Goal: Task Accomplishment & Management: Use online tool/utility

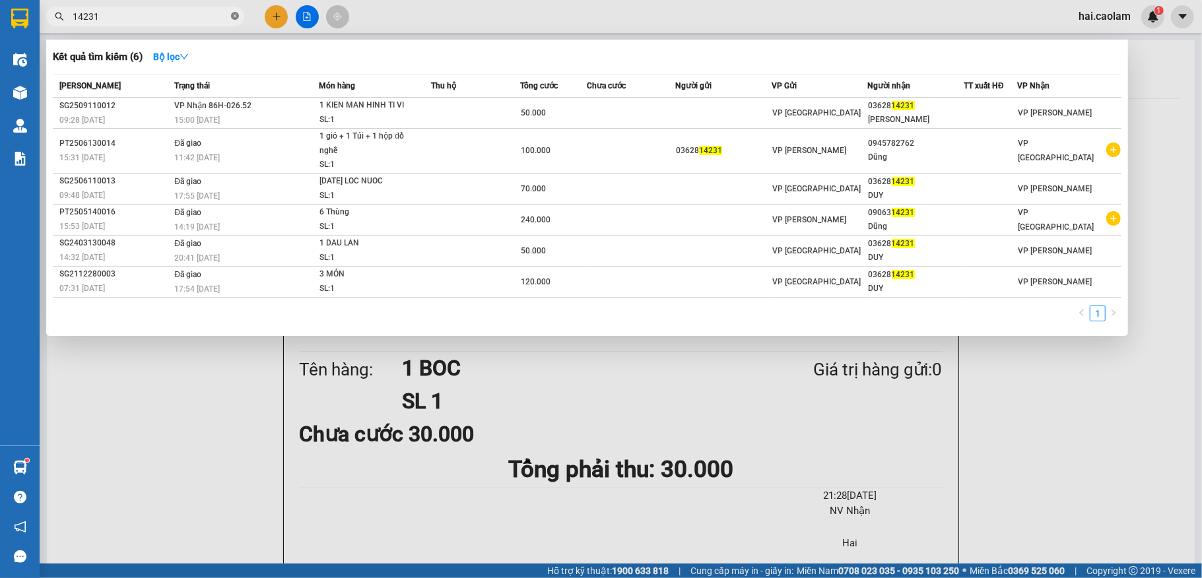
click at [232, 17] on icon "close-circle" at bounding box center [235, 16] width 8 height 8
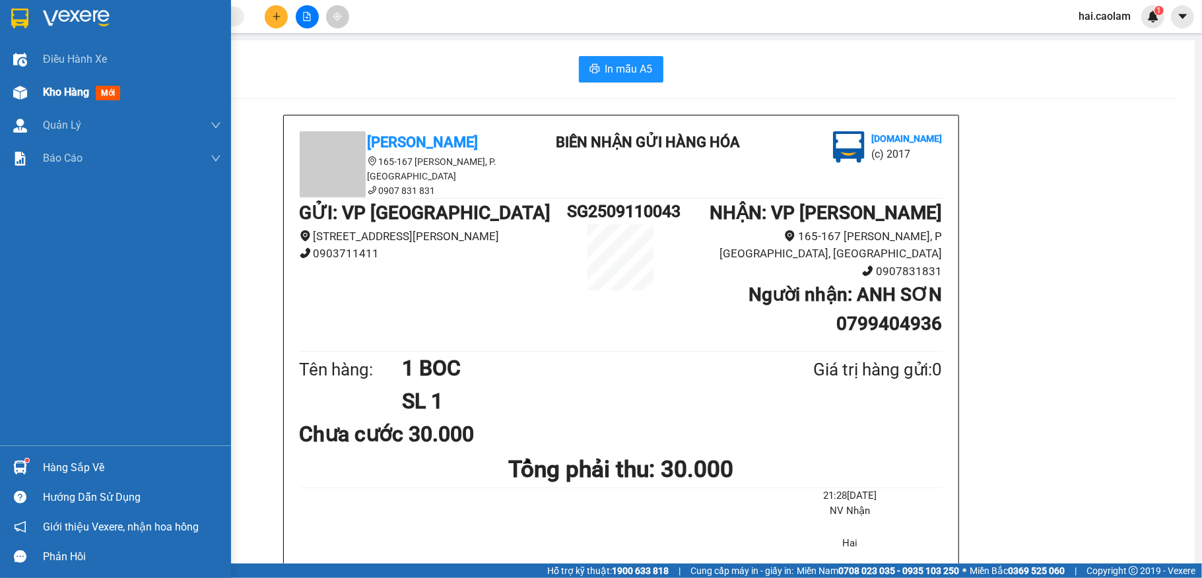
click at [67, 88] on span "Kho hàng" at bounding box center [66, 92] width 46 height 13
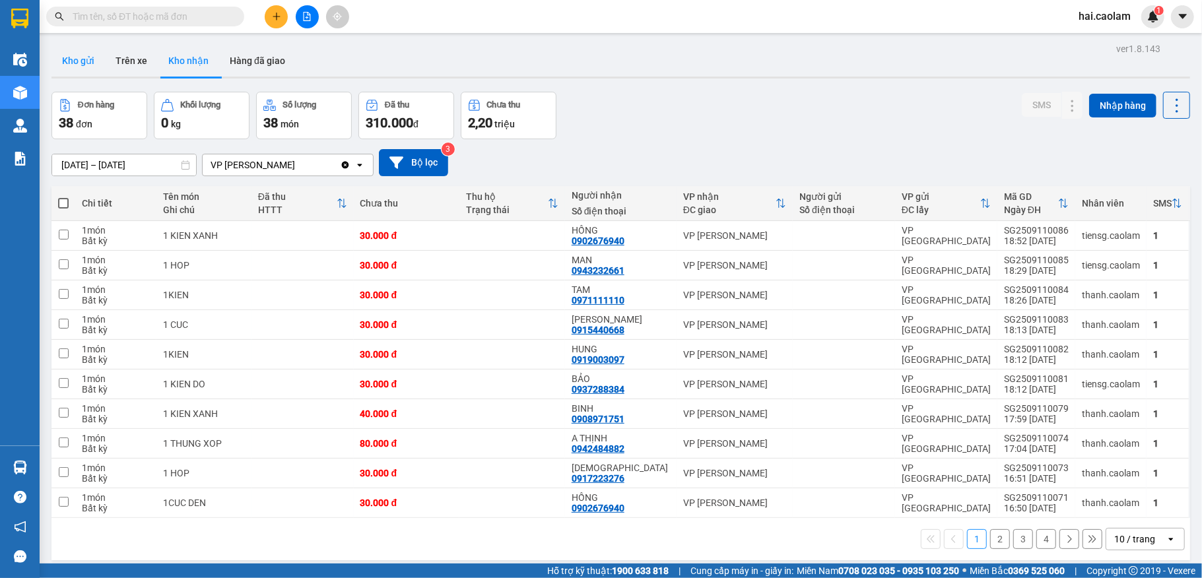
click at [87, 67] on button "Kho gửi" at bounding box center [78, 61] width 53 height 32
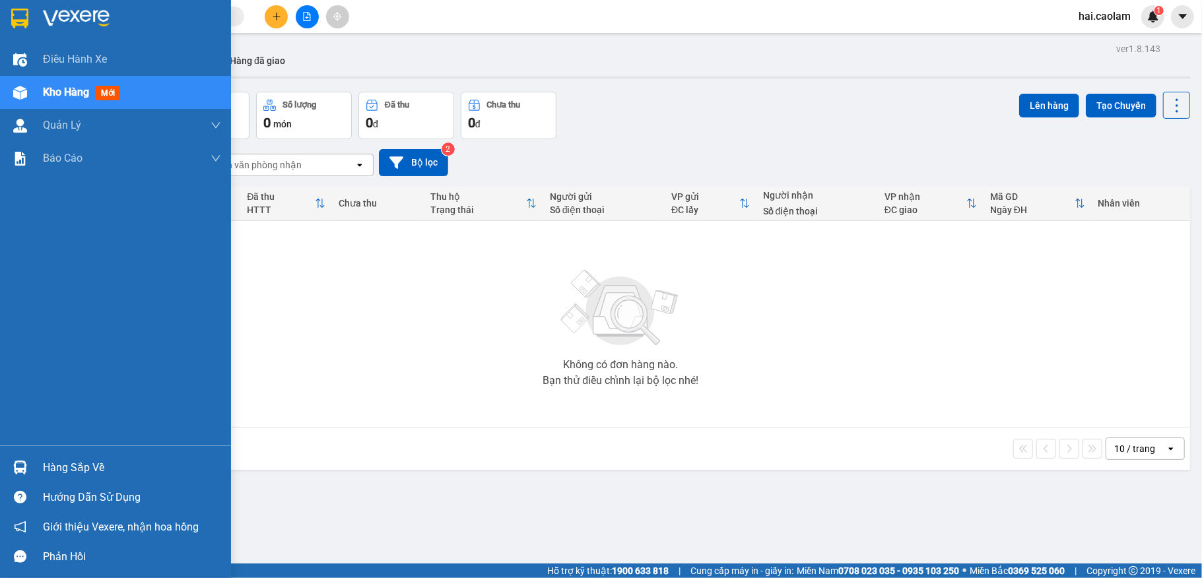
click at [62, 471] on div "Hàng sắp về" at bounding box center [132, 468] width 178 height 20
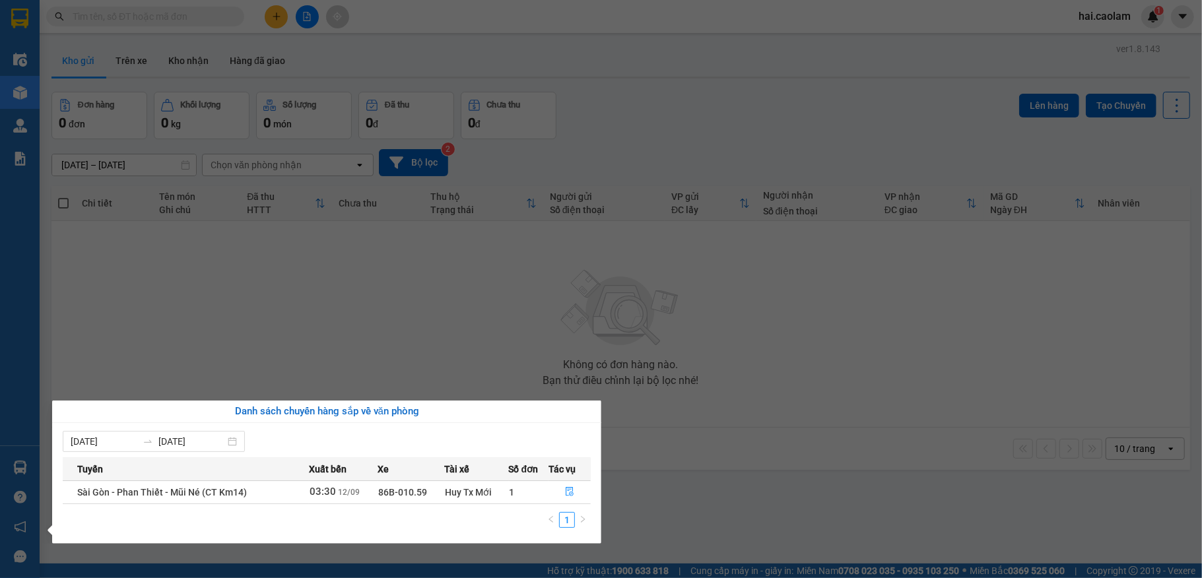
click at [745, 408] on section "Kết quả tìm kiếm ( 0 ) Bộ lọc No Data hai.caolam 1 Điều hành xe Kho hàng mới Qu…" at bounding box center [601, 289] width 1202 height 578
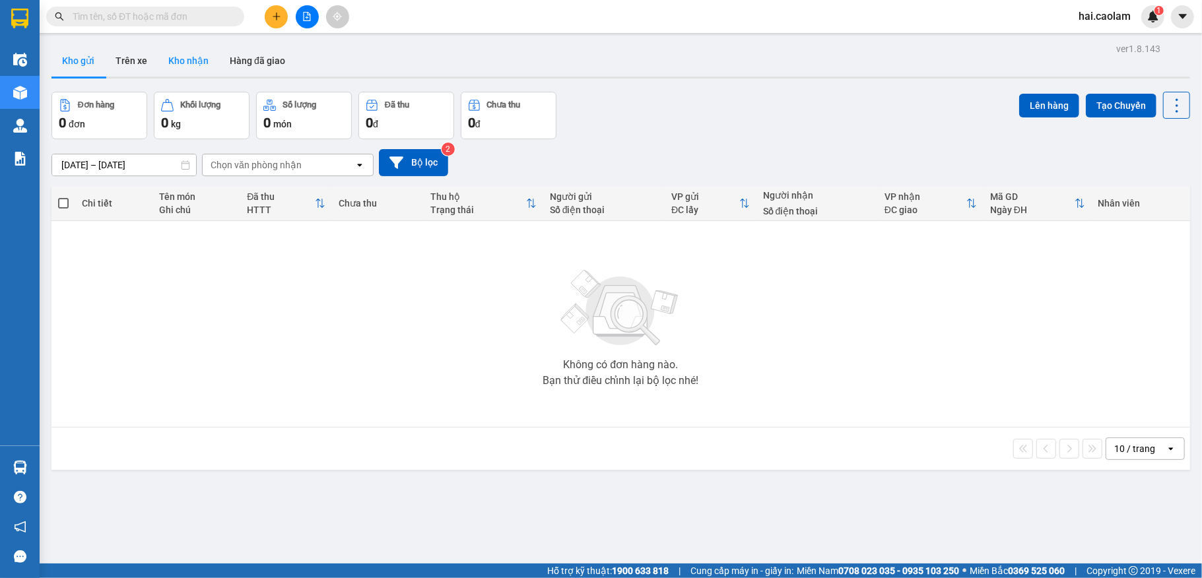
click at [183, 59] on button "Kho nhận" at bounding box center [188, 61] width 61 height 32
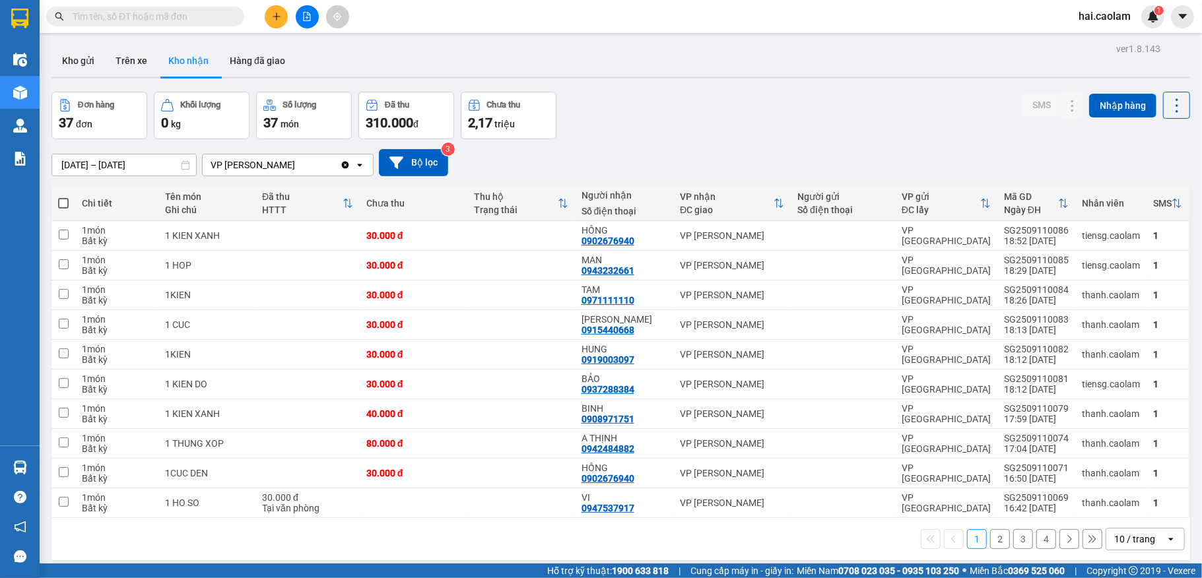
click at [1129, 537] on div "10 / trang" at bounding box center [1135, 539] width 41 height 13
click at [1107, 510] on span "100 / trang" at bounding box center [1125, 514] width 48 height 13
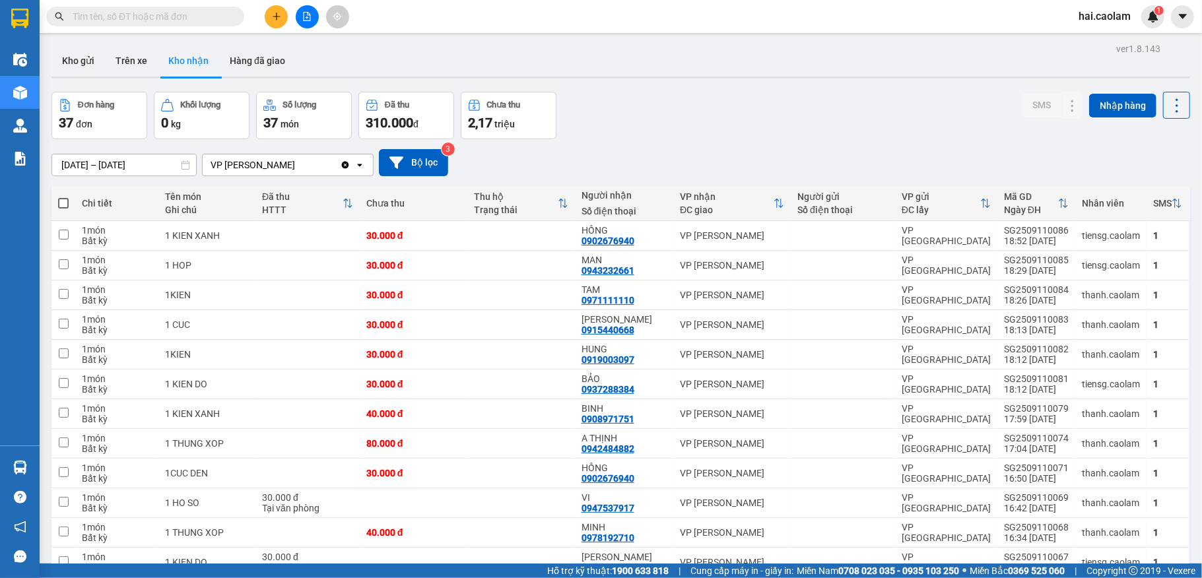
click at [111, 168] on input "[DATE] – [DATE]" at bounding box center [124, 165] width 144 height 21
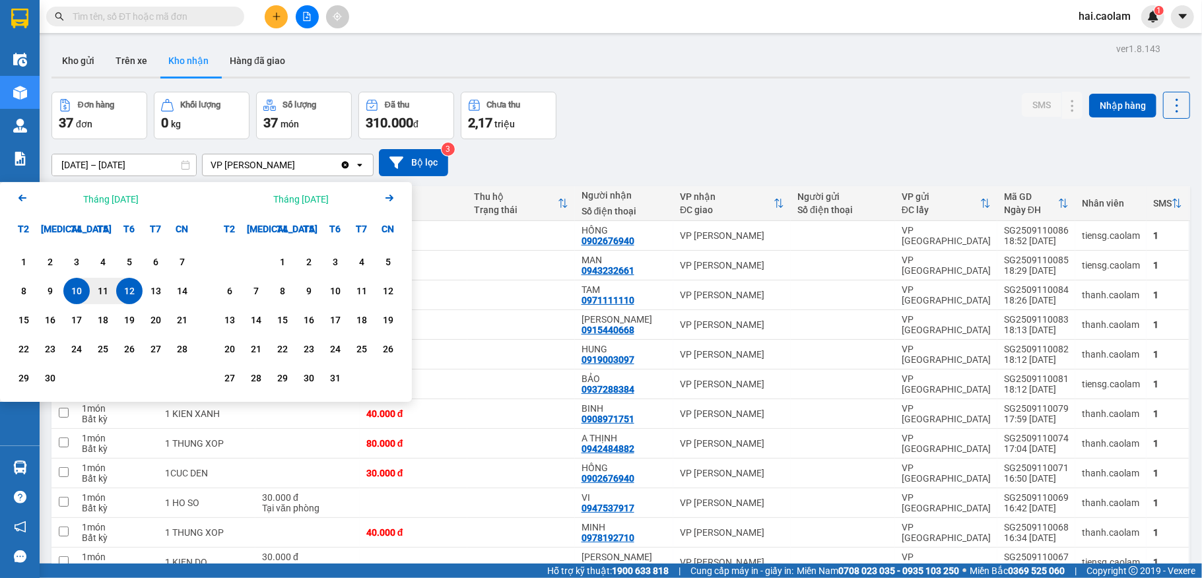
click at [26, 198] on icon "Previous month." at bounding box center [22, 198] width 8 height 7
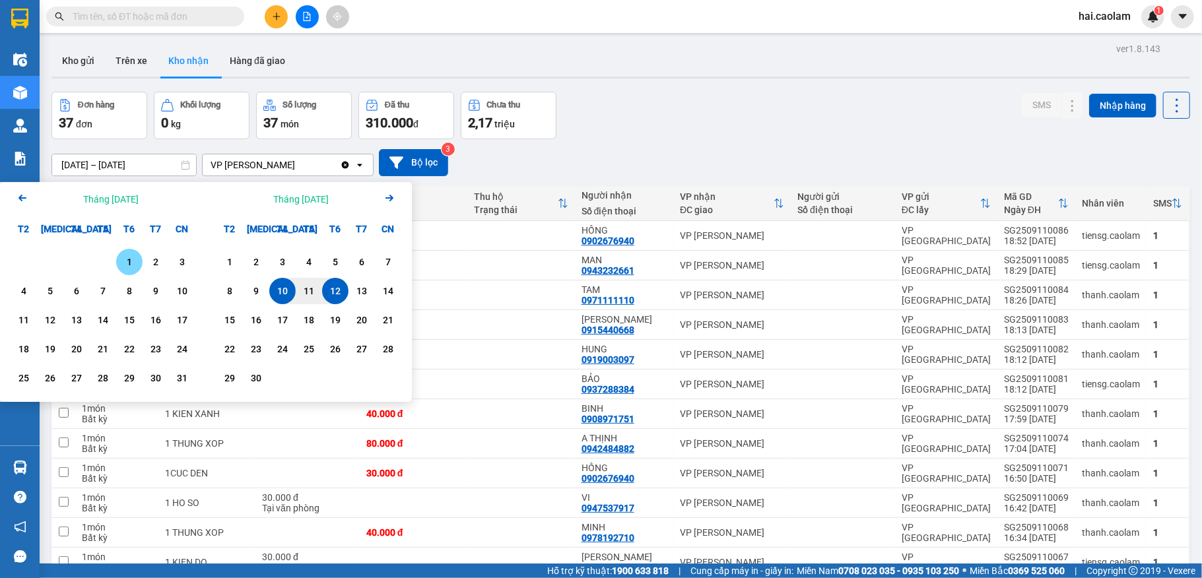
click at [26, 198] on icon "Previous month." at bounding box center [22, 198] width 8 height 7
click at [52, 261] on div "1" at bounding box center [50, 262] width 18 height 16
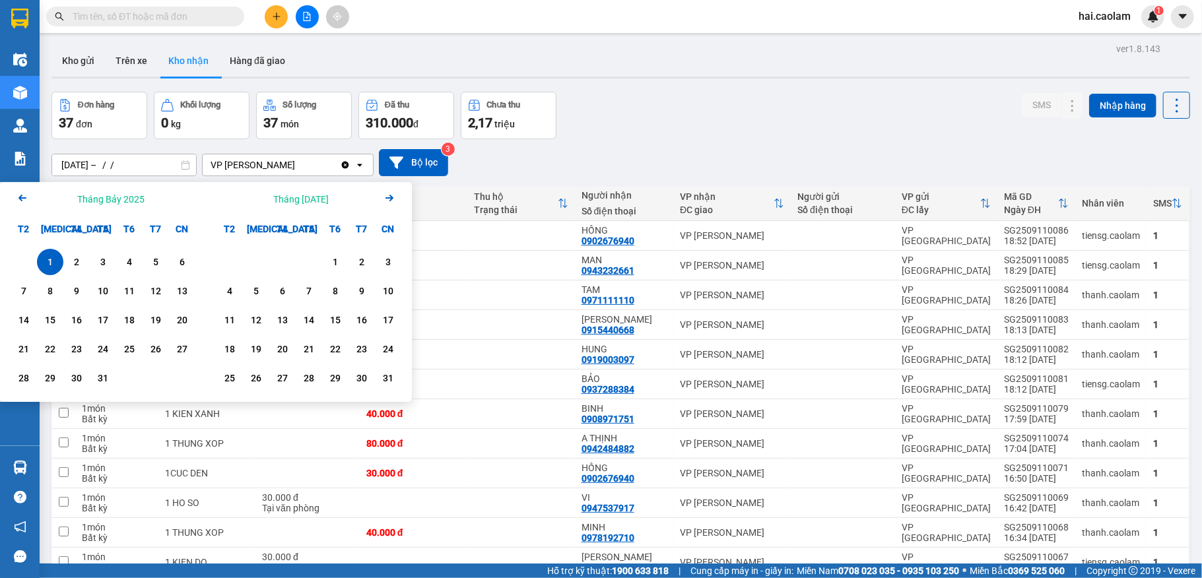
click at [388, 196] on icon "Arrow Right" at bounding box center [390, 198] width 16 height 16
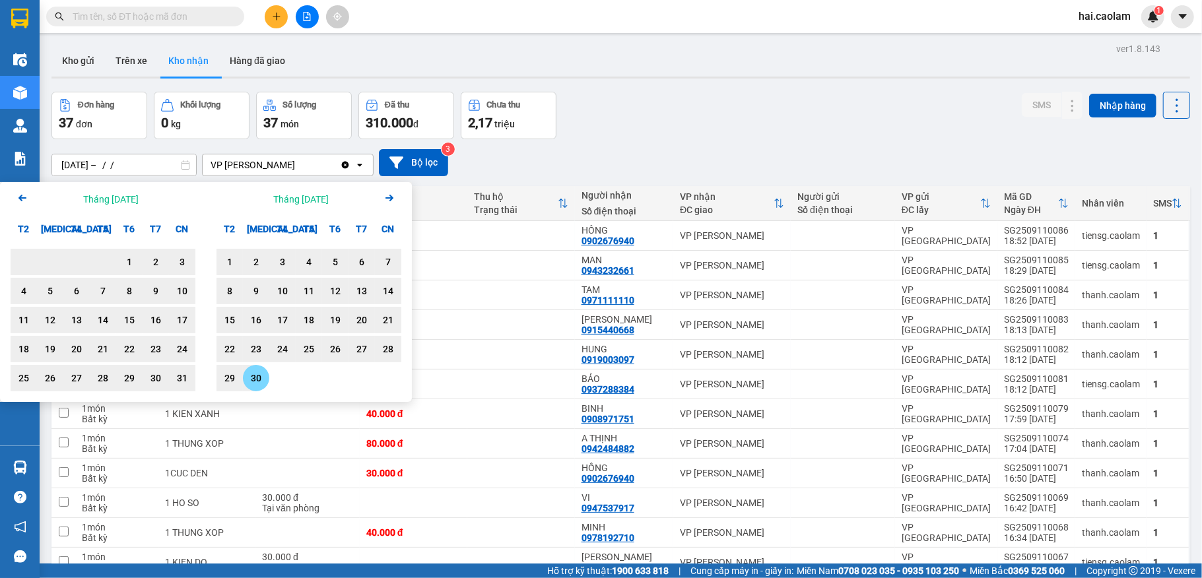
click at [255, 380] on div "30" at bounding box center [256, 378] width 18 height 16
type input "[DATE] – [DATE]"
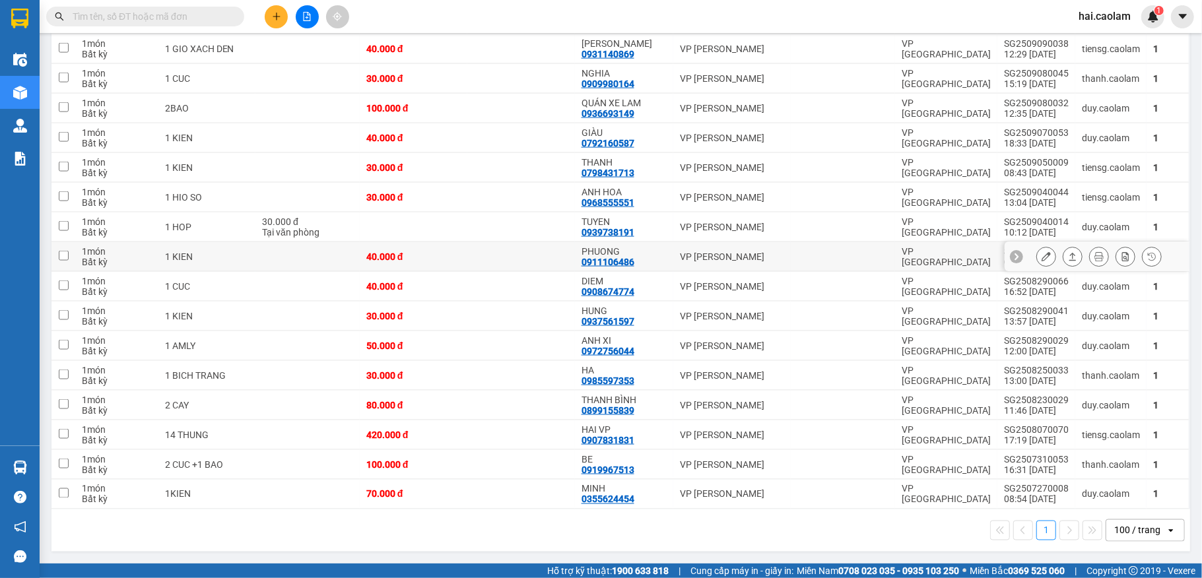
scroll to position [1153, 0]
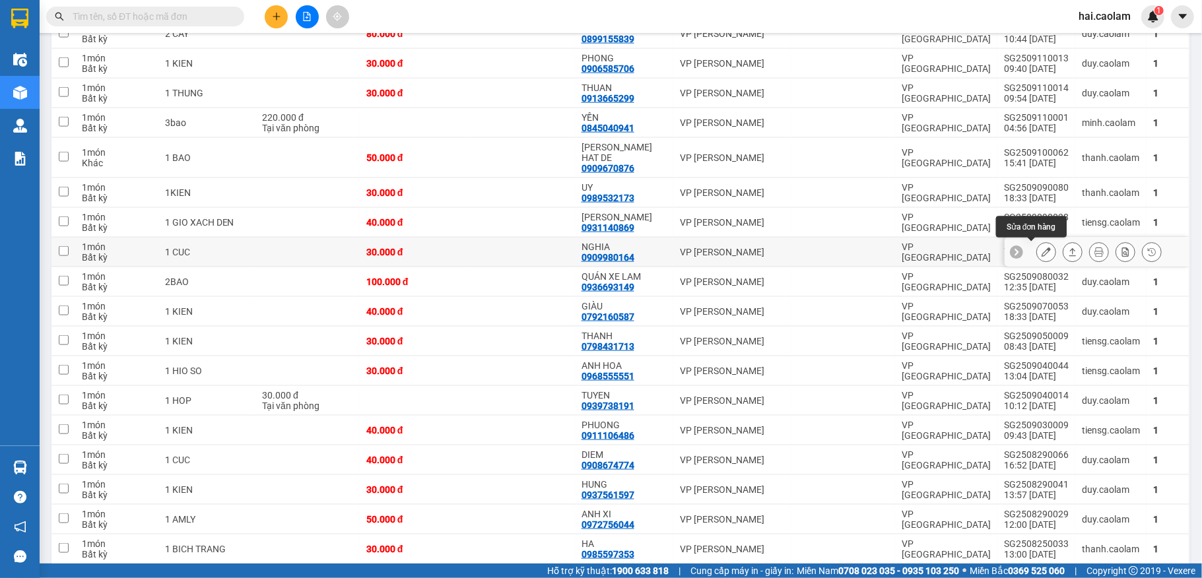
click at [1042, 248] on icon at bounding box center [1046, 252] width 9 height 9
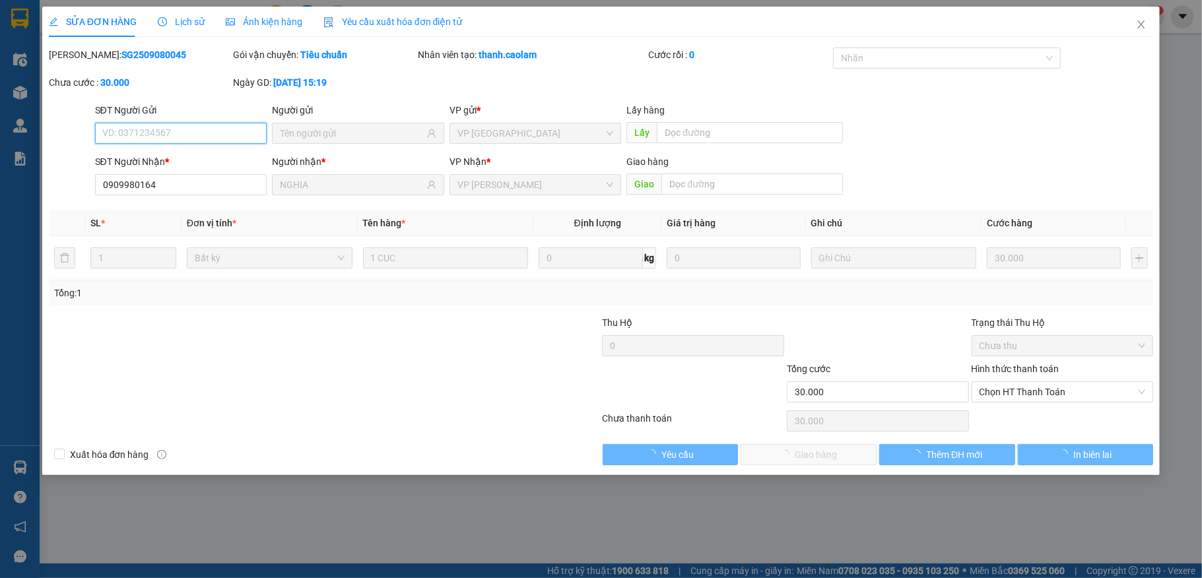
type input "0909980164"
type input "NGHIA"
type input "30.000"
click at [183, 24] on span "Lịch sử" at bounding box center [181, 22] width 47 height 11
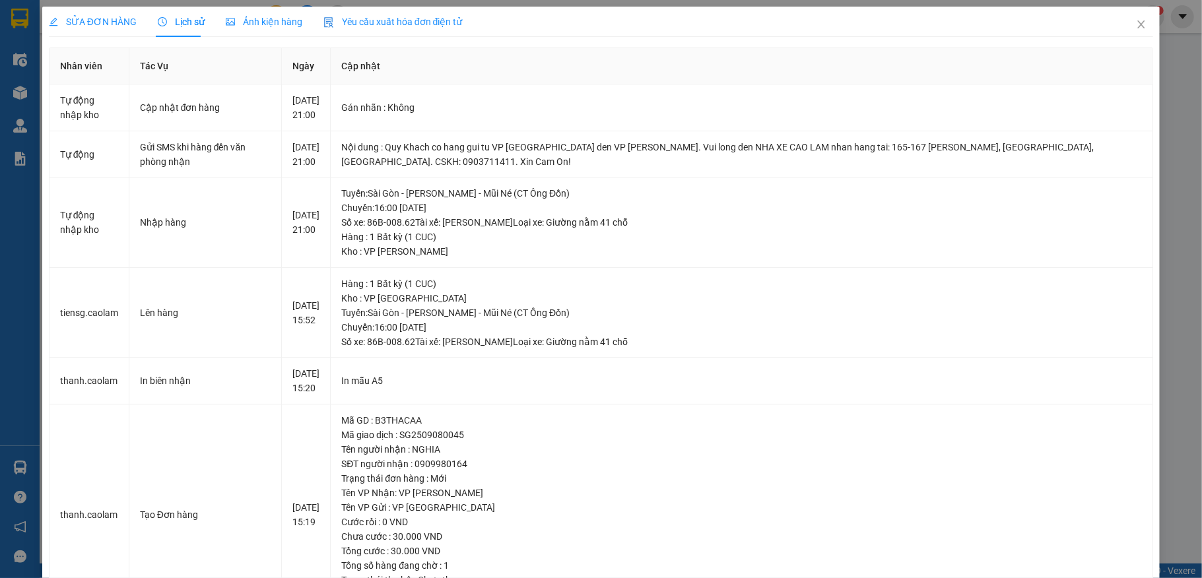
click at [1133, 22] on span "hai.caolam" at bounding box center [1104, 16] width 73 height 17
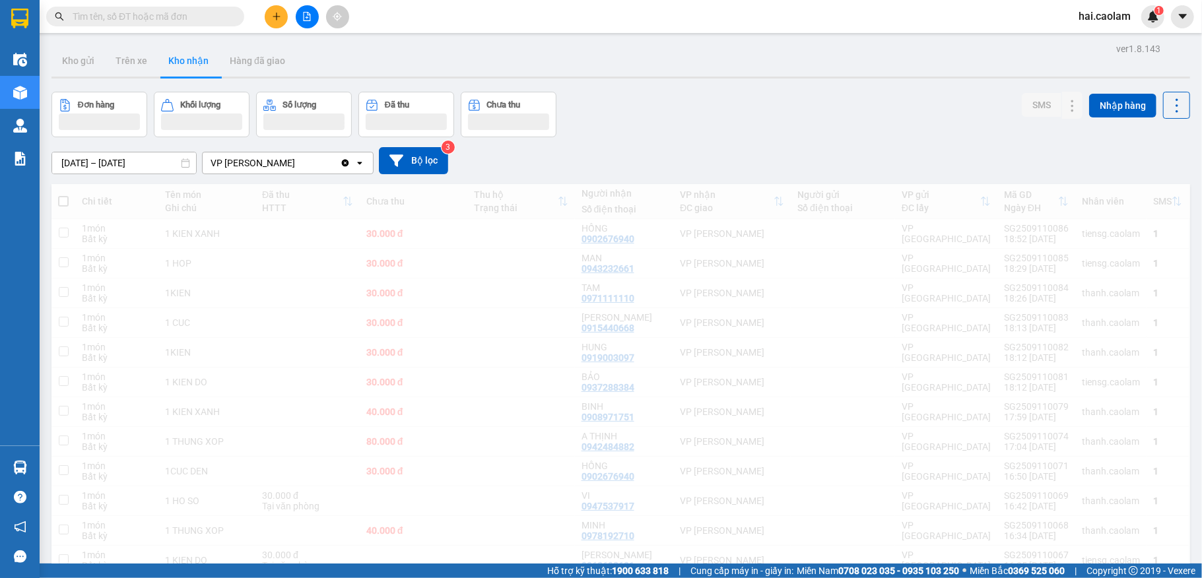
click at [910, 75] on div "Kho gửi Trên xe Kho nhận Hàng đã giao" at bounding box center [621, 62] width 1139 height 35
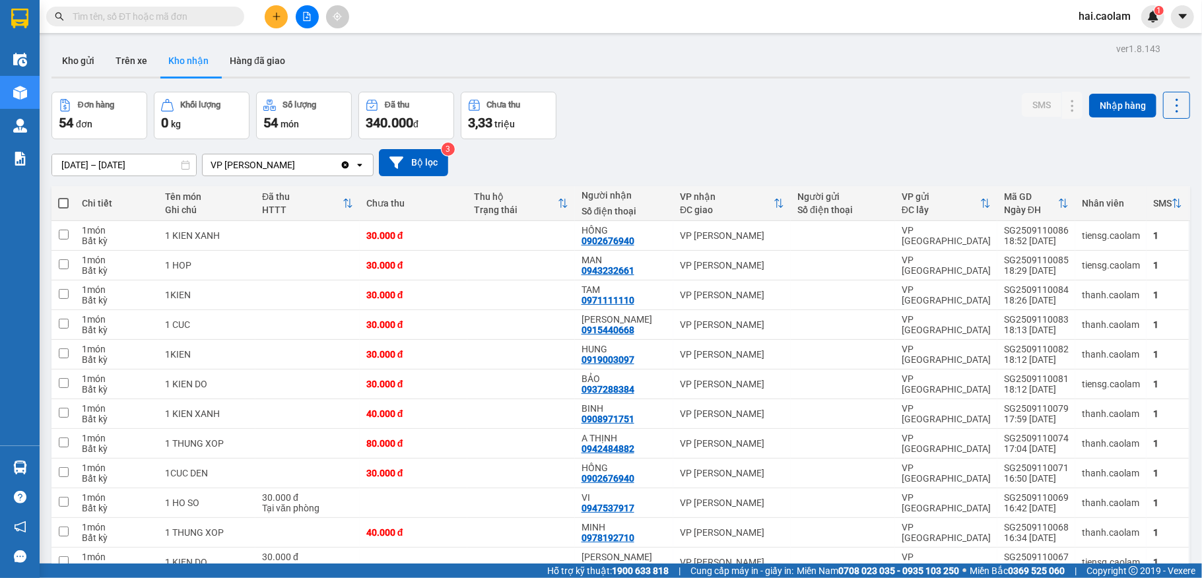
click at [610, 112] on div "Đơn hàng 54 đơn Khối lượng 0 kg Số lượng 54 món Đã thu 340.000 đ Chưa thu 3,33 …" at bounding box center [621, 116] width 1139 height 48
click at [137, 14] on input "text" at bounding box center [151, 16] width 156 height 15
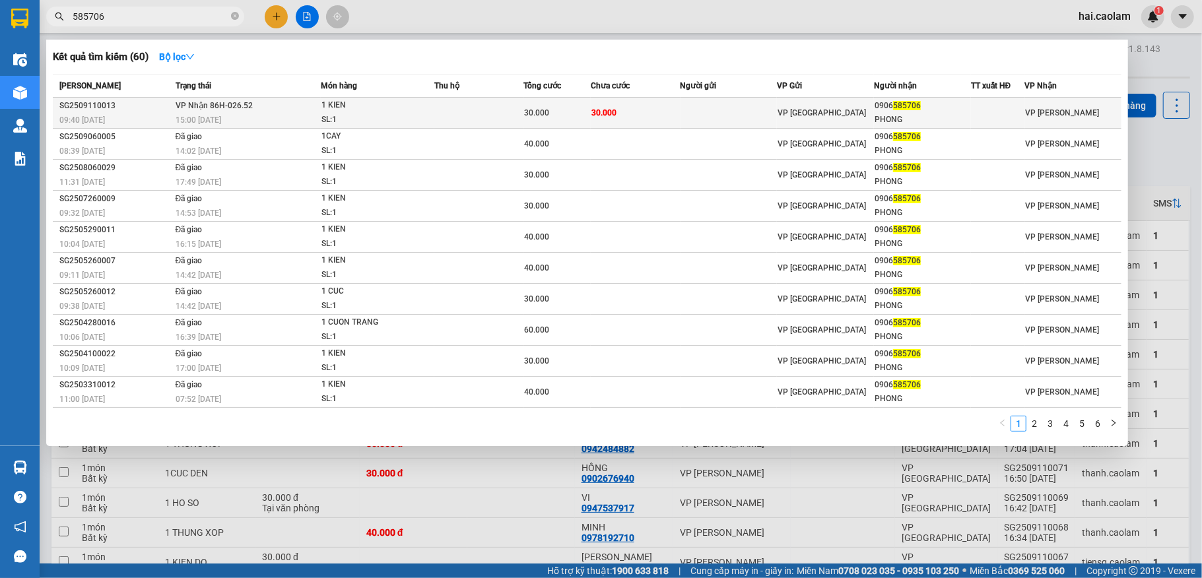
type input "585706"
click at [737, 111] on td at bounding box center [729, 113] width 97 height 31
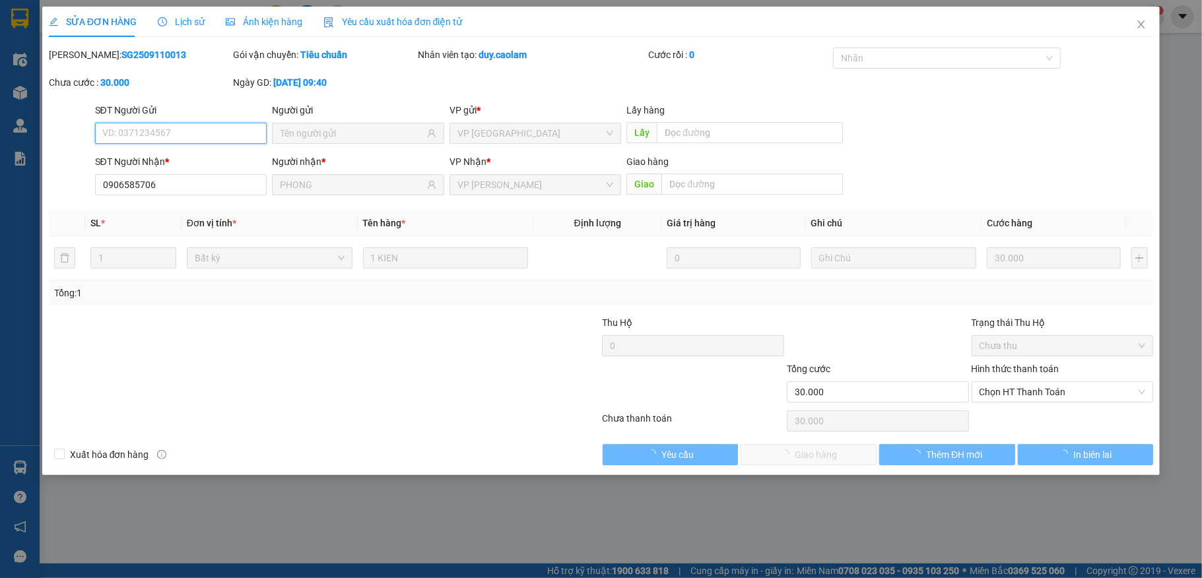
type input "0906585706"
type input "PHONG"
type input "30.000"
click at [1030, 392] on span "Chọn HT Thanh Toán" at bounding box center [1063, 392] width 166 height 20
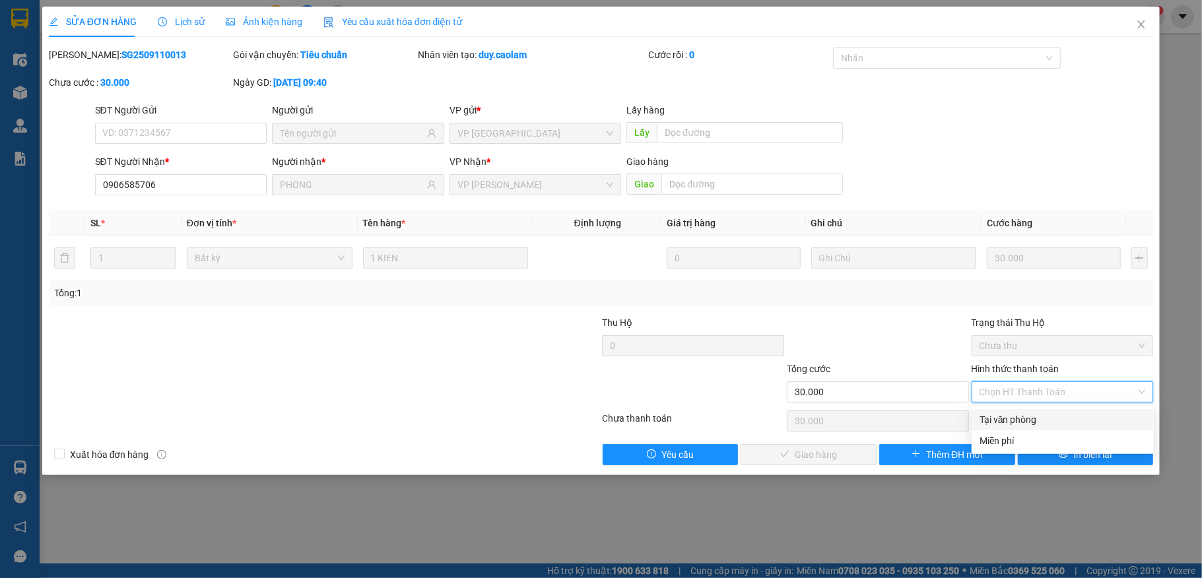
click at [1010, 416] on div "Tại văn phòng" at bounding box center [1063, 420] width 166 height 15
type input "0"
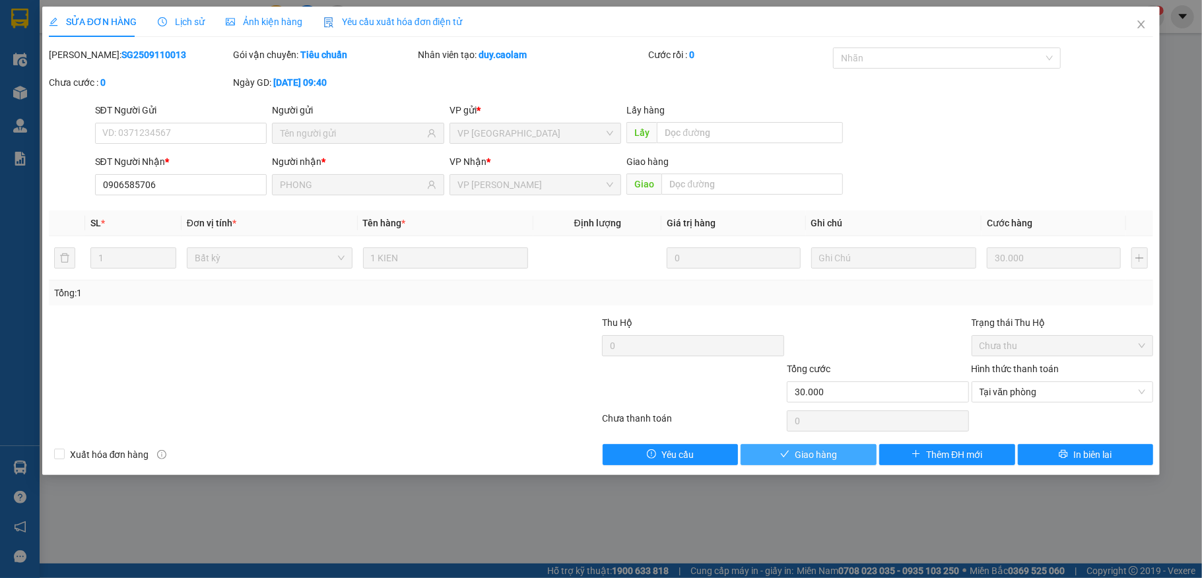
click at [820, 452] on span "Giao hàng" at bounding box center [816, 455] width 42 height 15
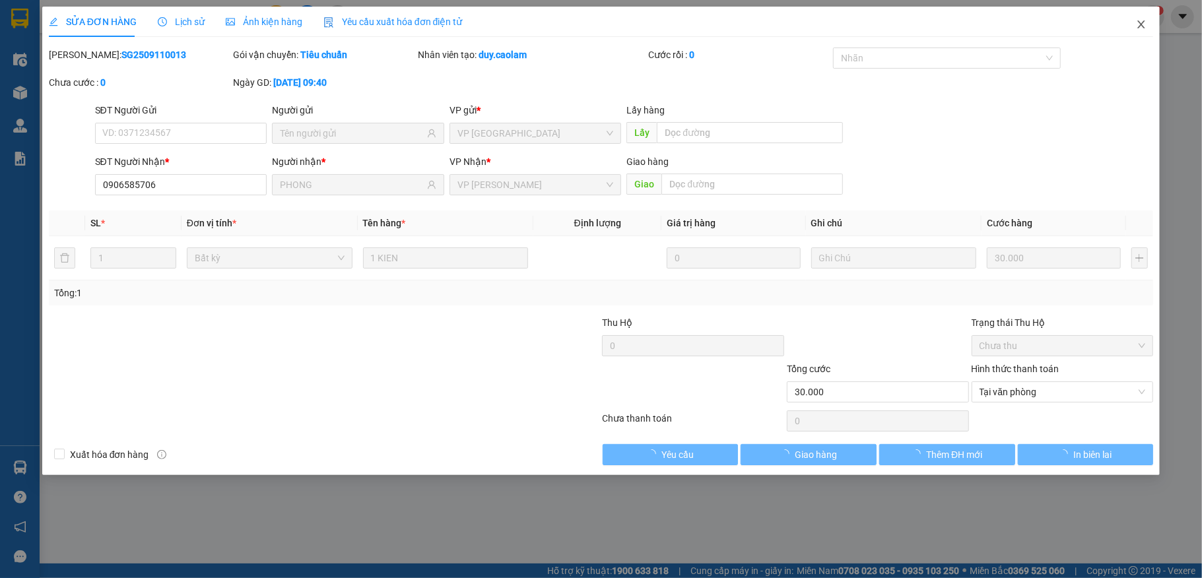
click at [1142, 29] on icon "close" at bounding box center [1141, 24] width 11 height 11
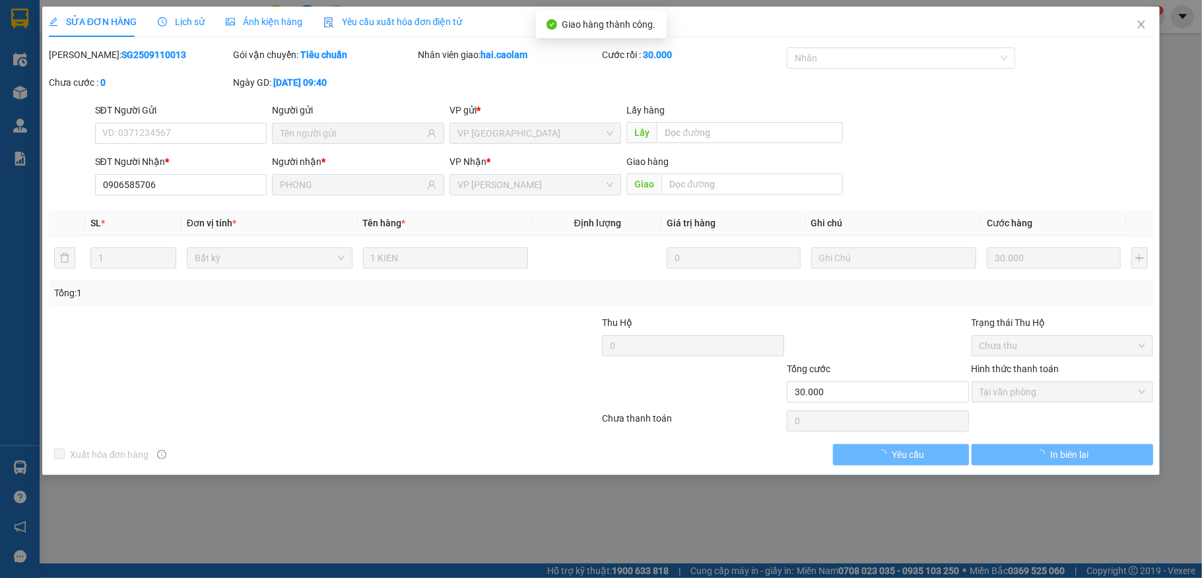
click at [1139, 24] on span "hai.caolam" at bounding box center [1104, 16] width 73 height 17
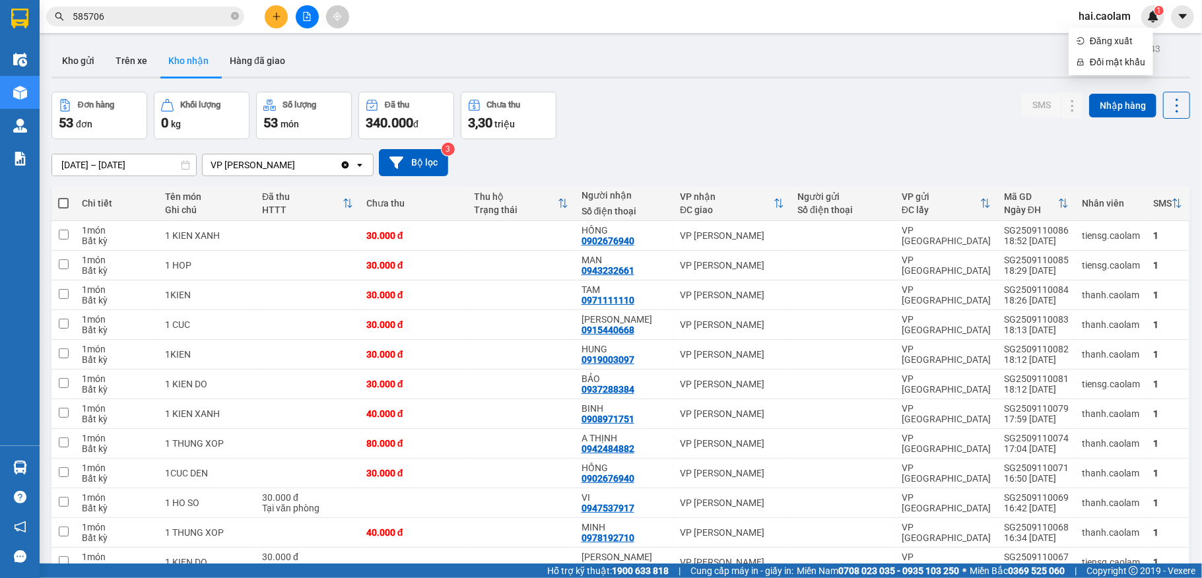
click at [675, 114] on div "Đơn hàng 53 đơn Khối lượng 0 kg Số lượng 53 món Đã thu 340.000 đ Chưa thu 3,30 …" at bounding box center [621, 116] width 1139 height 48
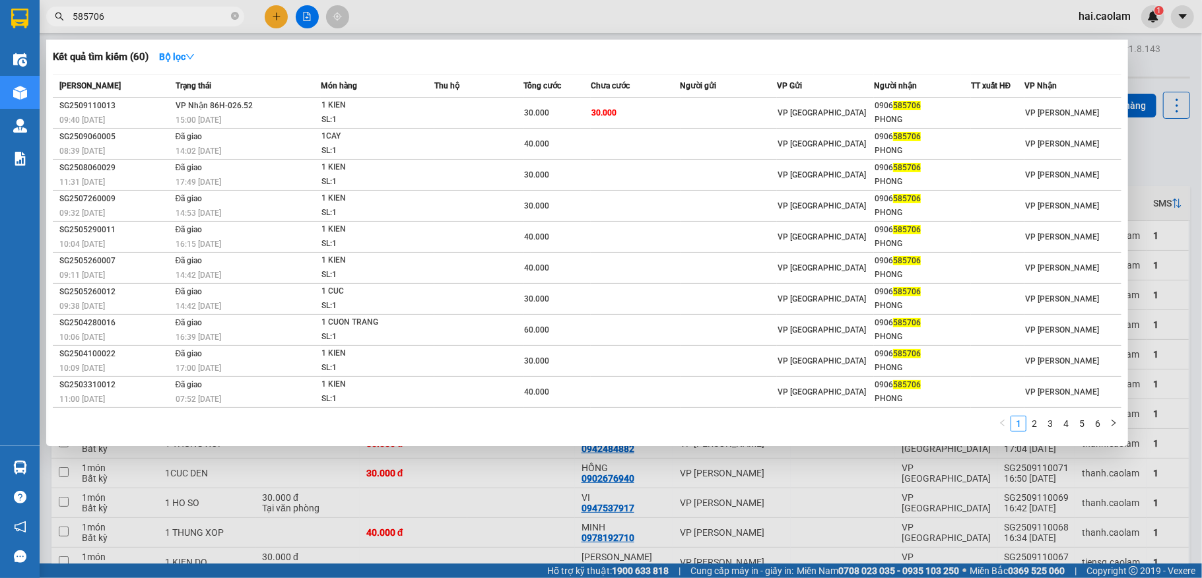
click at [137, 11] on input "585706" at bounding box center [151, 16] width 156 height 15
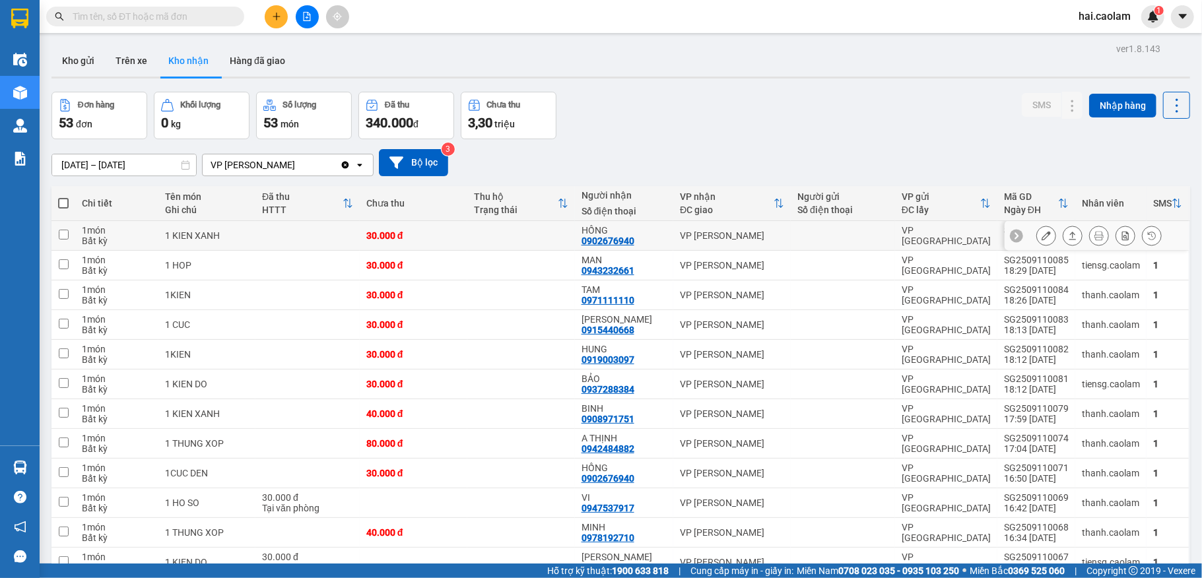
click at [689, 232] on div "VP [PERSON_NAME]" at bounding box center [732, 235] width 104 height 11
checkbox input "true"
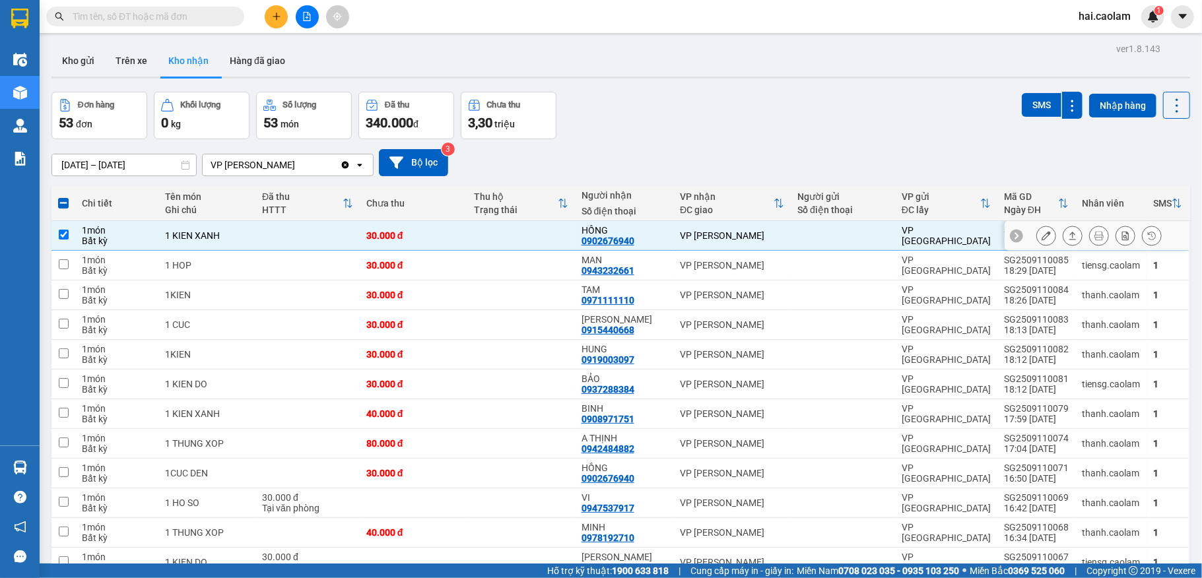
click at [1042, 236] on icon at bounding box center [1046, 235] width 9 height 9
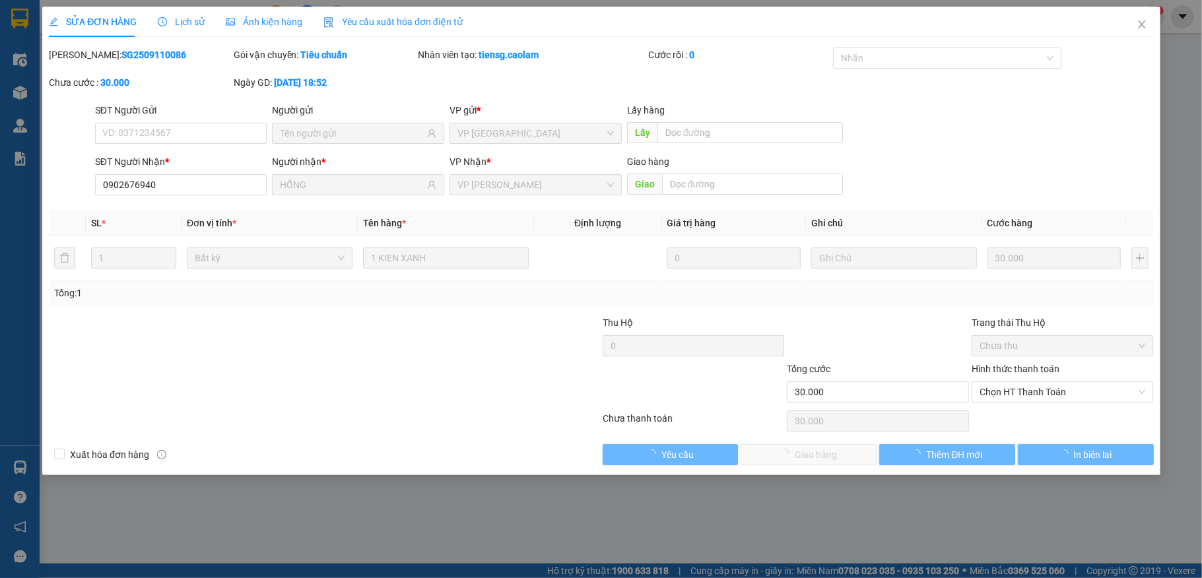
type input "0902676940"
type input "HỒNG"
type input "30.000"
click at [1029, 399] on span "Chọn HT Thanh Toán" at bounding box center [1063, 392] width 166 height 20
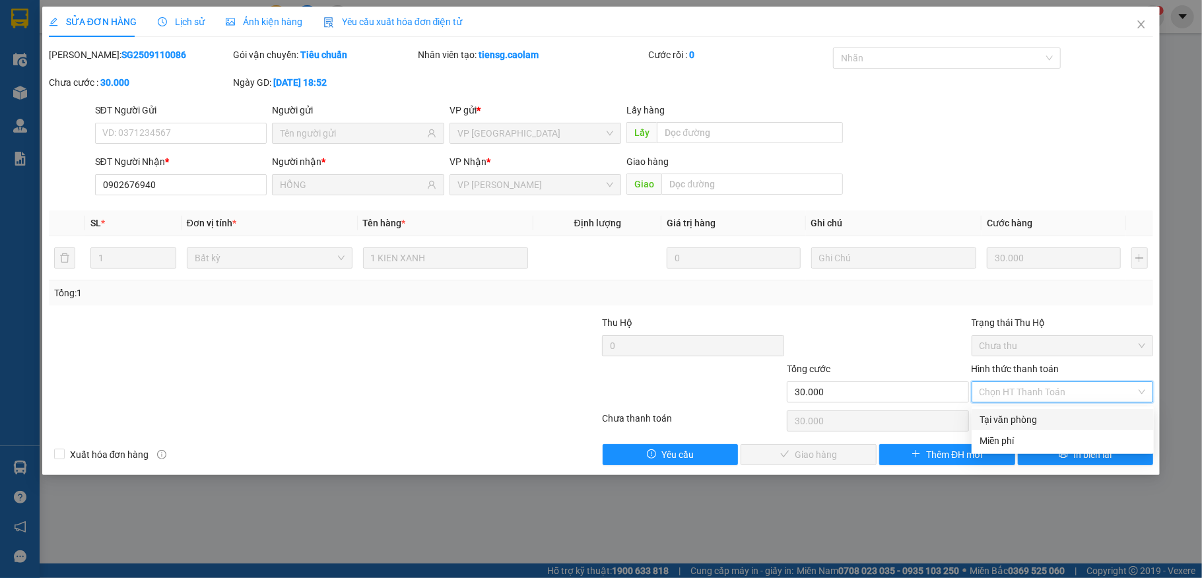
drag, startPoint x: 1015, startPoint y: 421, endPoint x: 922, endPoint y: 433, distance: 93.3
click at [1014, 421] on div "Tại văn phòng" at bounding box center [1063, 420] width 166 height 15
type input "0"
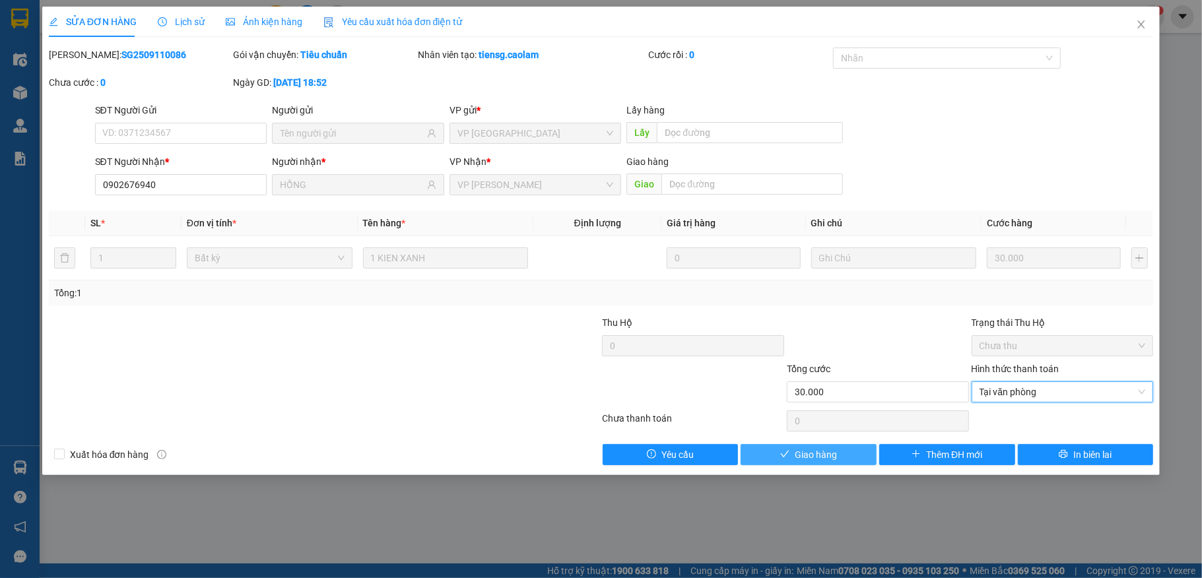
click at [804, 456] on span "Giao hàng" at bounding box center [816, 455] width 42 height 15
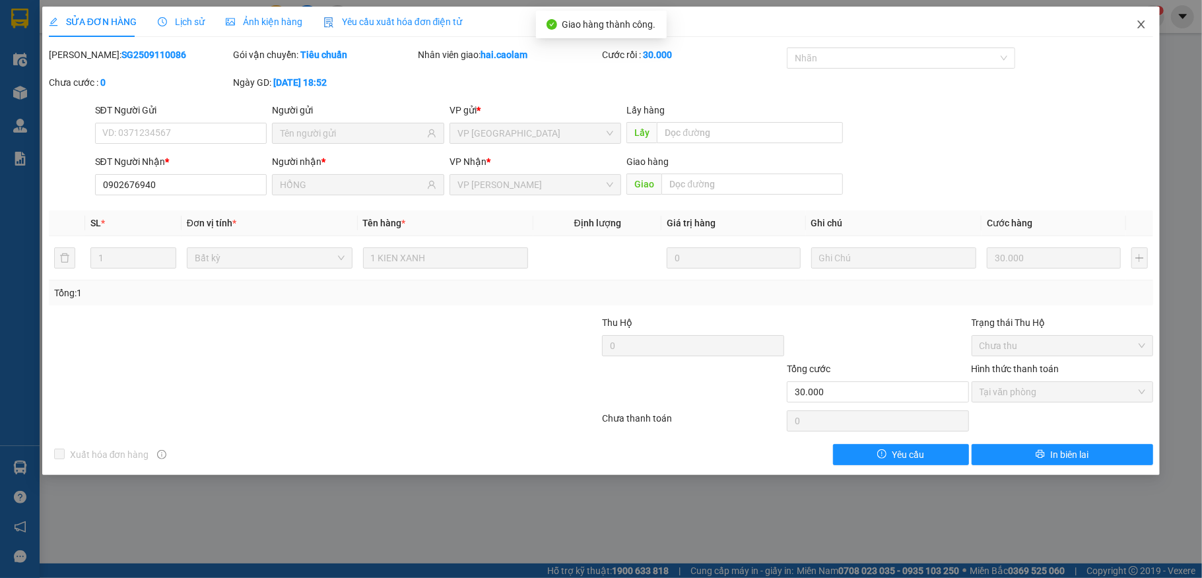
click at [1142, 24] on icon "close" at bounding box center [1141, 24] width 11 height 11
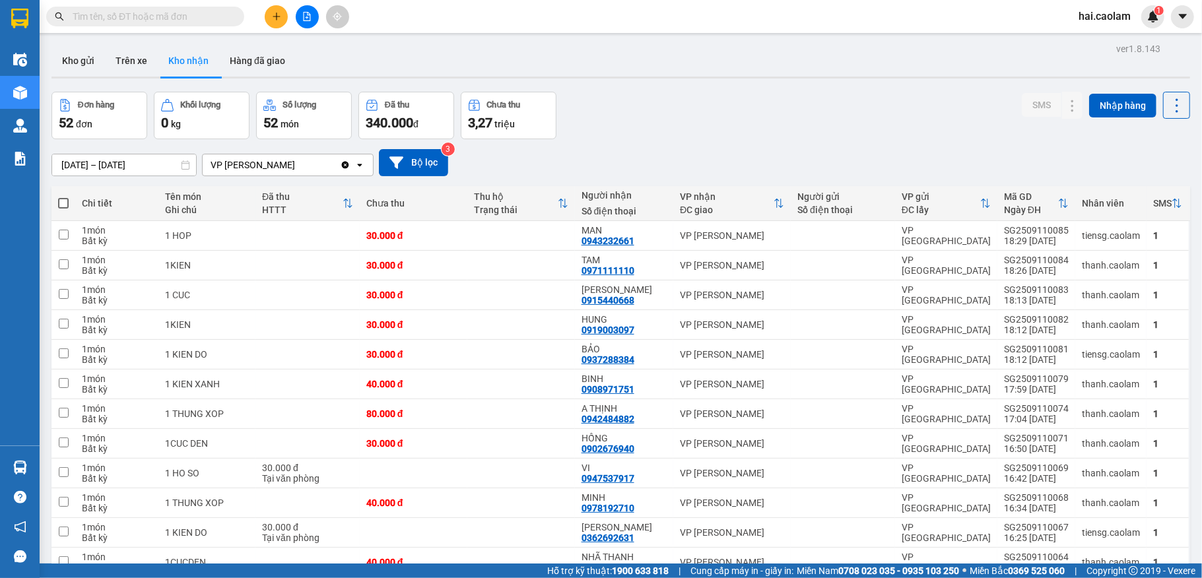
scroll to position [176, 0]
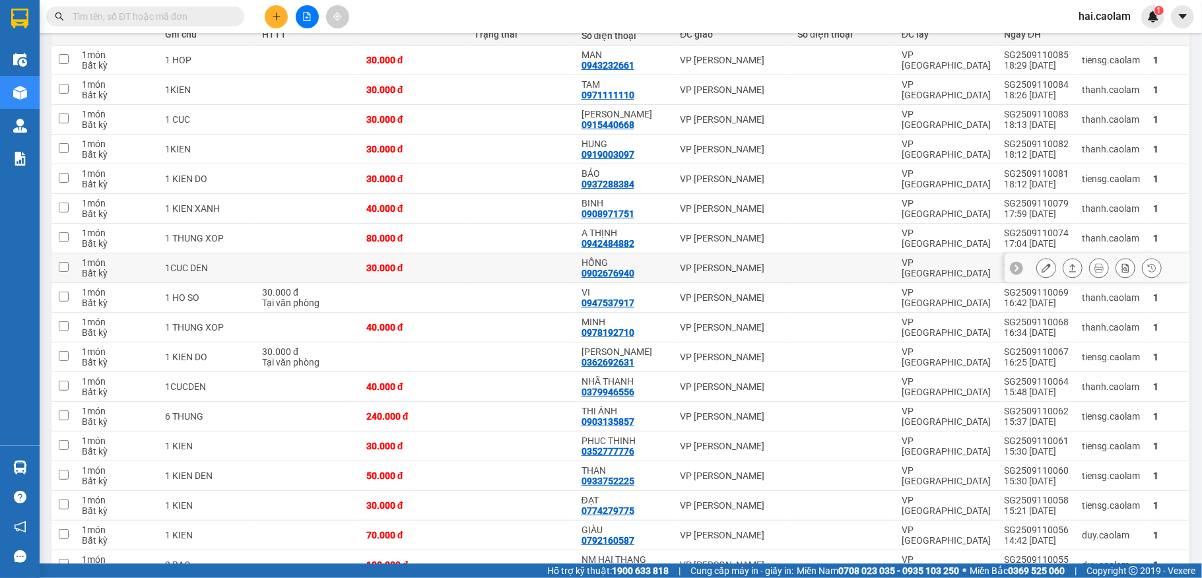
click at [674, 263] on td "VP [PERSON_NAME]" at bounding box center [733, 269] width 118 height 30
checkbox input "true"
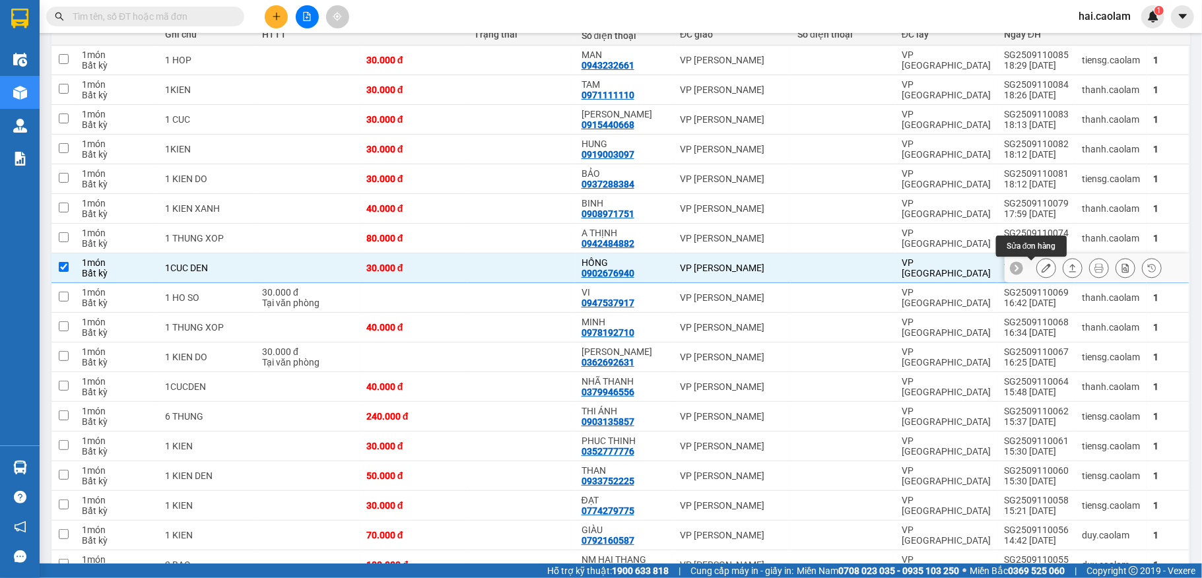
click at [1042, 270] on icon at bounding box center [1046, 267] width 9 height 9
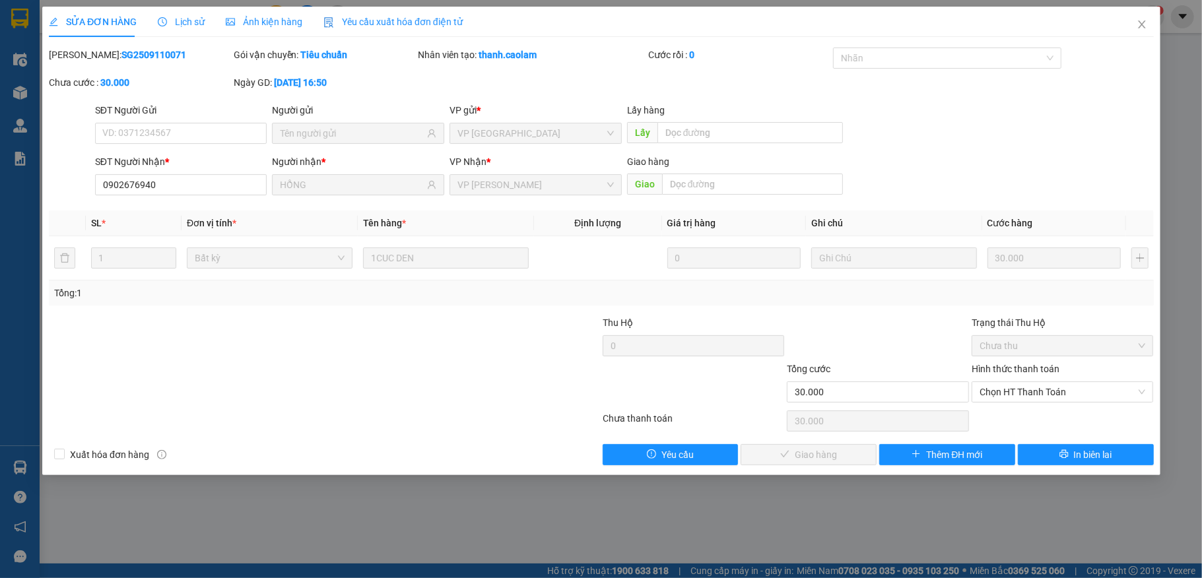
type input "0902676940"
type input "HỒNG"
type input "30.000"
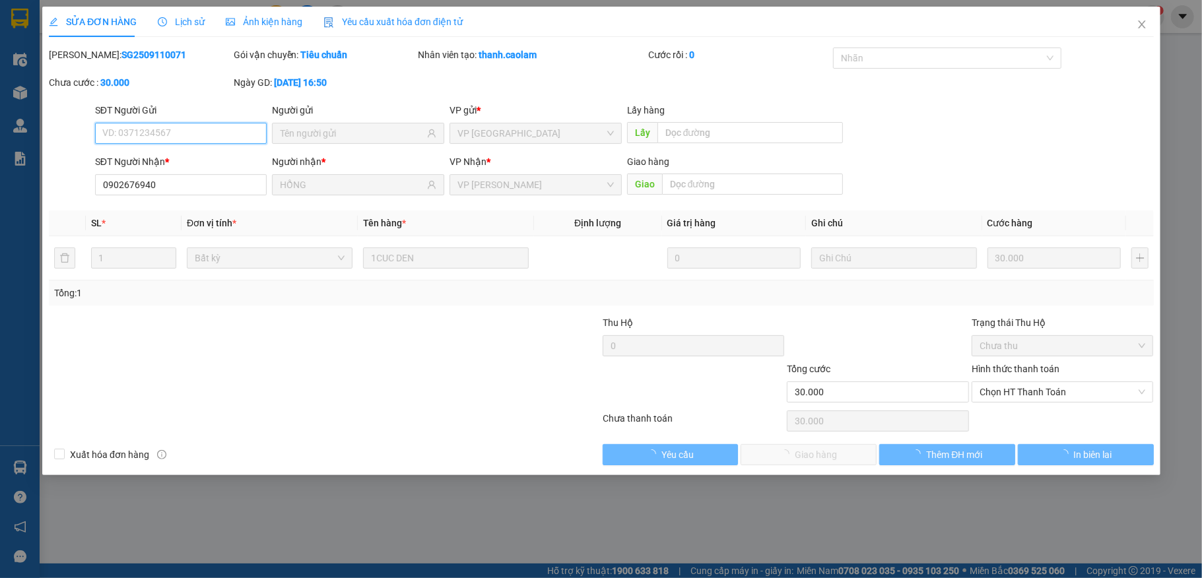
click at [1057, 399] on span "Chọn HT Thanh Toán" at bounding box center [1063, 392] width 166 height 20
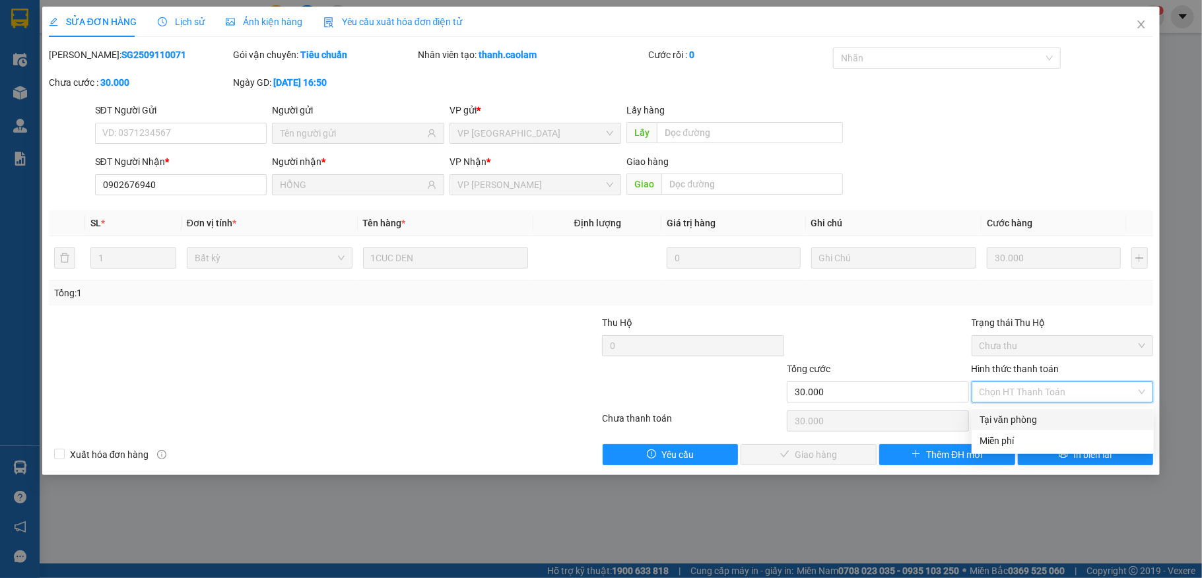
click at [1047, 413] on div "Tại văn phòng" at bounding box center [1063, 420] width 166 height 15
type input "0"
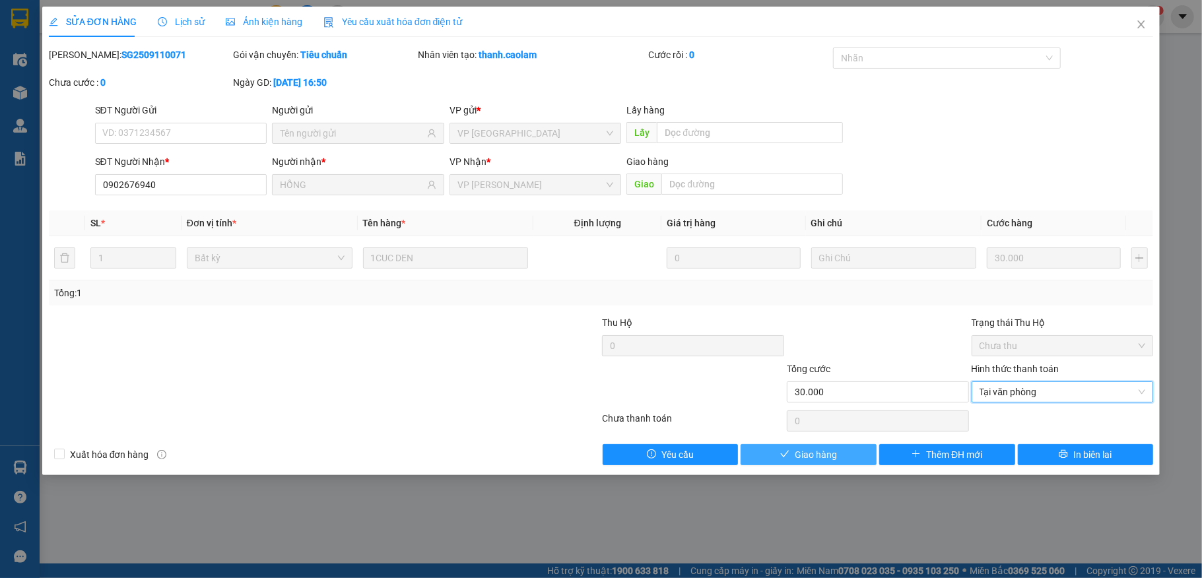
click at [804, 448] on button "Giao hàng" at bounding box center [809, 454] width 136 height 21
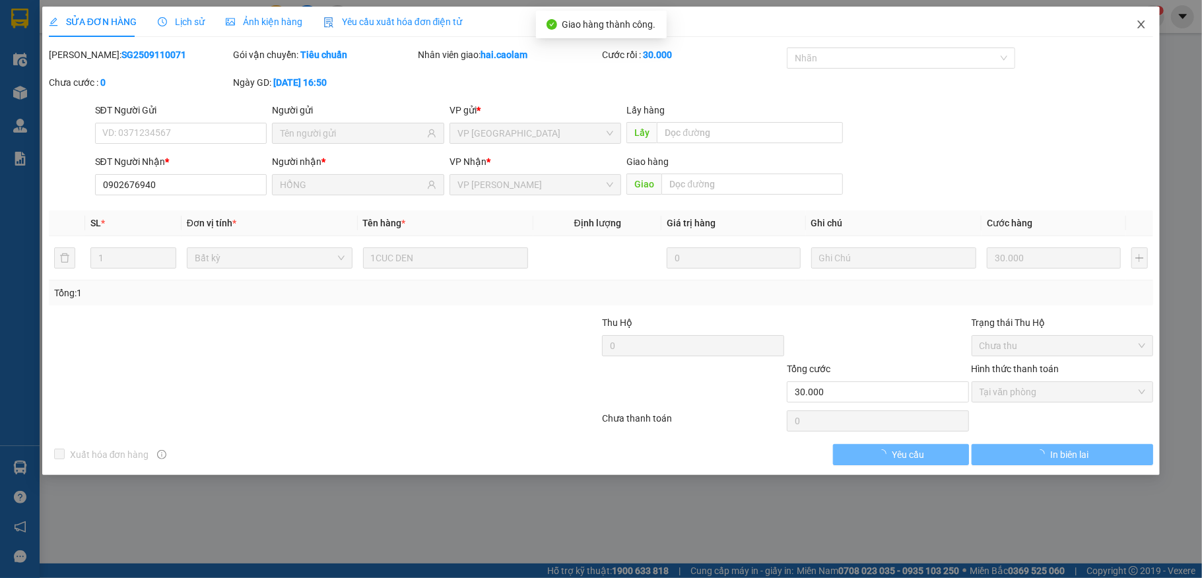
click at [1150, 32] on span "Close" at bounding box center [1141, 25] width 37 height 37
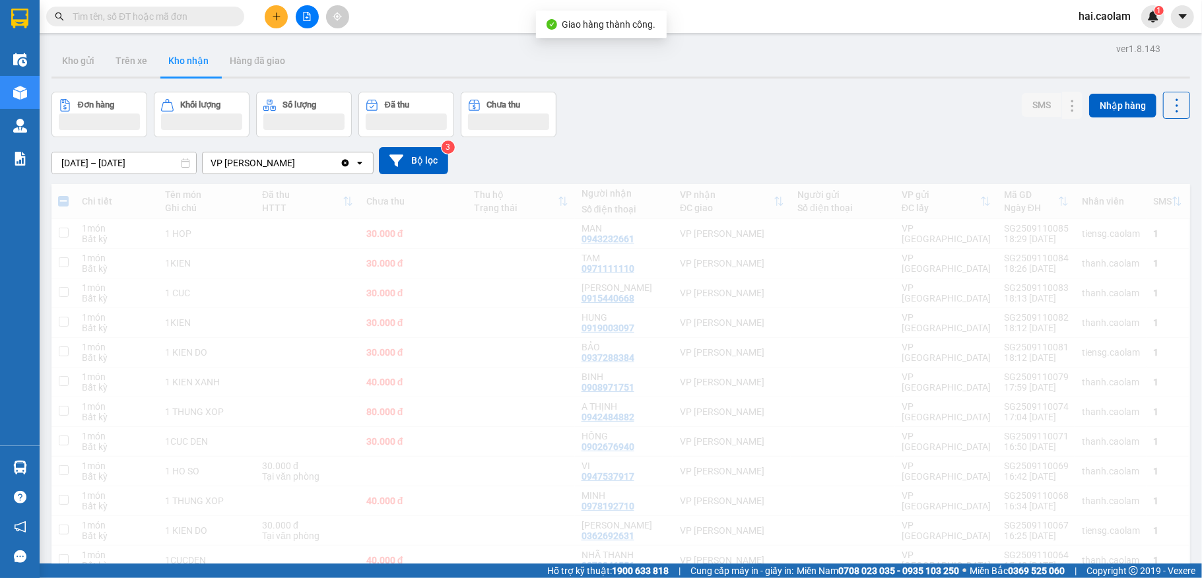
click at [769, 124] on div "Đơn hàng Khối lượng Số lượng Đã thu Chưa thu SMS Nhập hàng" at bounding box center [621, 115] width 1139 height 46
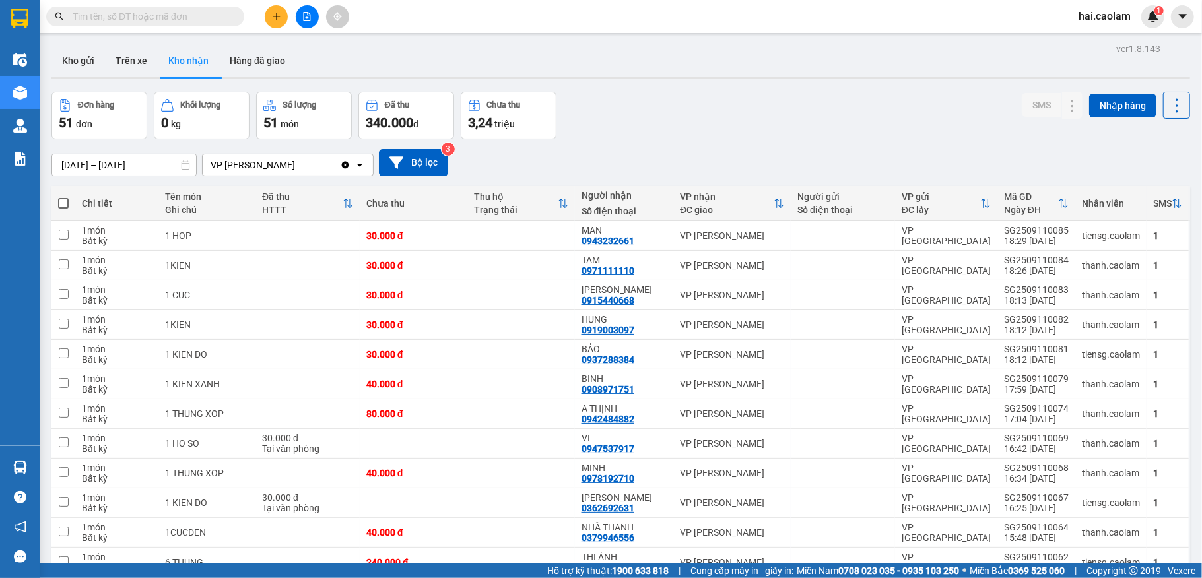
click at [769, 124] on div "Đơn hàng 51 đơn Khối lượng 0 kg Số lượng 51 món Đã thu 340.000 đ Chưa thu 3,24 …" at bounding box center [621, 116] width 1139 height 48
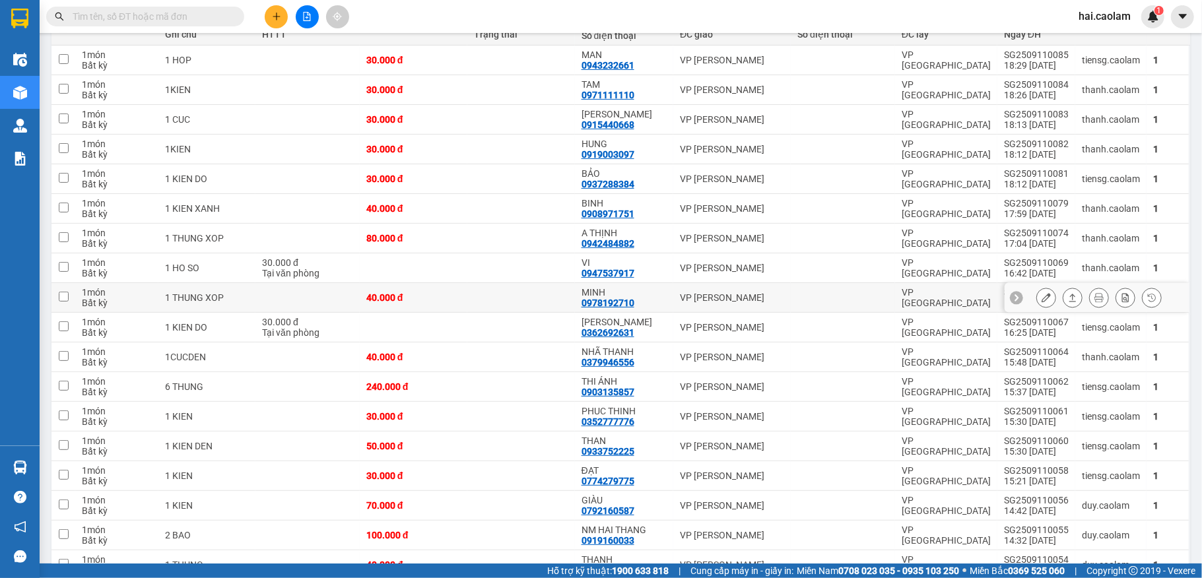
scroll to position [352, 0]
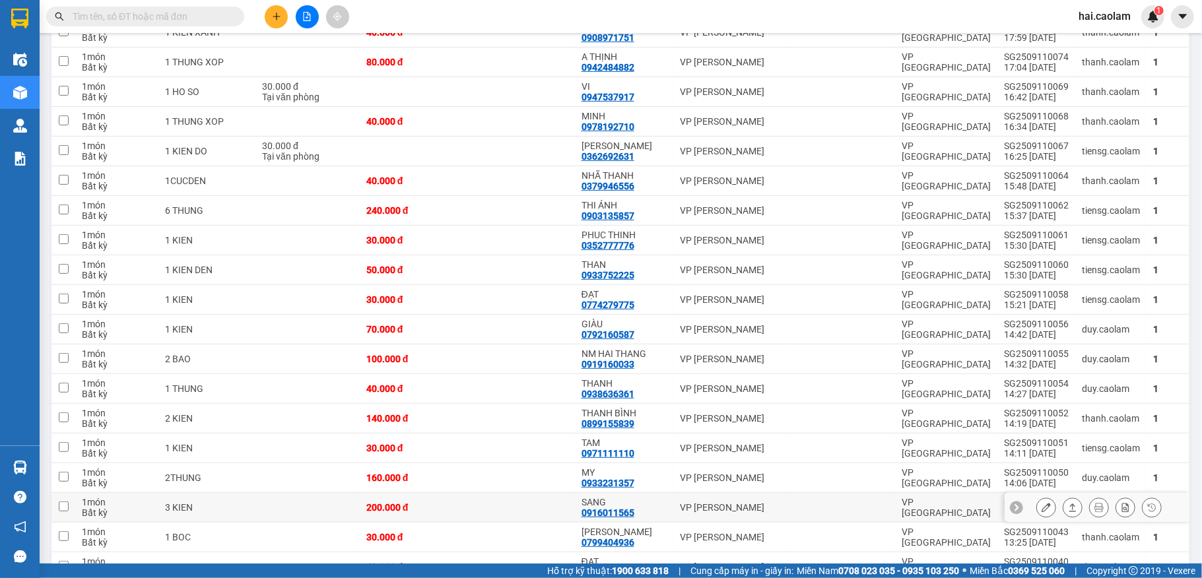
click at [689, 510] on div "VP [PERSON_NAME]" at bounding box center [732, 507] width 104 height 11
checkbox input "true"
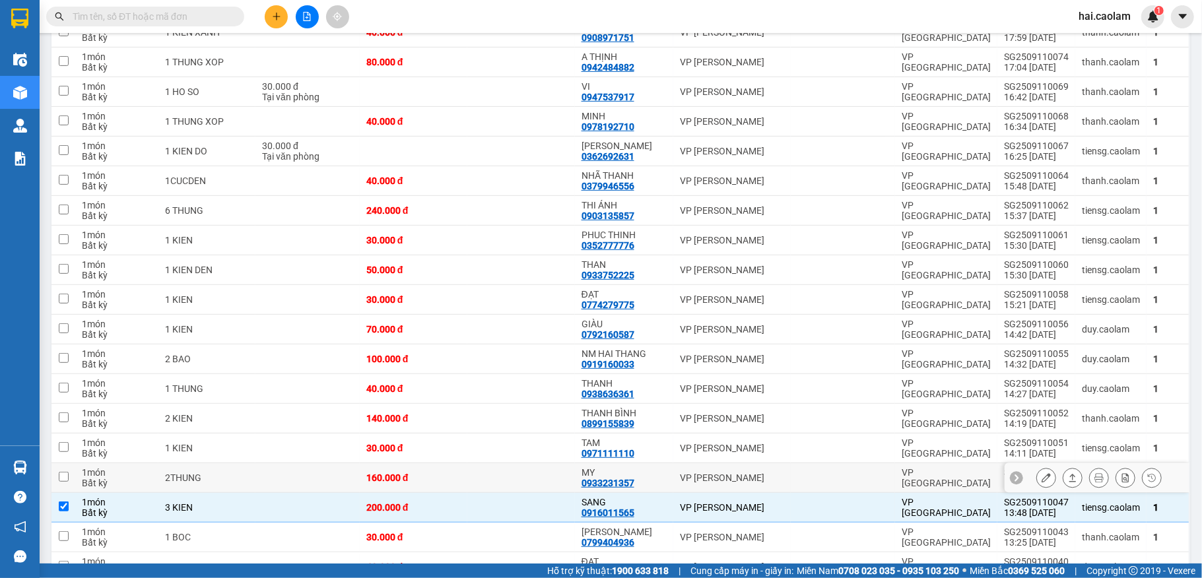
scroll to position [528, 0]
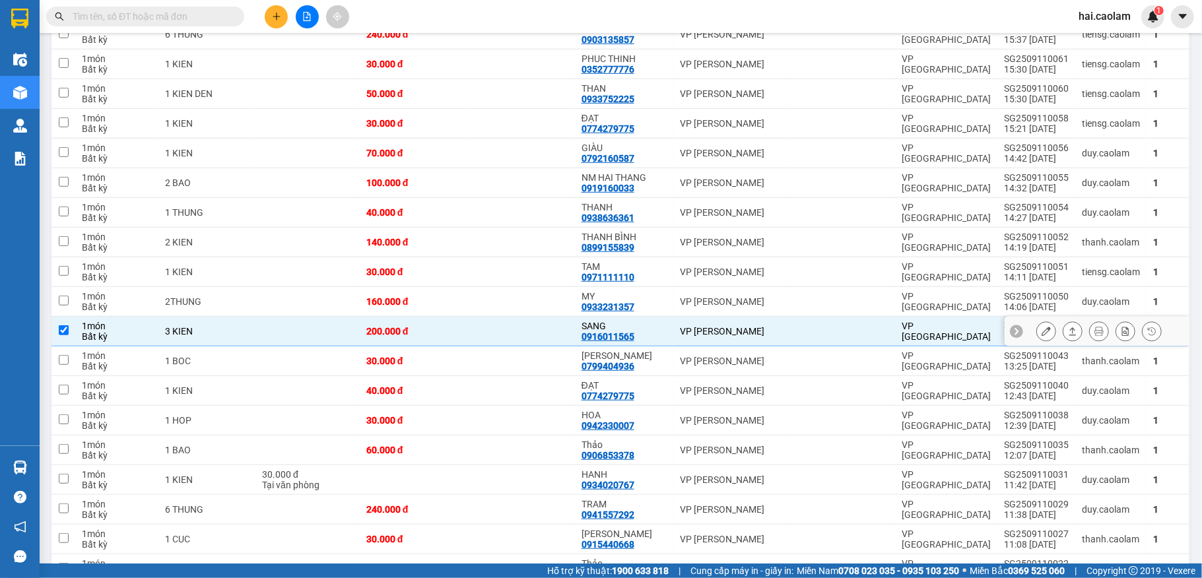
click at [1042, 335] on icon at bounding box center [1046, 331] width 9 height 9
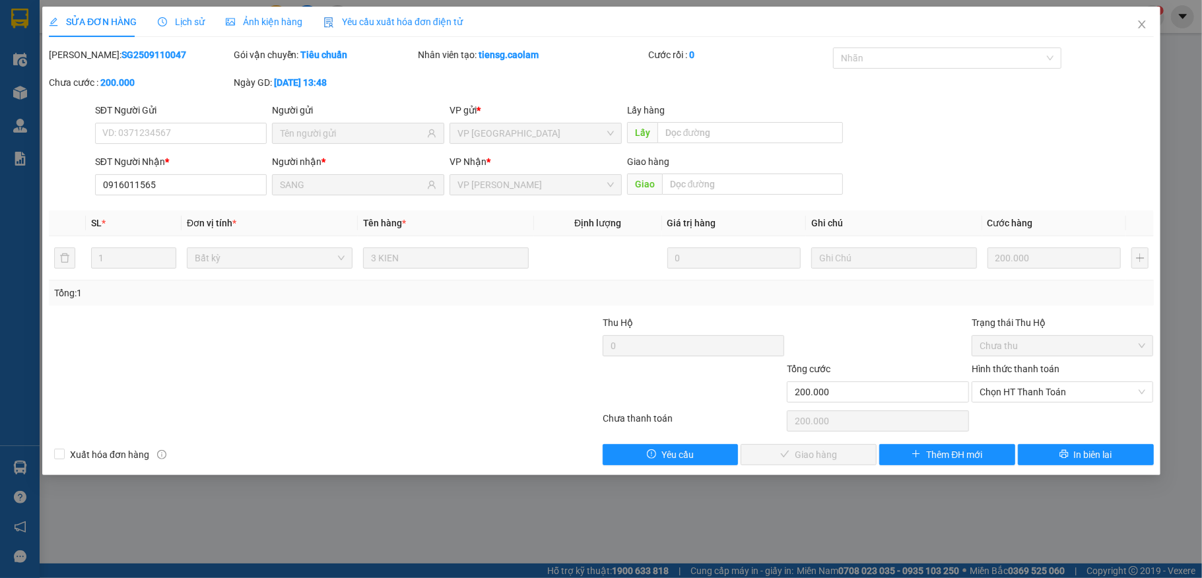
type input "0916011565"
type input "SANG"
type input "200.000"
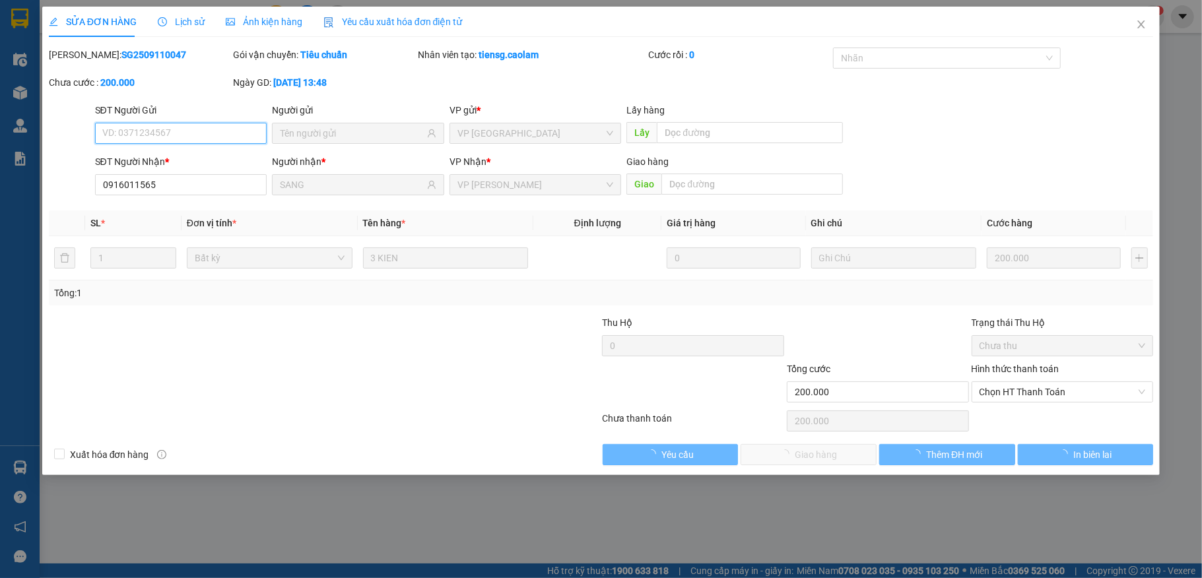
click at [1014, 394] on span "Chọn HT Thanh Toán" at bounding box center [1063, 392] width 166 height 20
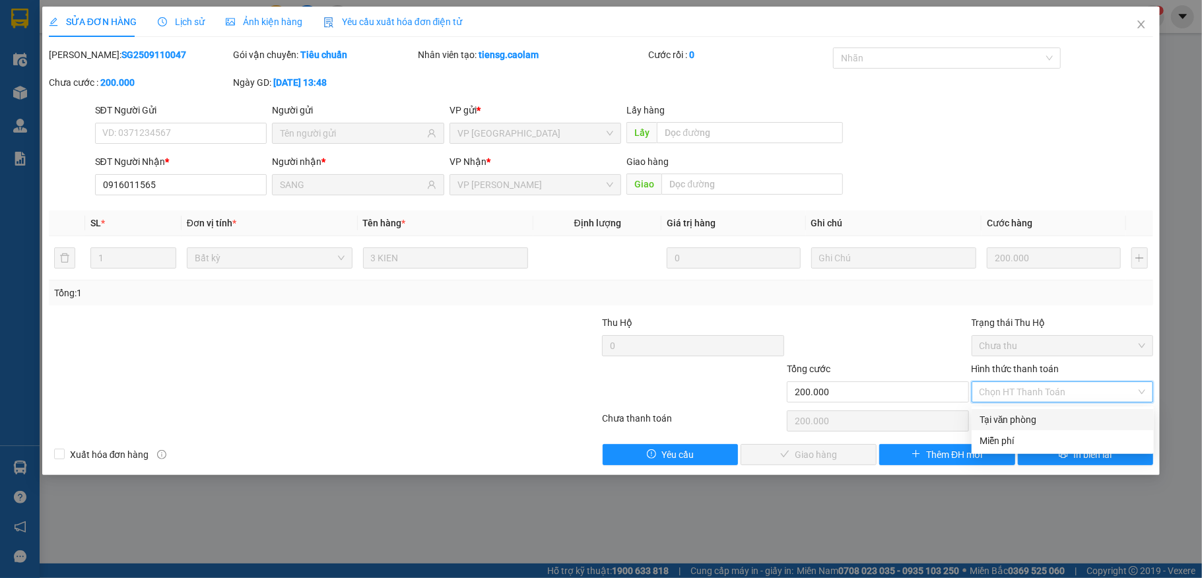
click at [1004, 413] on div "Tại văn phòng" at bounding box center [1063, 420] width 166 height 15
type input "0"
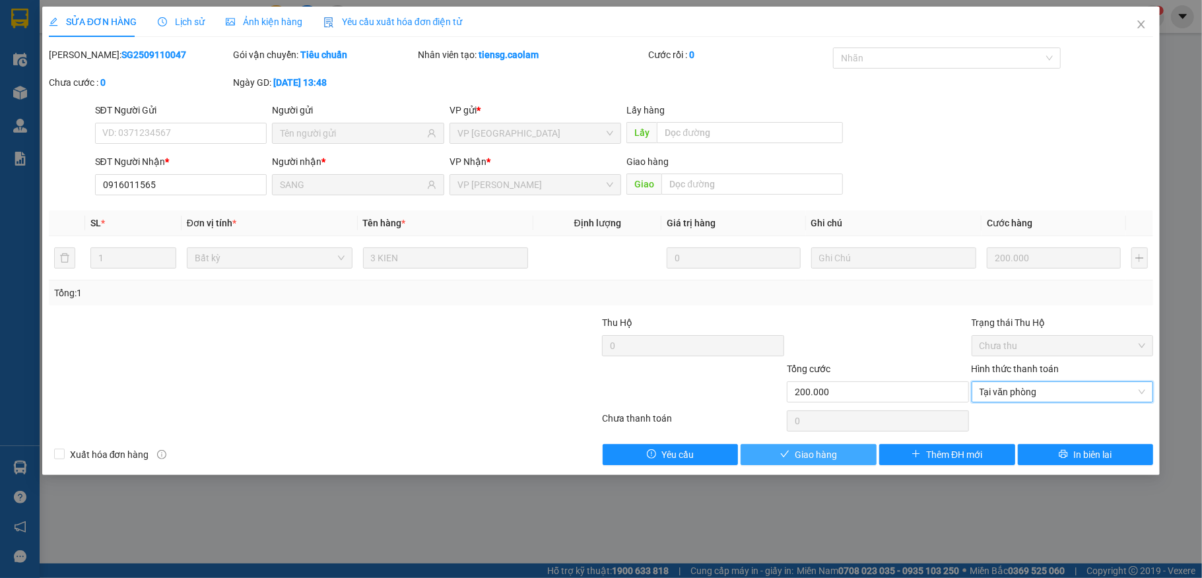
click at [779, 453] on button "Giao hàng" at bounding box center [809, 454] width 136 height 21
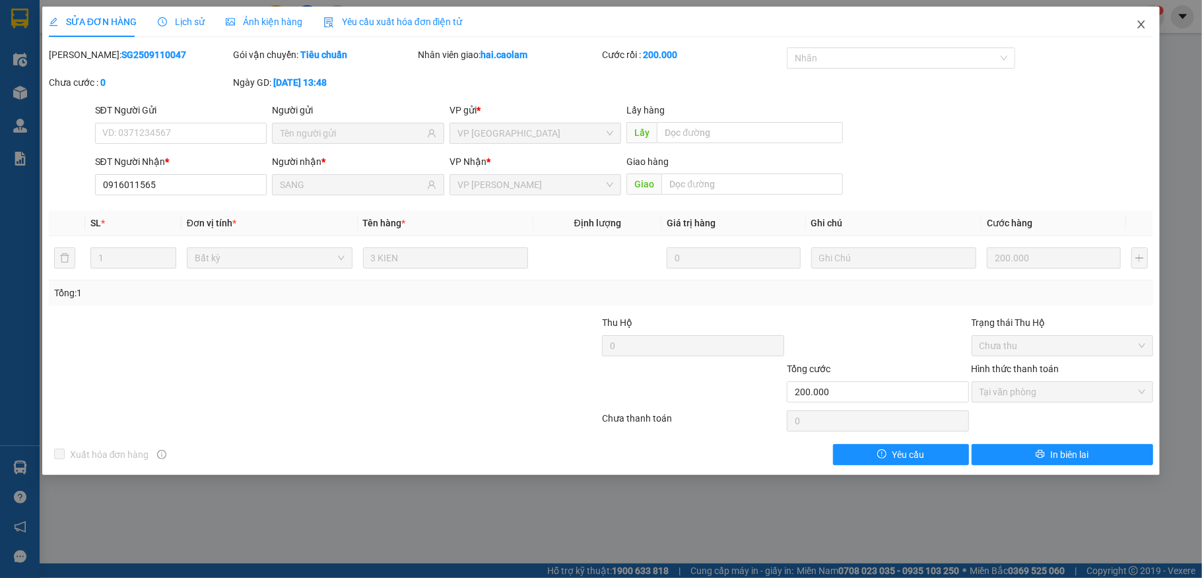
click at [1136, 24] on icon "close" at bounding box center [1141, 24] width 11 height 11
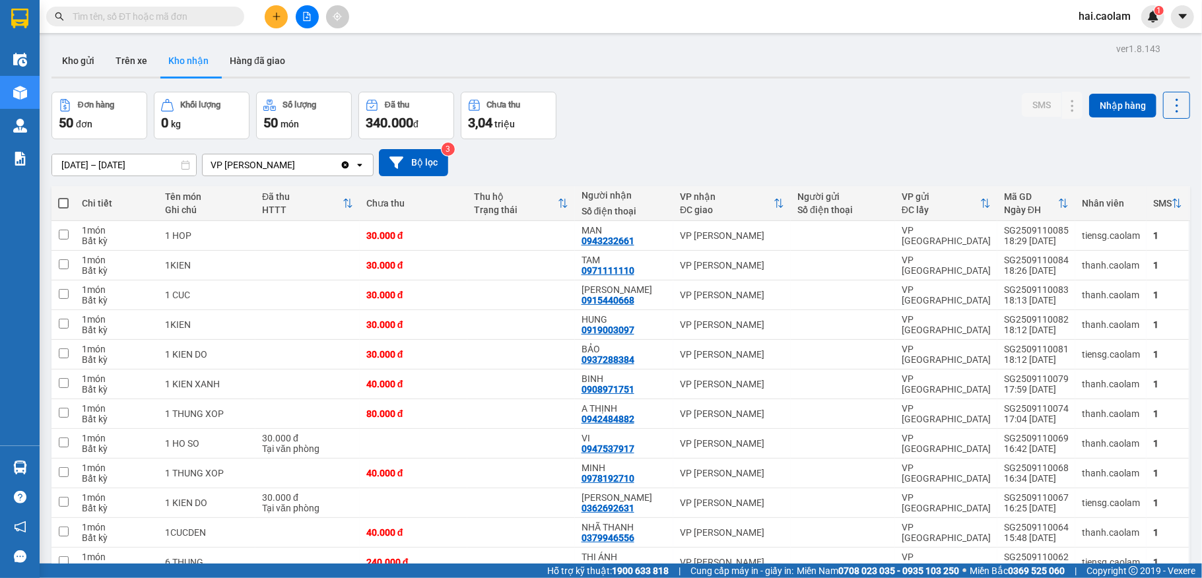
click at [741, 107] on div "Đơn hàng 50 đơn Khối lượng 0 kg Số lượng 50 món Đã thu 340.000 đ Chưa thu 3,04 …" at bounding box center [621, 116] width 1139 height 48
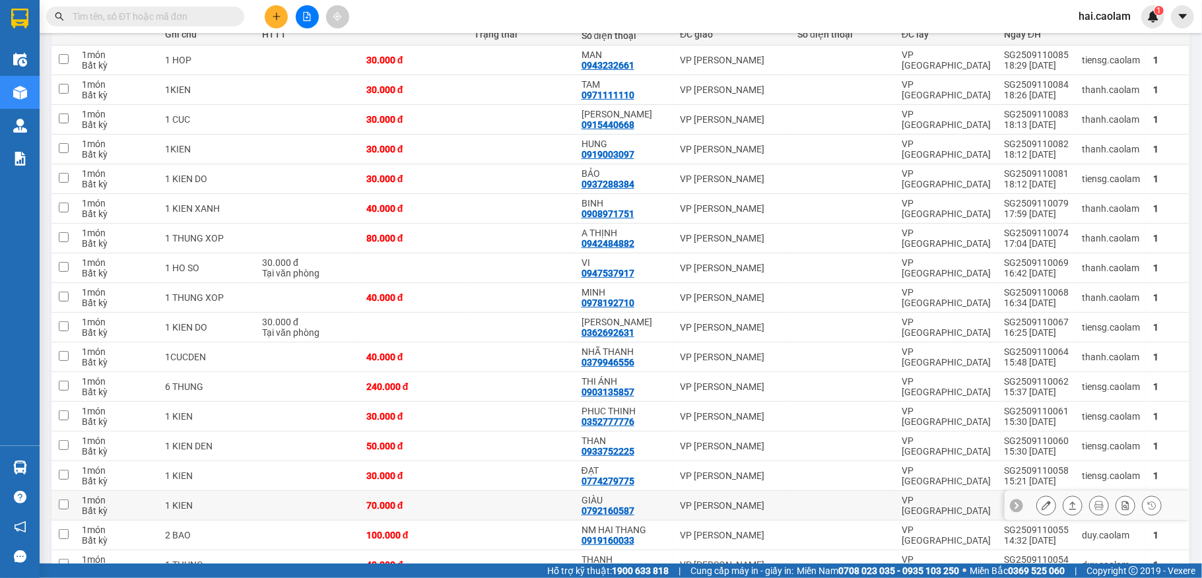
scroll to position [352, 0]
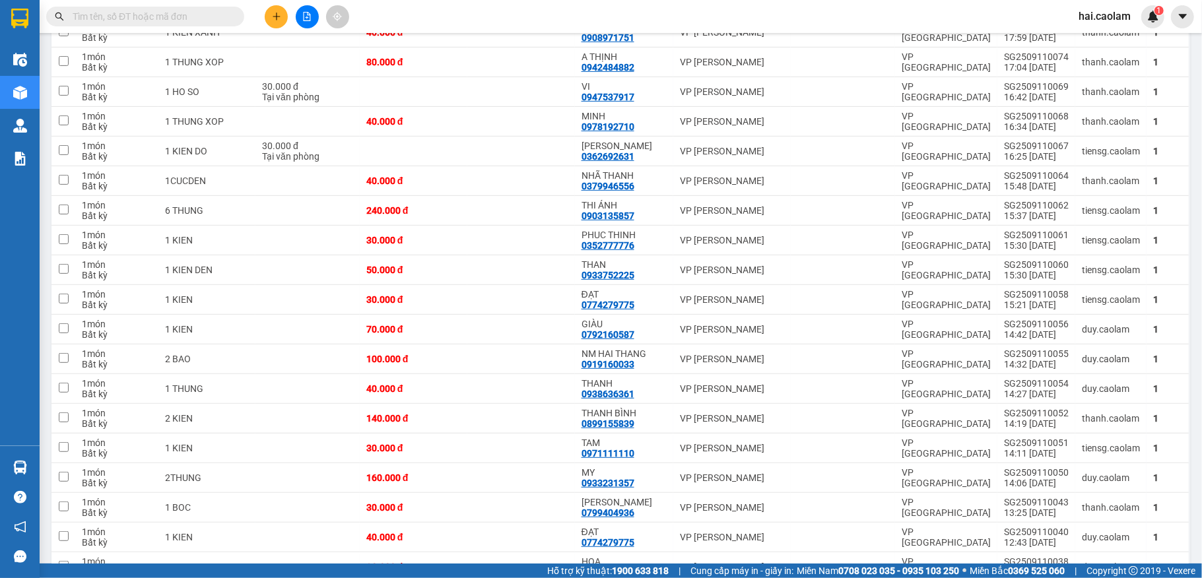
click at [127, 7] on span at bounding box center [145, 17] width 198 height 20
click at [127, 8] on span at bounding box center [145, 17] width 198 height 20
click at [124, 13] on input "text" at bounding box center [151, 16] width 156 height 15
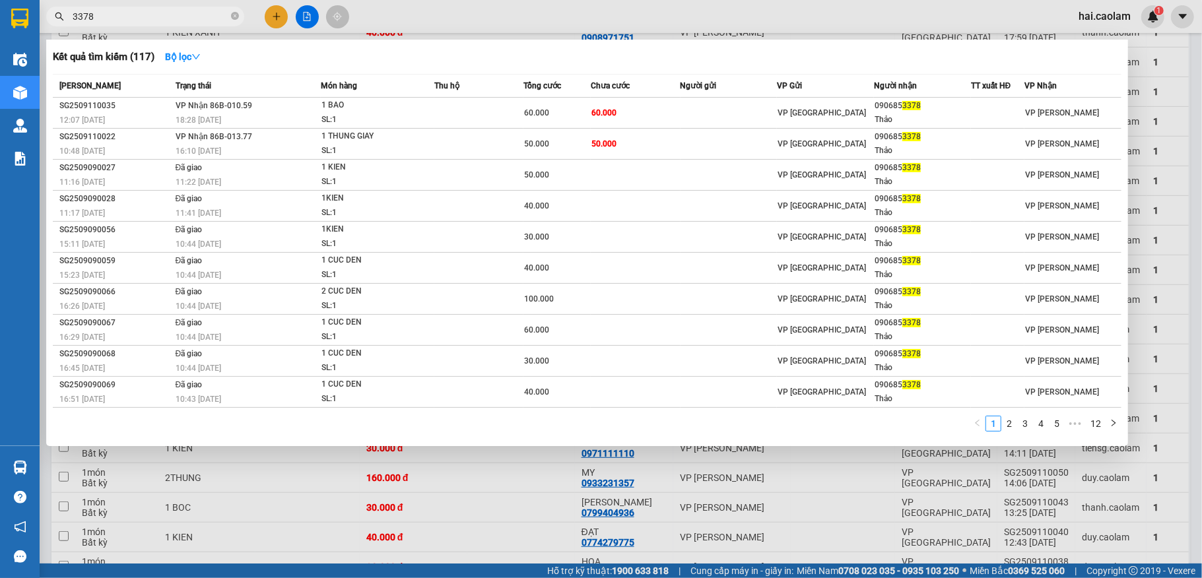
type input "3378"
click at [387, 520] on div at bounding box center [601, 289] width 1202 height 578
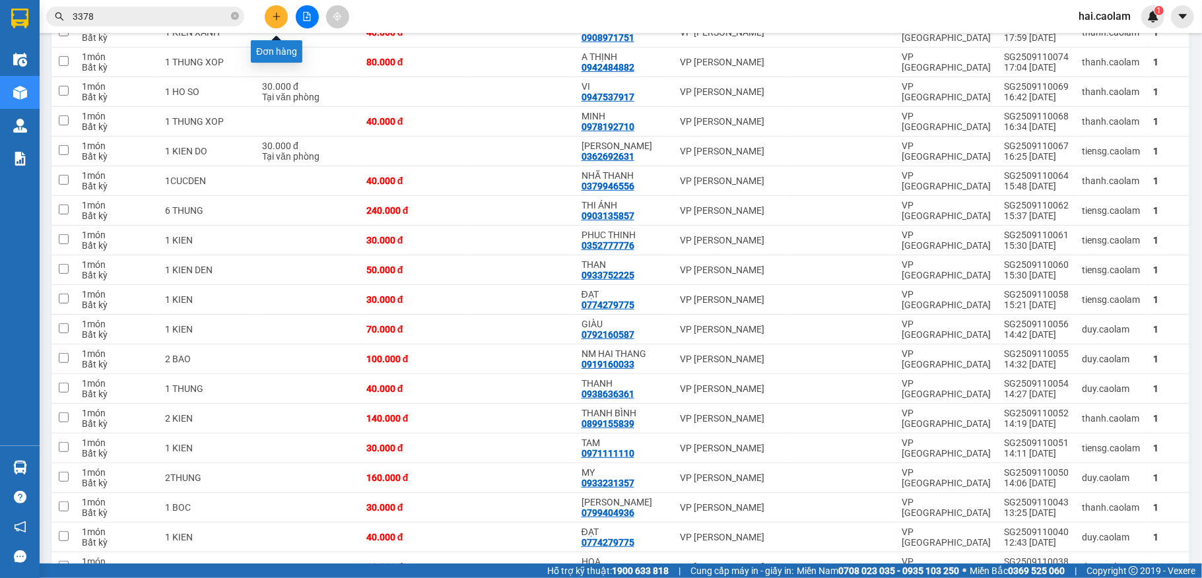
click at [273, 17] on icon "plus" at bounding box center [276, 16] width 7 height 1
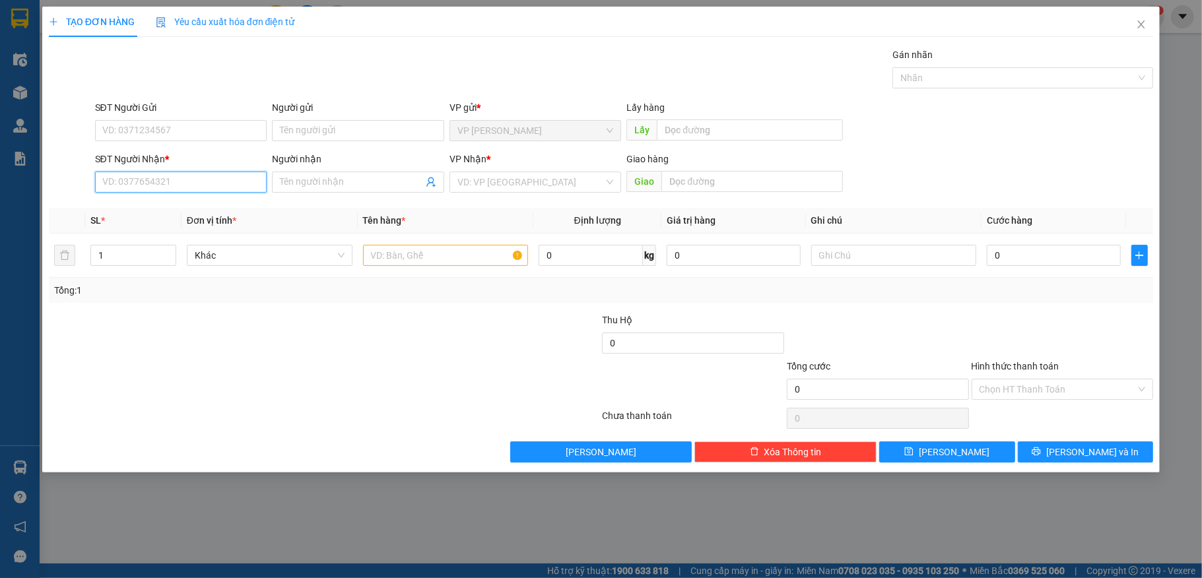
click at [170, 191] on input "SĐT Người Nhận *" at bounding box center [181, 182] width 172 height 21
type input "0374356350"
click at [339, 186] on input "Người nhận" at bounding box center [351, 182] width 143 height 15
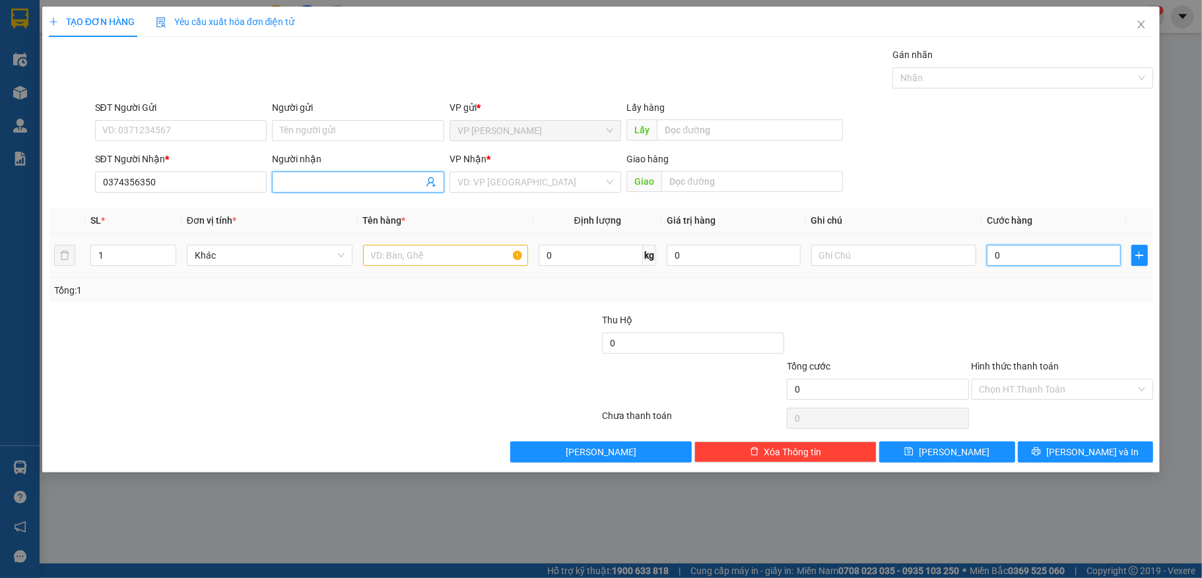
click at [1070, 265] on input "0" at bounding box center [1053, 255] width 133 height 21
type input "3"
type input "30"
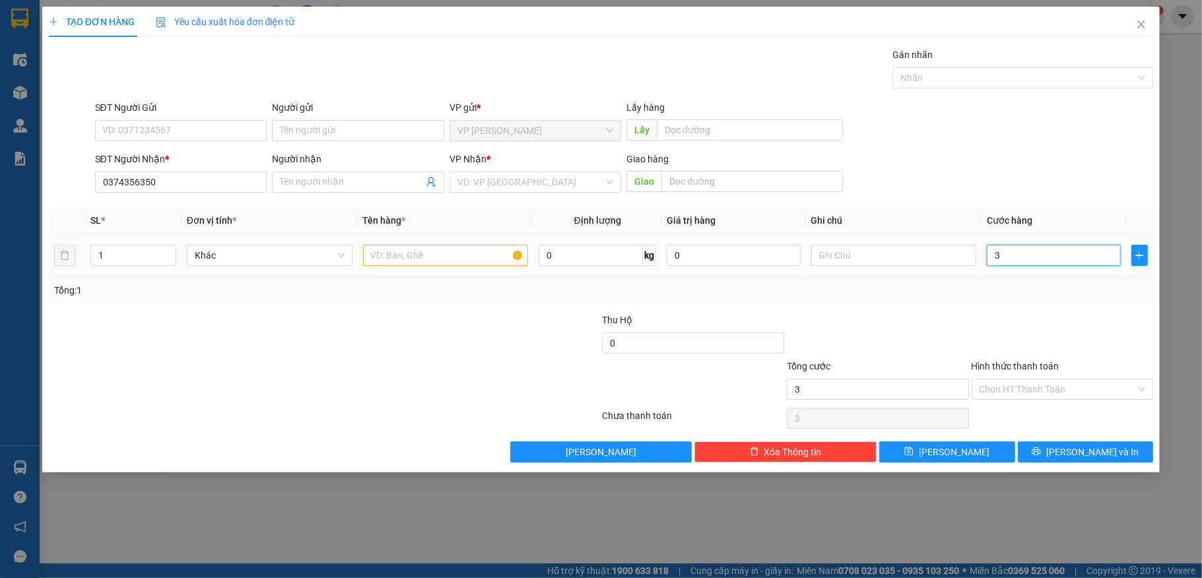
type input "30"
click at [1034, 260] on input "30" at bounding box center [1053, 255] width 133 height 21
type input "4"
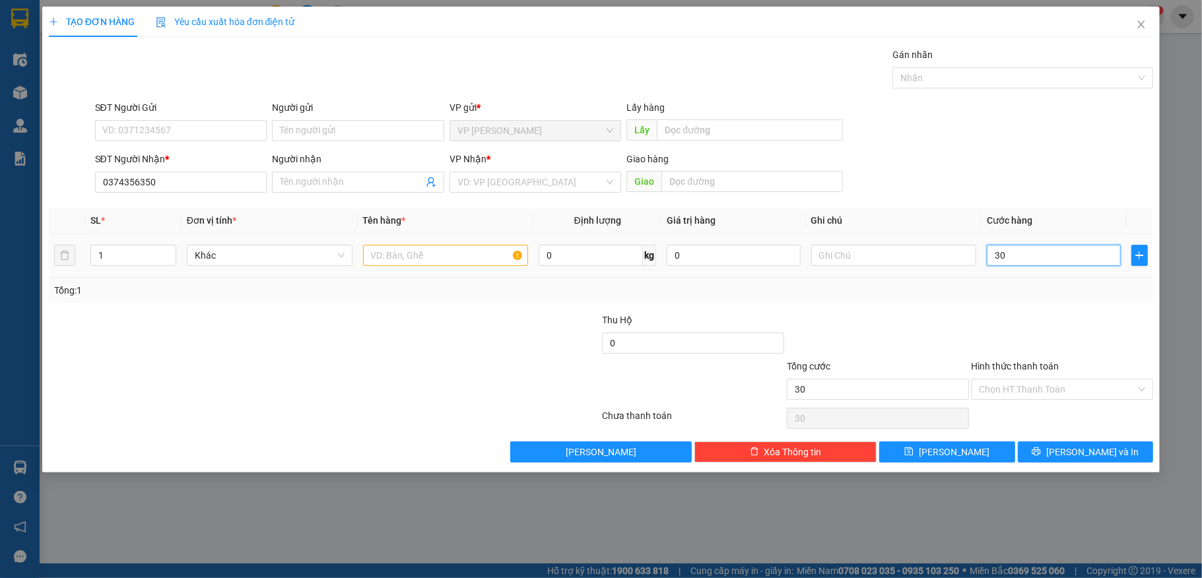
type input "4"
type input "40"
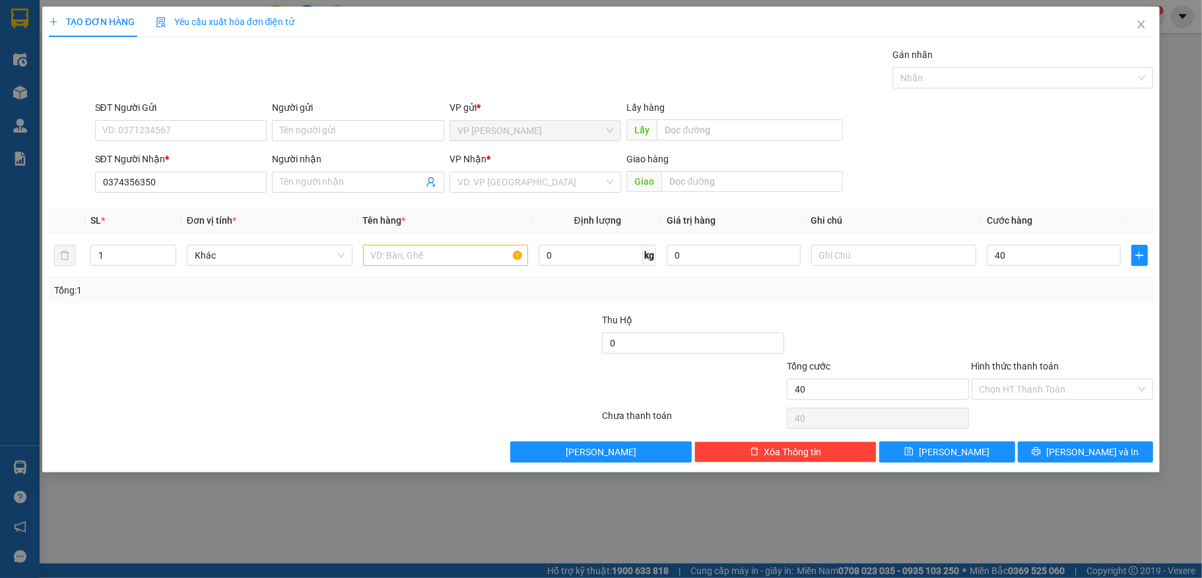
click at [1035, 310] on div "Transit Pickup Surcharge Ids Transit Deliver Surcharge Ids Transit Deliver Surc…" at bounding box center [601, 255] width 1105 height 415
type input "40.000"
click at [1043, 397] on input "Hình thức thanh toán" at bounding box center [1058, 390] width 157 height 20
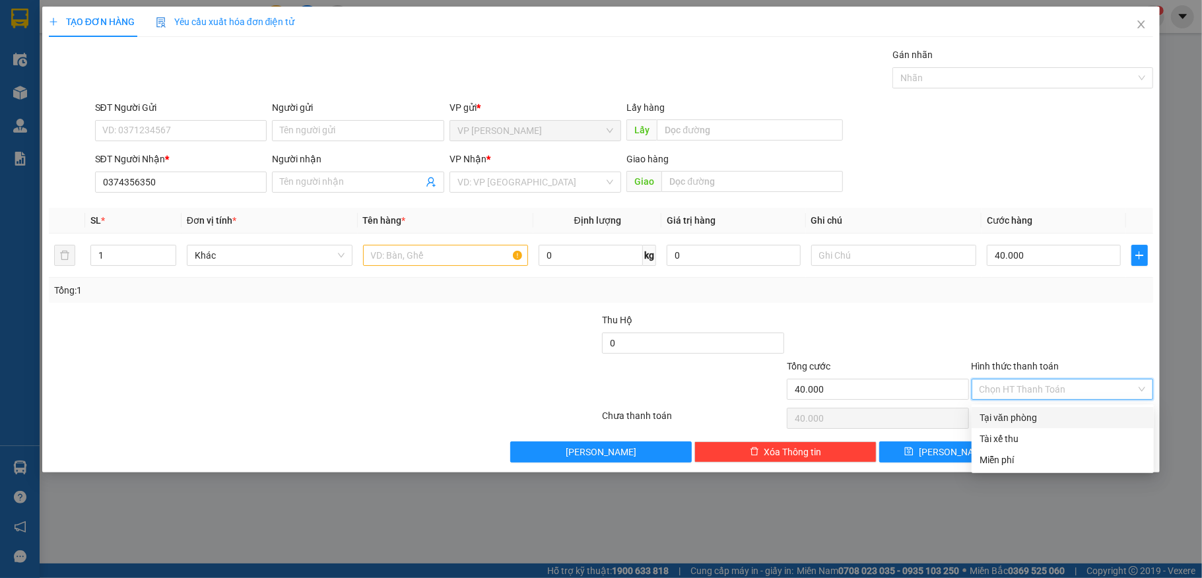
click at [1041, 407] on div "Tại văn phòng" at bounding box center [1063, 417] width 182 height 21
type input "0"
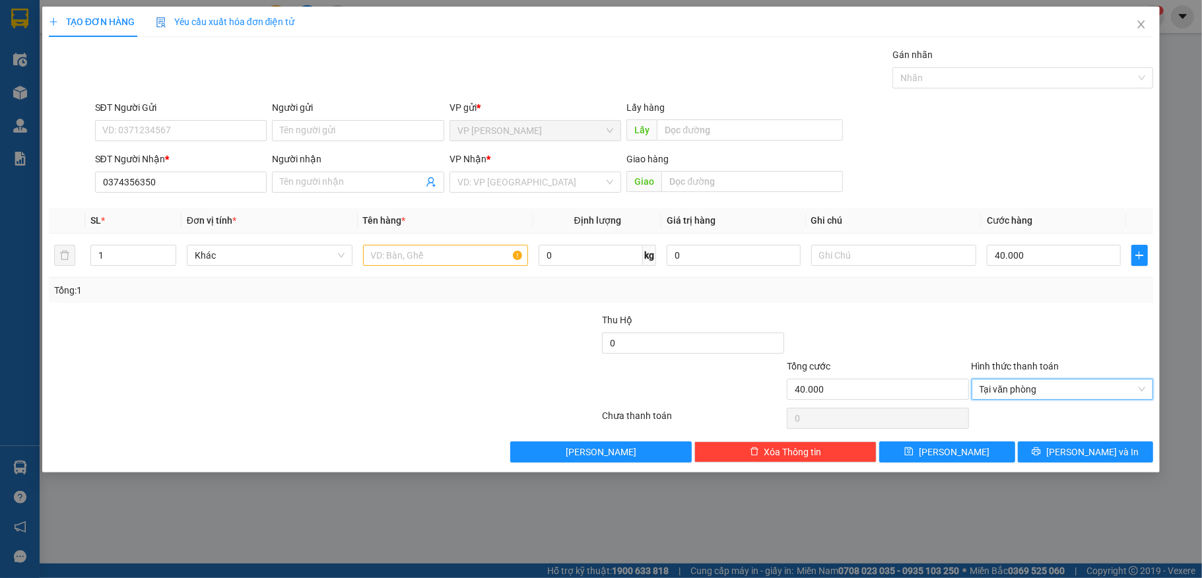
click at [939, 336] on div at bounding box center [878, 336] width 185 height 46
click at [429, 259] on input "text" at bounding box center [446, 255] width 166 height 21
type input "1 Bịch Đỏ"
click at [524, 181] on input "search" at bounding box center [531, 182] width 147 height 20
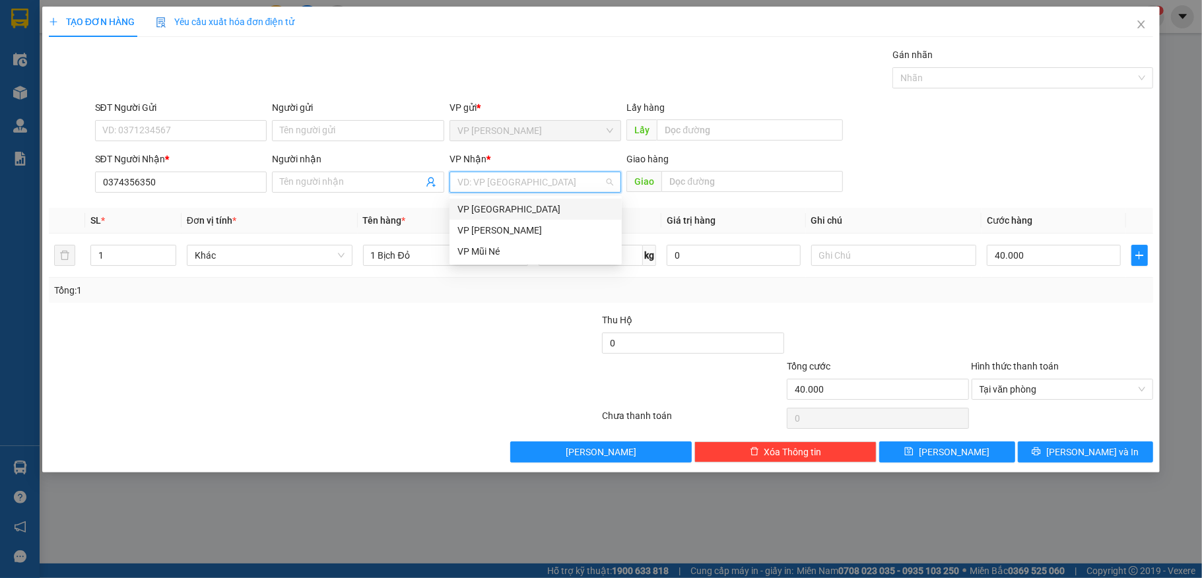
click at [508, 209] on div "VP [GEOGRAPHIC_DATA]" at bounding box center [536, 209] width 156 height 15
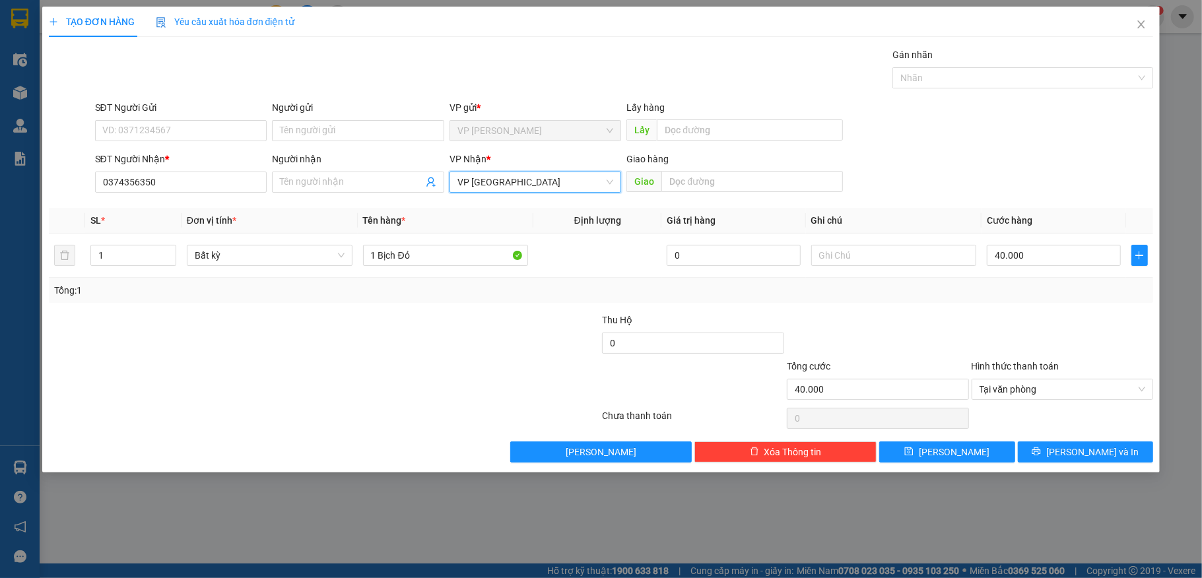
click at [1084, 440] on div "Transit Pickup Surcharge Ids Transit Deliver Surcharge Ids Transit Deliver Surc…" at bounding box center [601, 255] width 1105 height 415
click at [1075, 450] on span "[PERSON_NAME] và In" at bounding box center [1093, 452] width 92 height 15
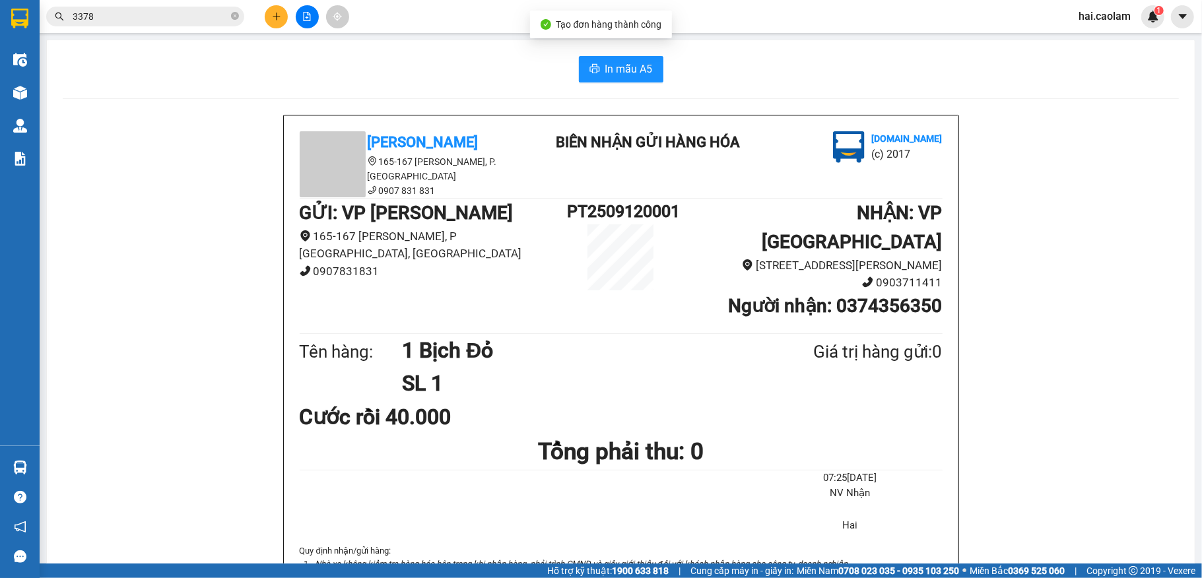
click at [619, 81] on button "In mẫu A5" at bounding box center [621, 69] width 85 height 26
drag, startPoint x: 293, startPoint y: 59, endPoint x: 312, endPoint y: 59, distance: 19.2
click at [295, 59] on div "In mẫu A5" at bounding box center [621, 69] width 1117 height 26
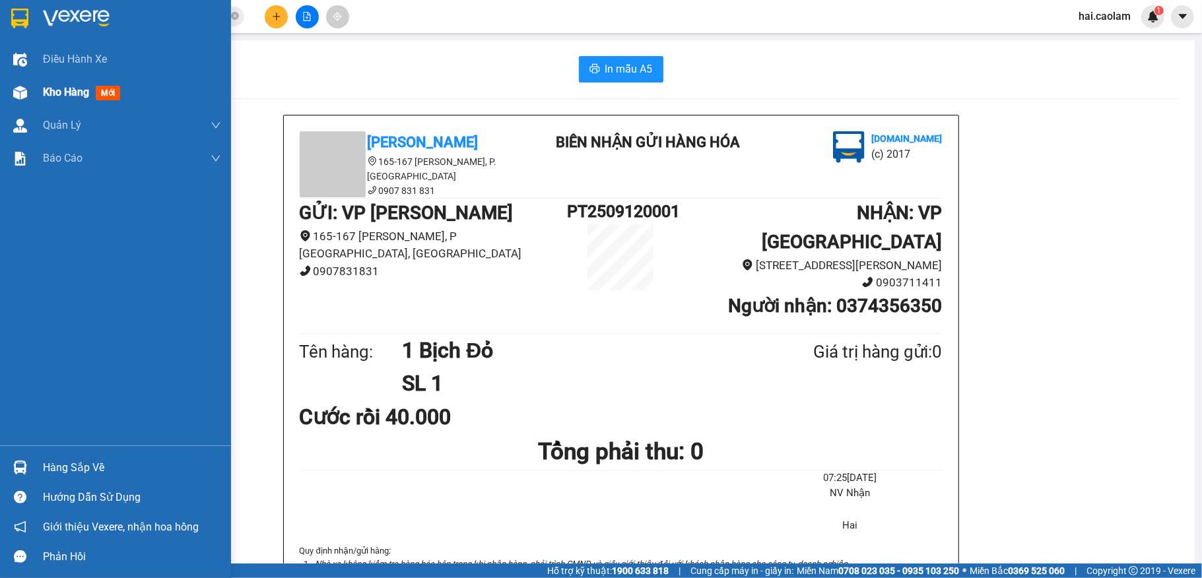
click at [16, 86] on img at bounding box center [20, 93] width 14 height 14
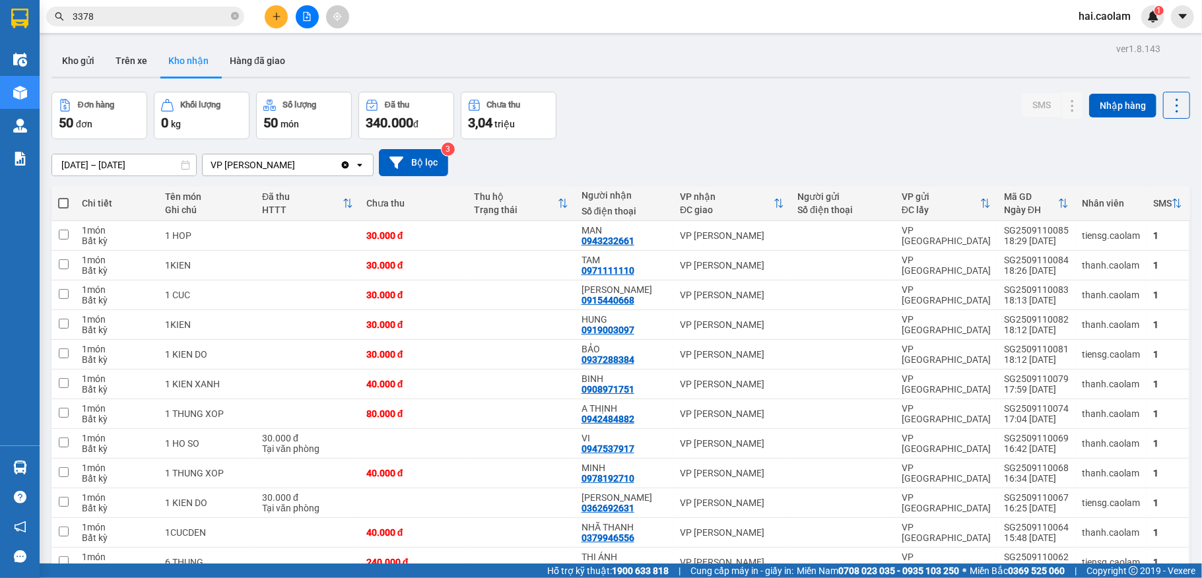
click at [83, 62] on button "Kho gửi" at bounding box center [78, 61] width 53 height 32
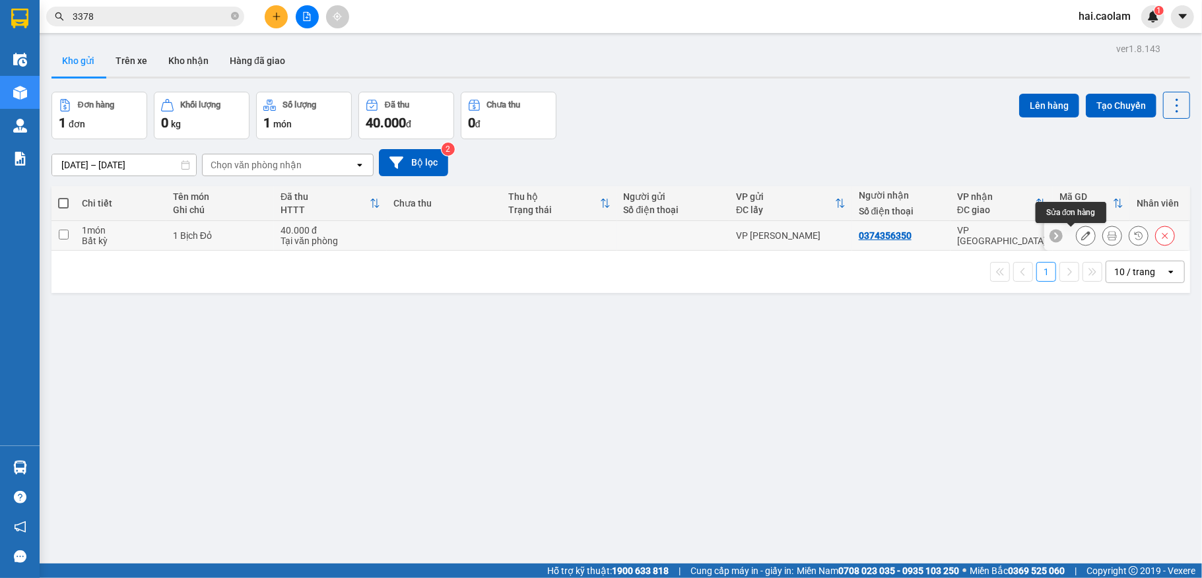
click at [1082, 236] on icon at bounding box center [1086, 235] width 9 height 9
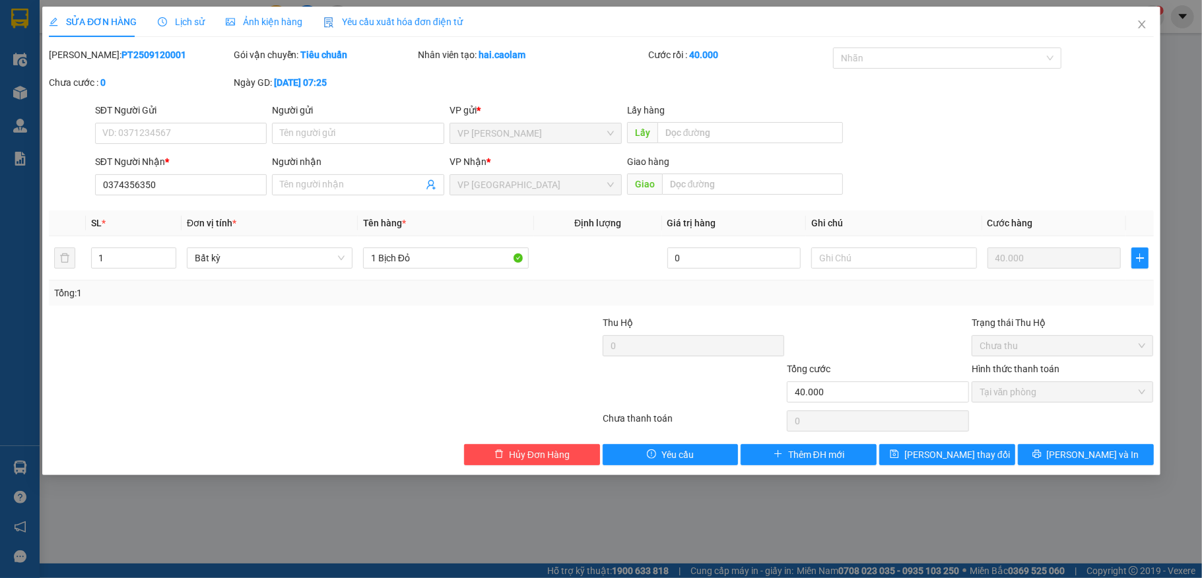
type input "0374356350"
type input "40.000"
click at [556, 460] on span "Hủy Đơn Hàng" at bounding box center [539, 455] width 61 height 15
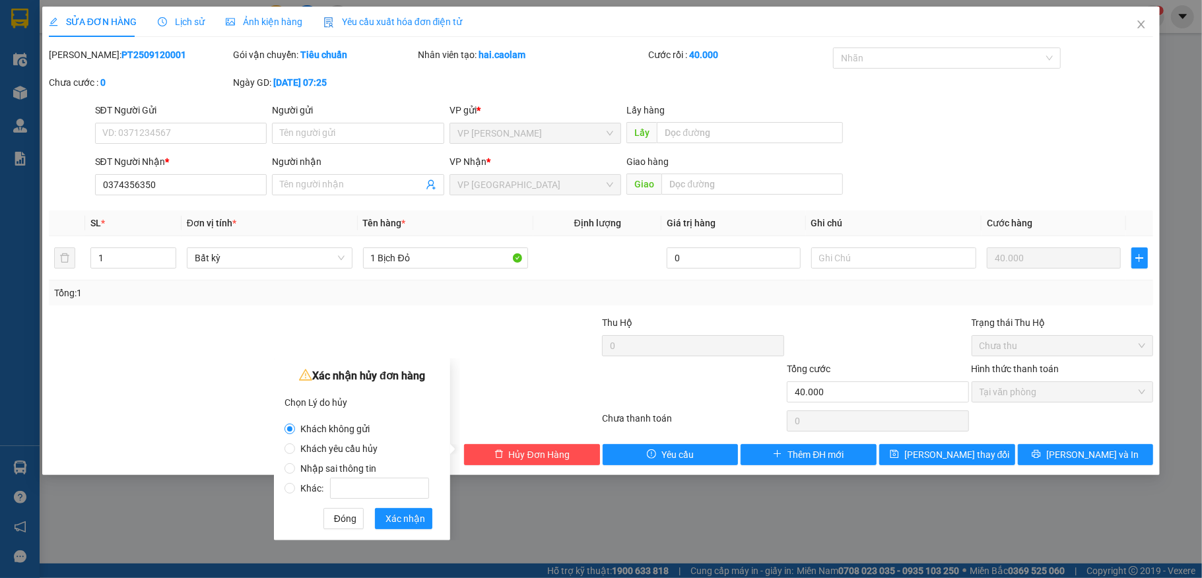
click at [342, 469] on span "Nhập sai thông tin" at bounding box center [338, 469] width 87 height 11
click at [295, 469] on input "Nhập sai thông tin" at bounding box center [290, 469] width 11 height 11
radio input "true"
radio input "false"
click at [420, 518] on span "Xác nhận" at bounding box center [406, 519] width 40 height 15
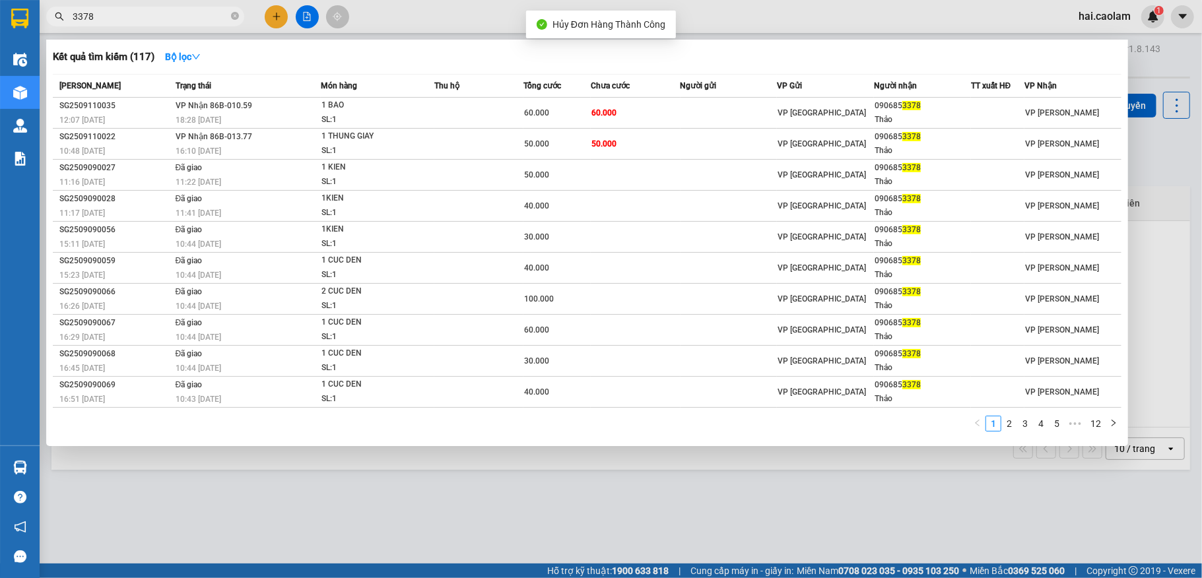
click at [172, 12] on input "3378" at bounding box center [151, 16] width 156 height 15
click at [281, 9] on div at bounding box center [601, 289] width 1202 height 578
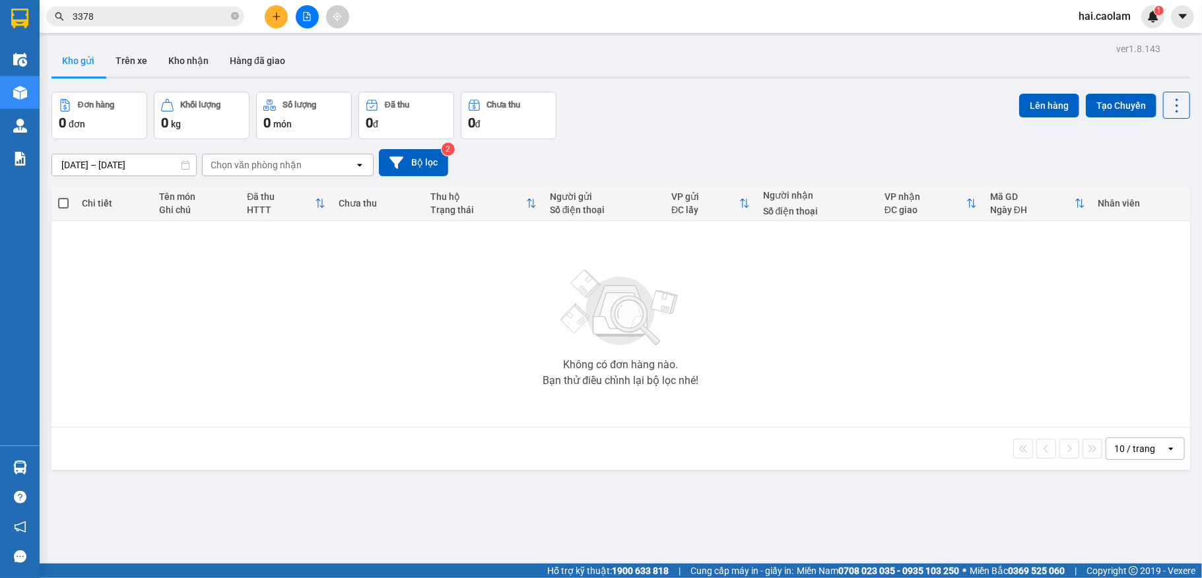
click at [279, 17] on icon "plus" at bounding box center [276, 16] width 9 height 9
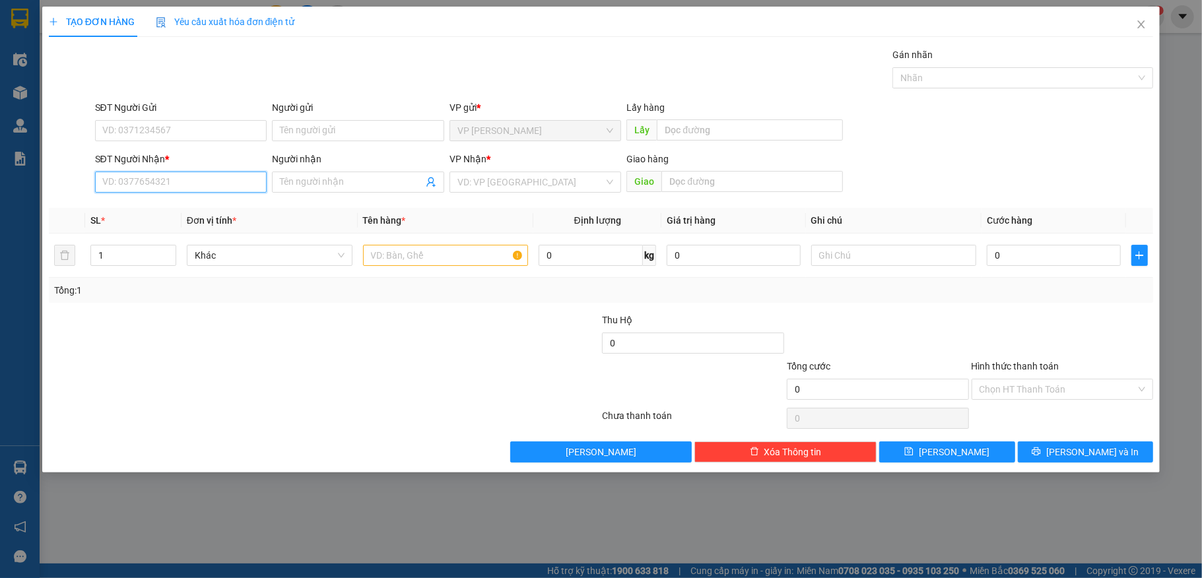
click at [172, 186] on input "SĐT Người Nhận *" at bounding box center [181, 182] width 172 height 21
type input "0374356350"
click at [326, 180] on input "Người nhận" at bounding box center [351, 182] width 143 height 15
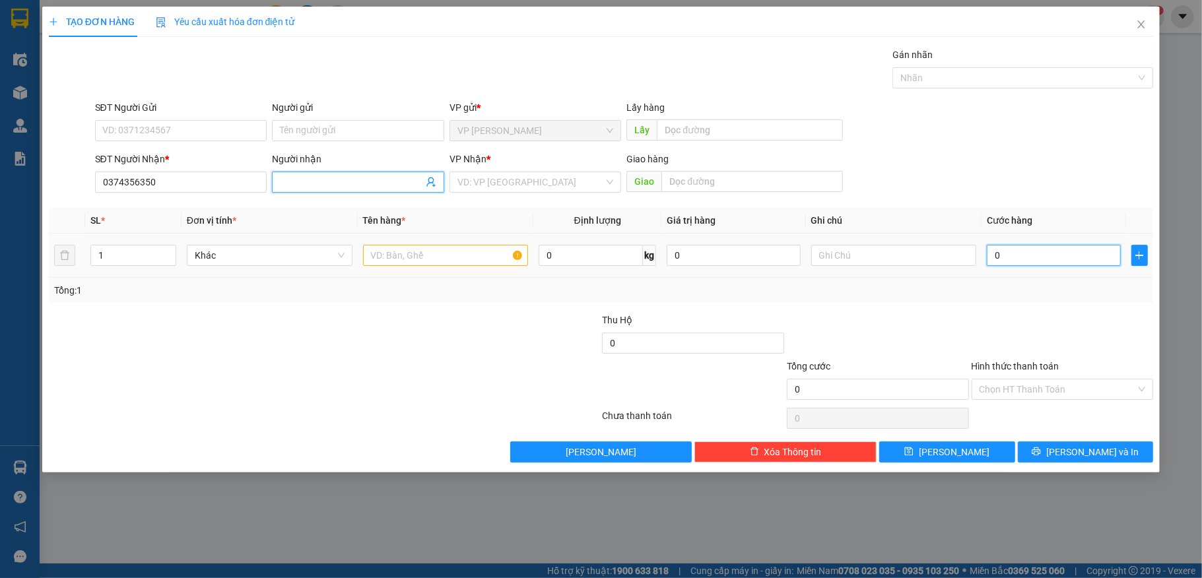
click at [1030, 261] on input "0" at bounding box center [1053, 255] width 133 height 21
type input "3"
type input "30"
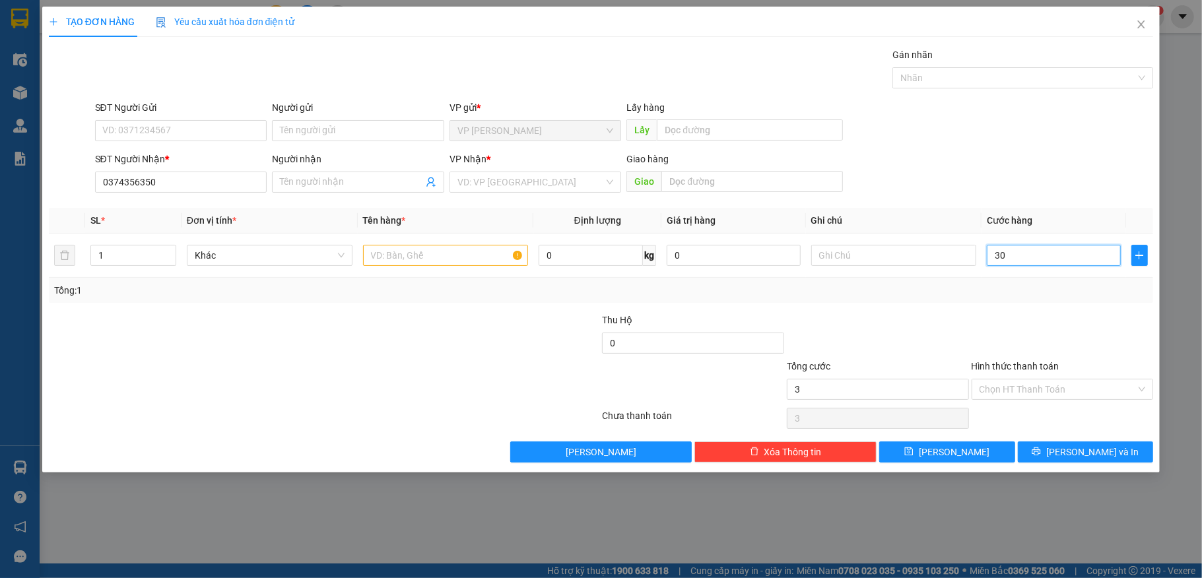
type input "30"
type input "30.000"
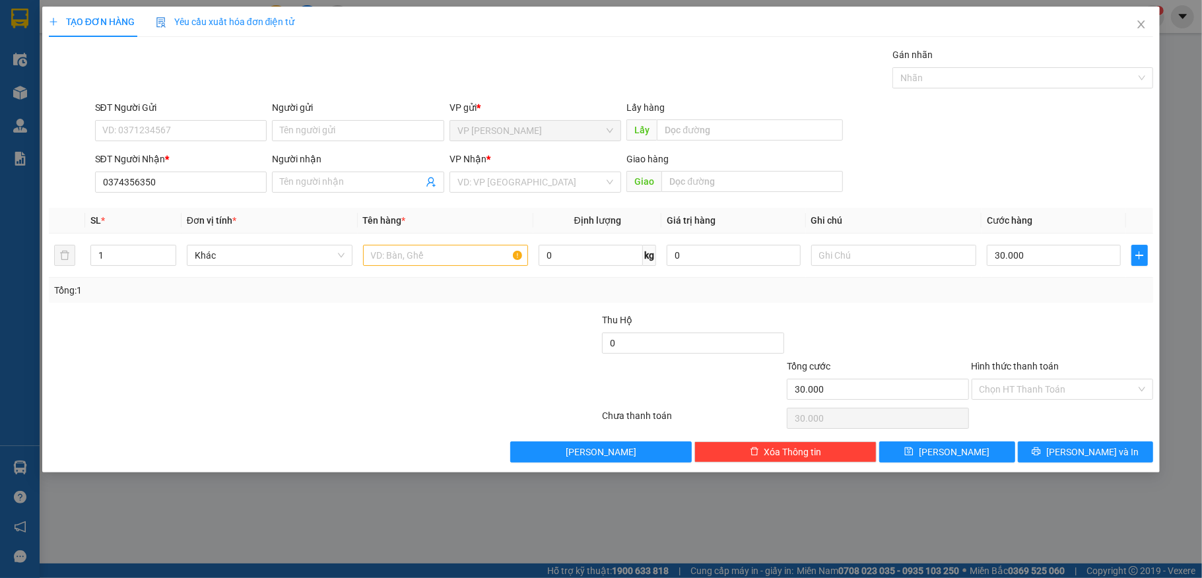
drag, startPoint x: 299, startPoint y: 415, endPoint x: 331, endPoint y: 382, distance: 46.2
click at [300, 413] on div at bounding box center [325, 418] width 554 height 26
click at [486, 173] on input "search" at bounding box center [531, 182] width 147 height 20
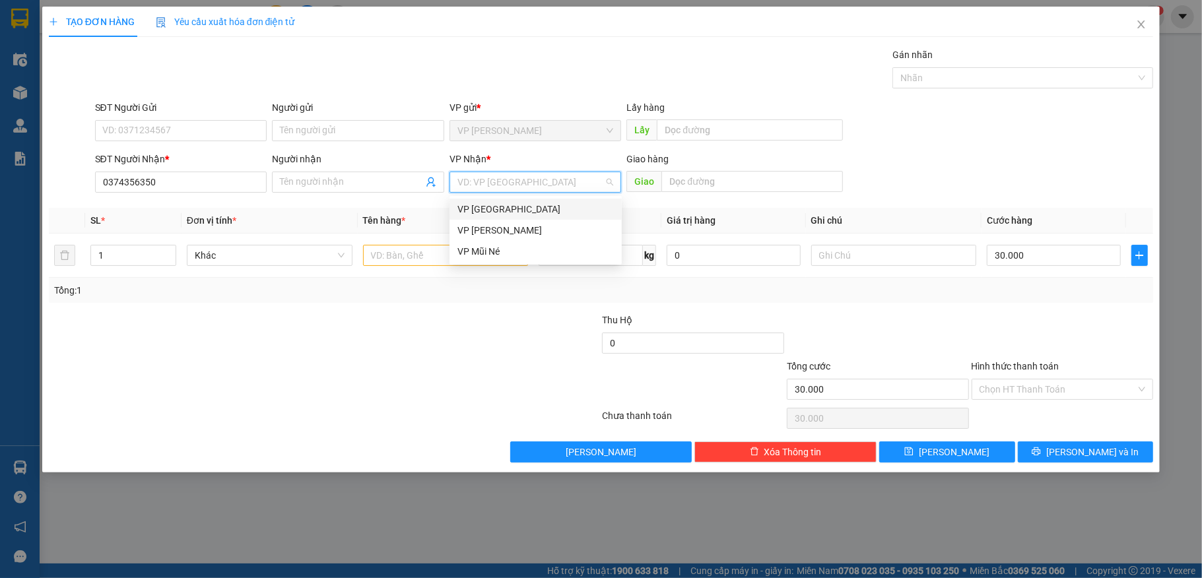
click at [491, 206] on div "VP [GEOGRAPHIC_DATA]" at bounding box center [536, 209] width 156 height 15
click at [415, 249] on input "text" at bounding box center [446, 255] width 166 height 21
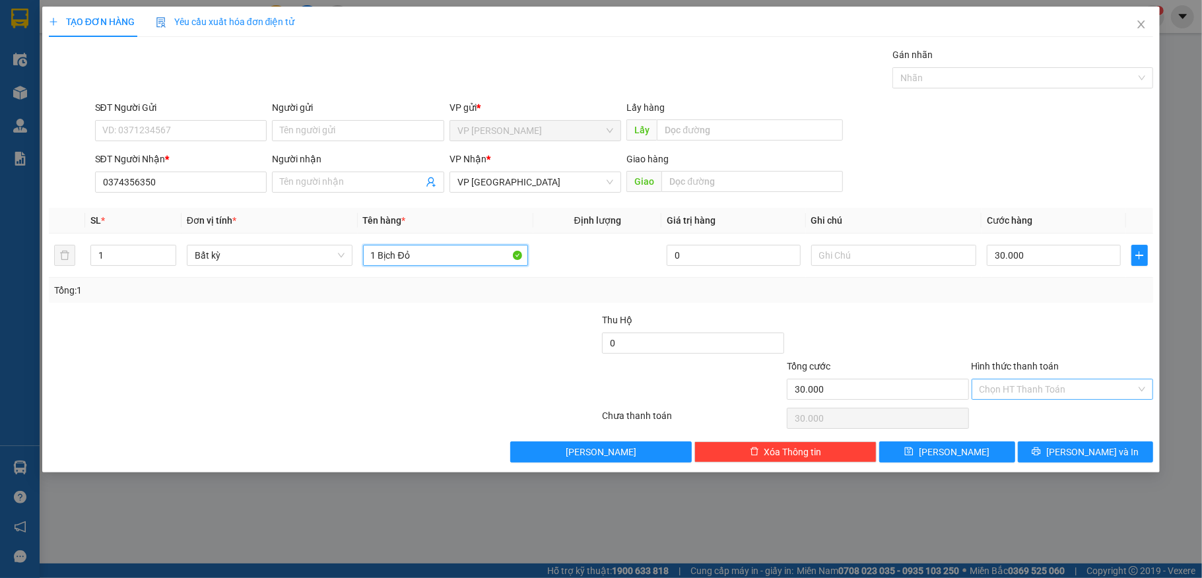
type input "1 Bịch Đỏ"
click at [1049, 384] on input "Hình thức thanh toán" at bounding box center [1058, 390] width 157 height 20
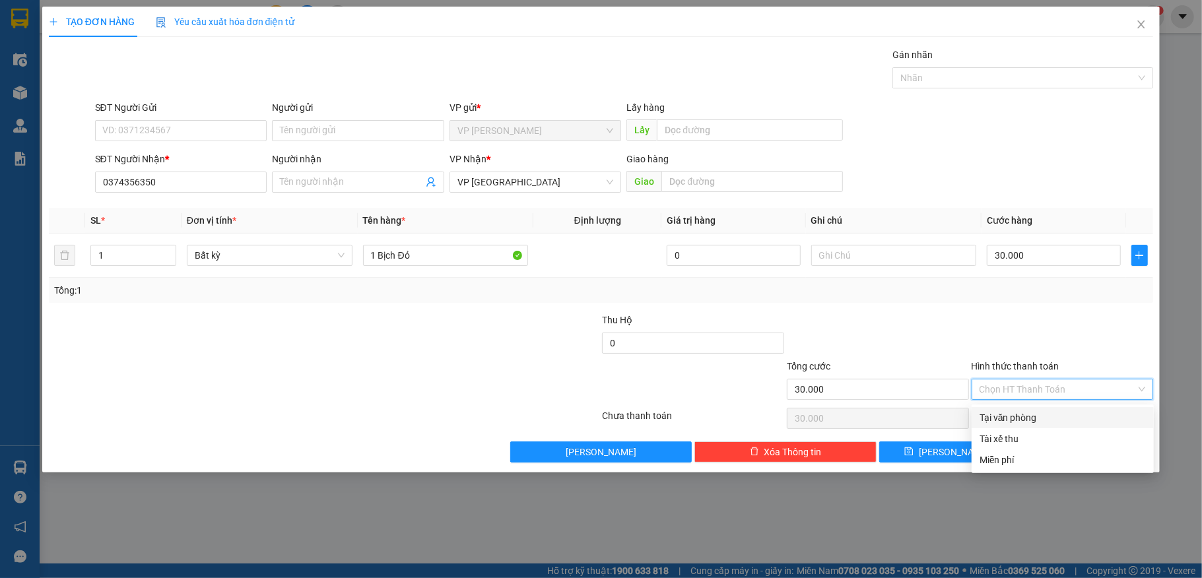
click at [988, 415] on div "Tại văn phòng" at bounding box center [1063, 418] width 166 height 15
type input "0"
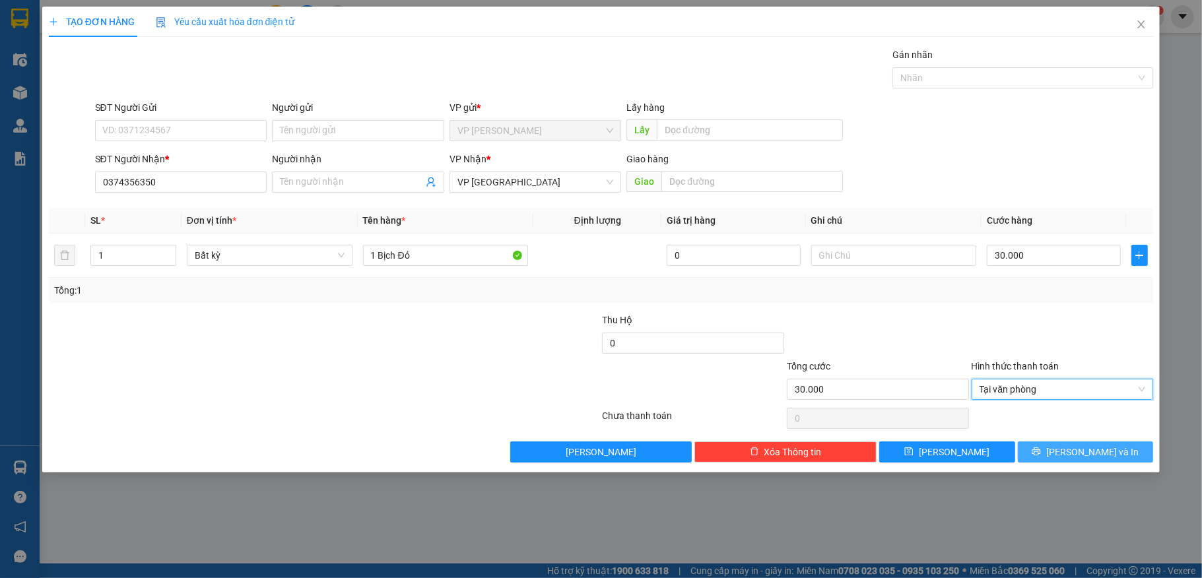
click at [1108, 462] on button "[PERSON_NAME] và In" at bounding box center [1086, 452] width 136 height 21
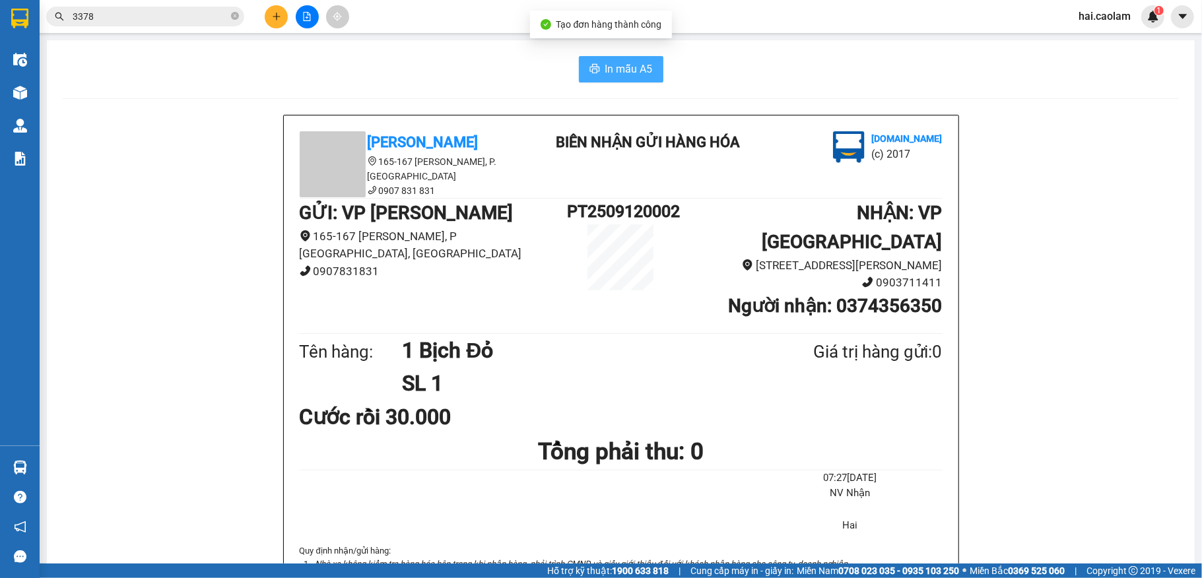
click at [623, 72] on span "In mẫu A5" at bounding box center [630, 69] width 48 height 17
click at [173, 17] on input "3378" at bounding box center [151, 16] width 156 height 15
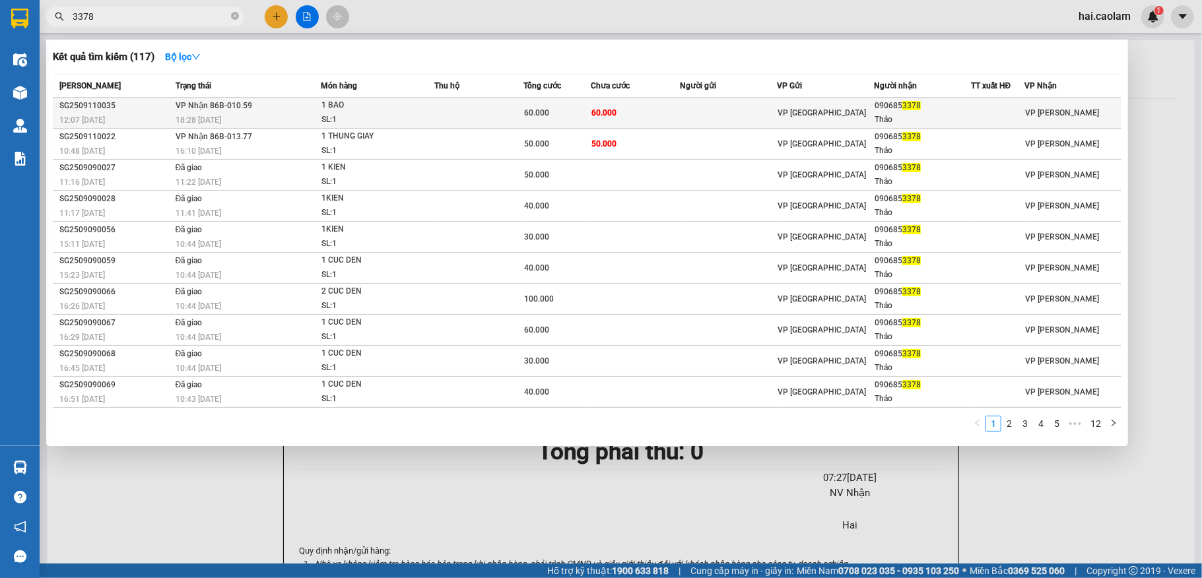
click at [675, 114] on td "60.000" at bounding box center [635, 113] width 89 height 31
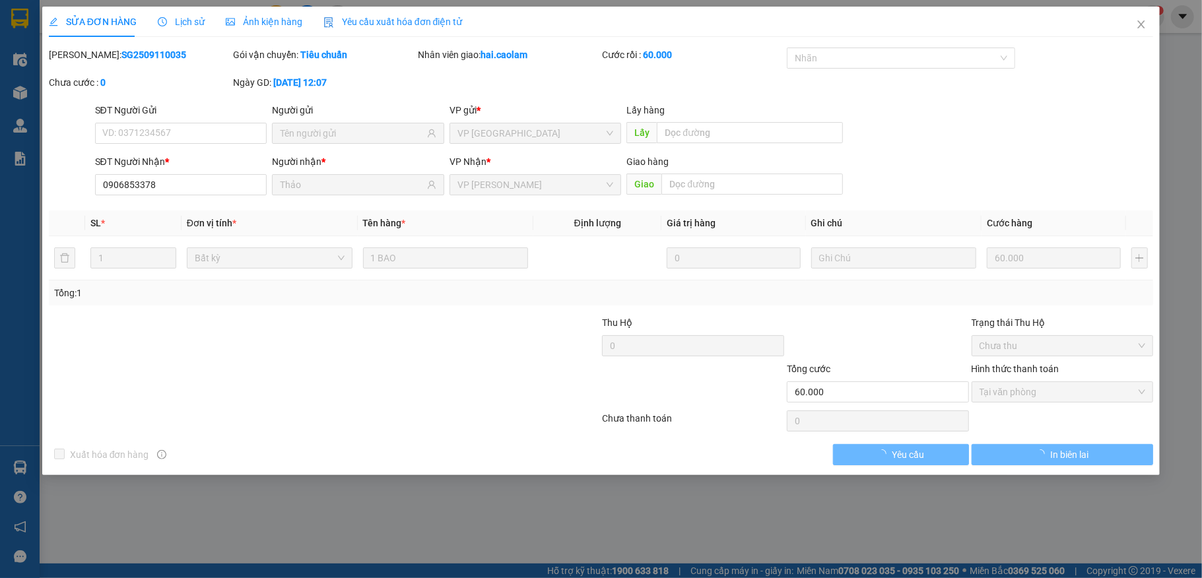
type input "0906853378"
type input "Thảo"
type input "60.000"
click at [1042, 400] on span "Tại văn phòng" at bounding box center [1063, 392] width 166 height 20
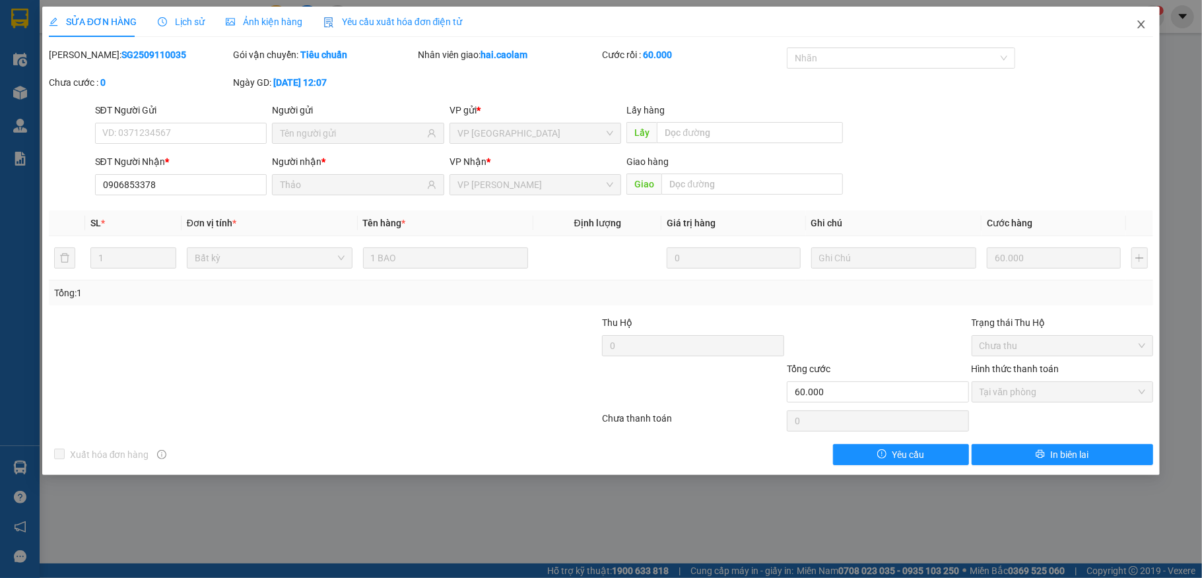
click at [1148, 32] on span "Close" at bounding box center [1141, 25] width 37 height 37
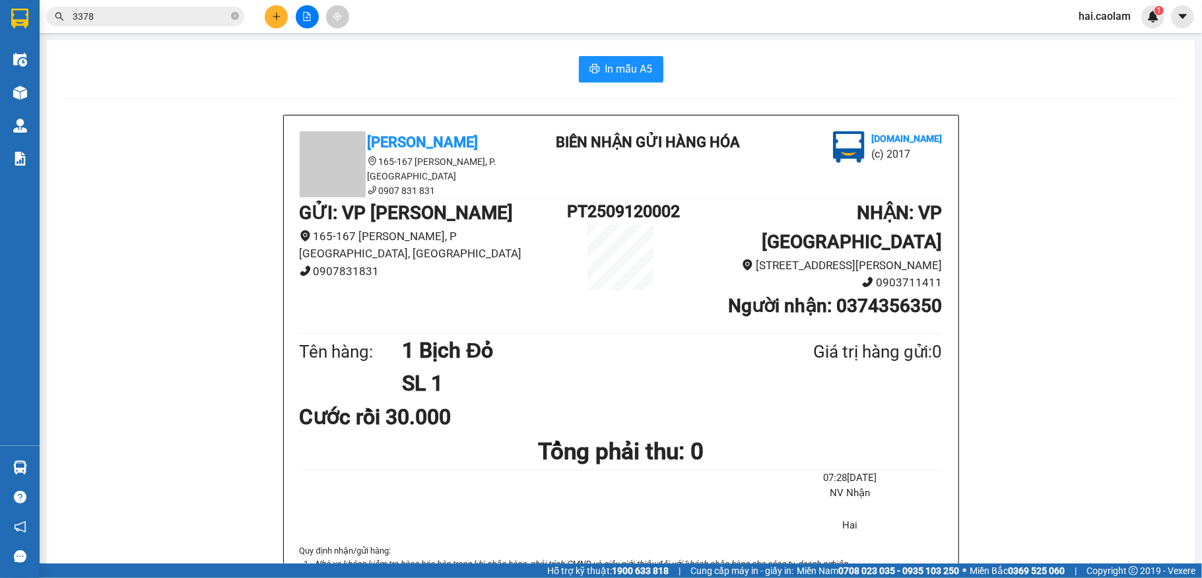
click at [138, 24] on span "3378" at bounding box center [145, 17] width 198 height 20
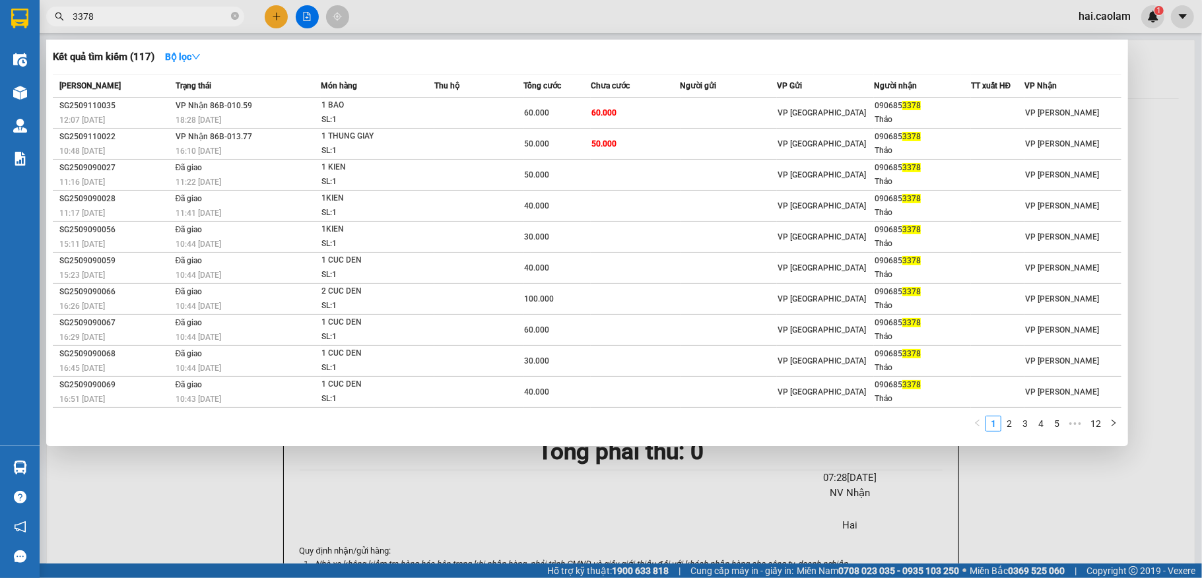
click at [141, 18] on input "3378" at bounding box center [151, 16] width 156 height 15
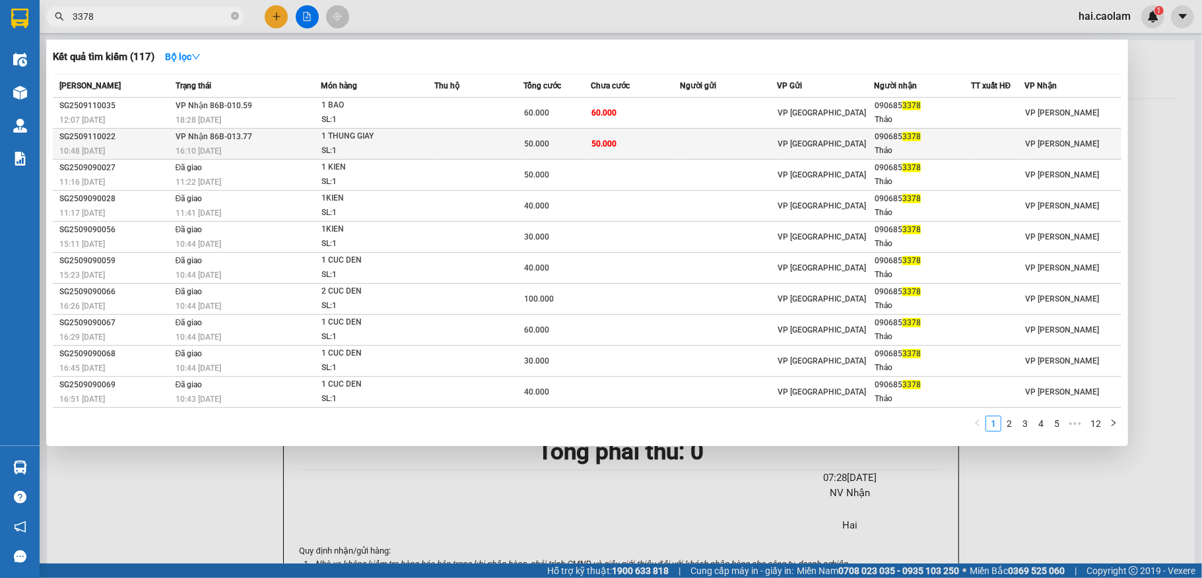
click at [667, 149] on td "50.000" at bounding box center [635, 144] width 89 height 31
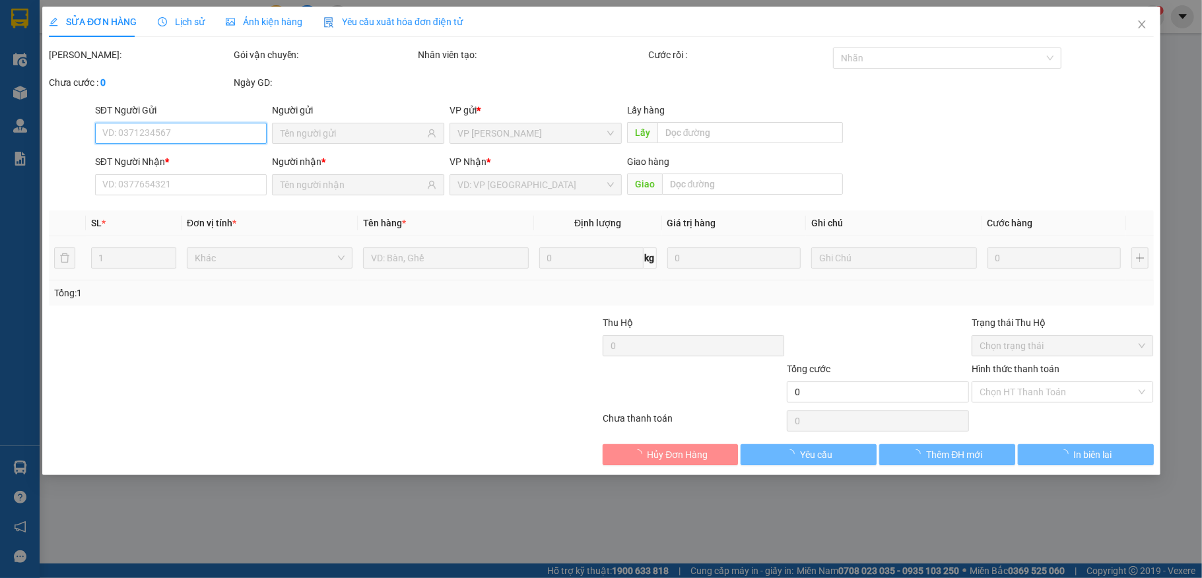
type input "0906853378"
type input "Thảo"
type input "50.000"
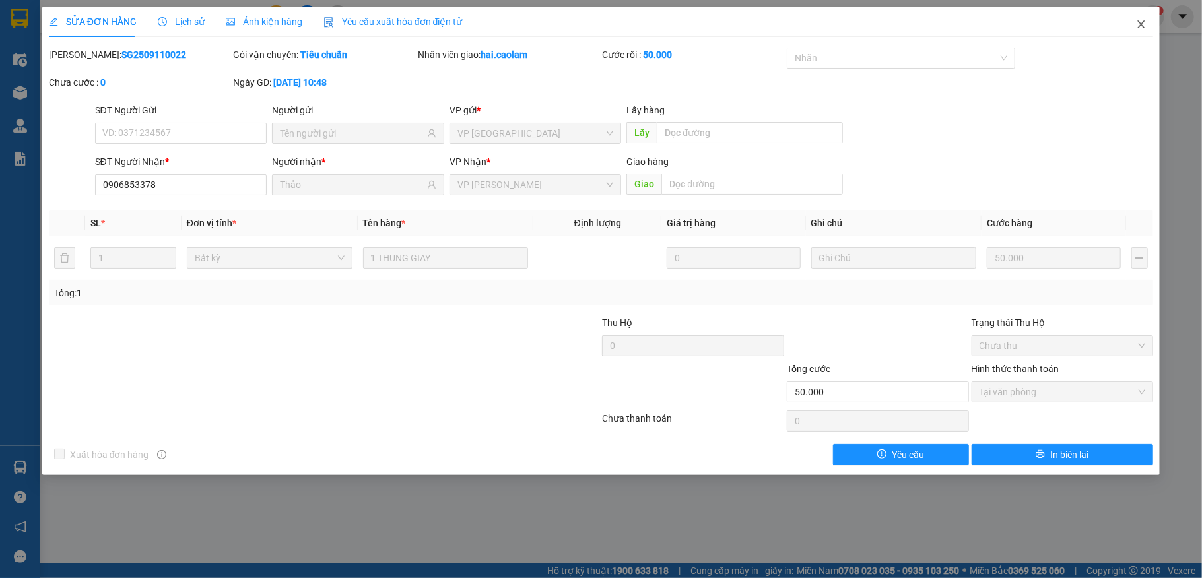
click at [1142, 24] on icon "close" at bounding box center [1141, 24] width 7 height 8
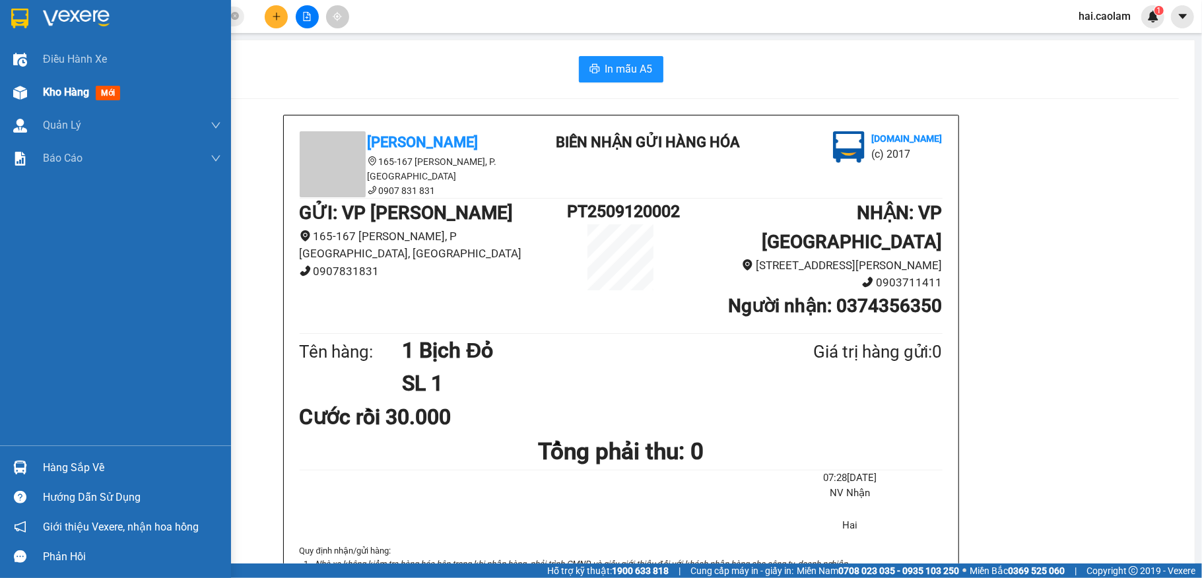
click at [30, 102] on div at bounding box center [20, 92] width 23 height 23
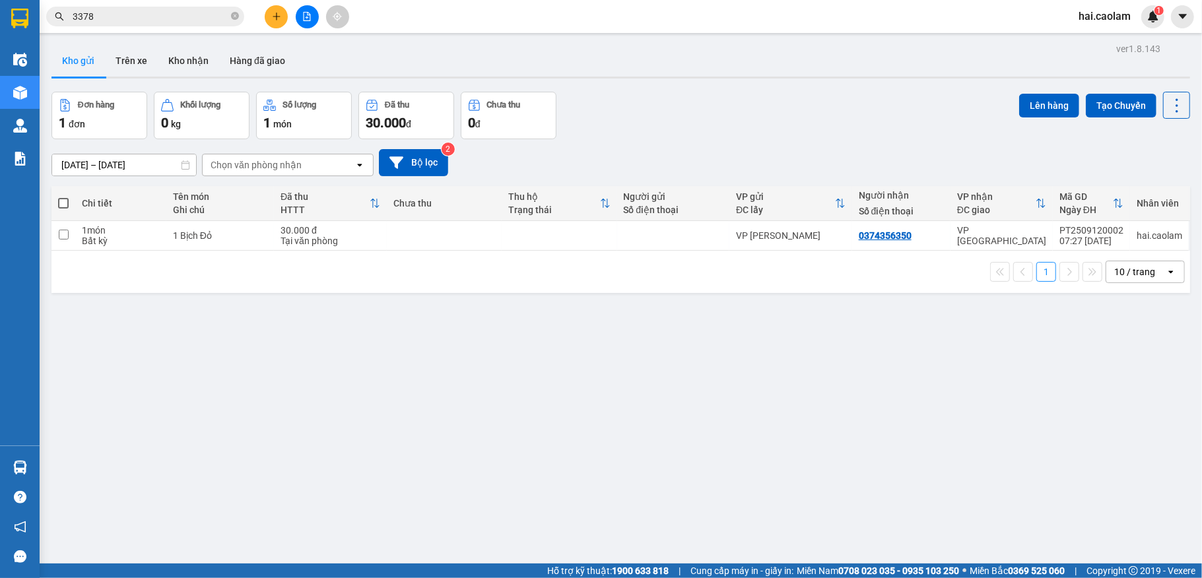
click at [935, 119] on div "Đơn hàng 1 đơn Khối lượng 0 kg Số lượng 1 món Đã thu 30.000 đ Chưa thu 0 đ Lên …" at bounding box center [621, 116] width 1139 height 48
click at [204, 61] on button "Kho nhận" at bounding box center [188, 61] width 61 height 32
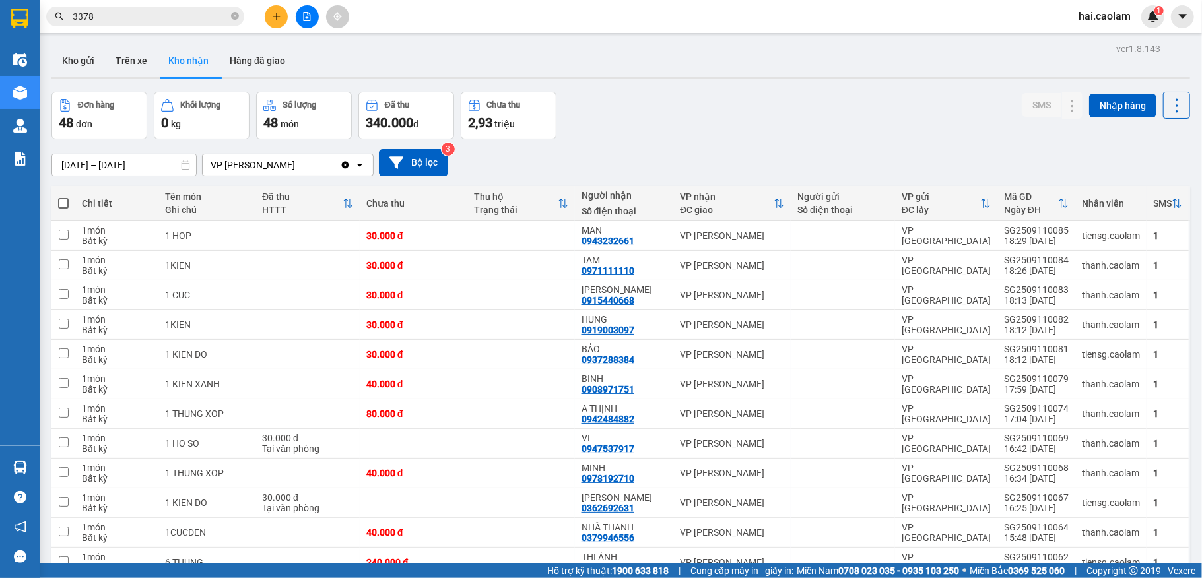
click at [732, 149] on div "[DATE] – [DATE] Press the down arrow key to interact with the calendar and sele…" at bounding box center [621, 162] width 1139 height 47
click at [735, 151] on div "[DATE] – [DATE] Press the down arrow key to interact with the calendar and sele…" at bounding box center [621, 162] width 1139 height 27
click at [281, 13] on button at bounding box center [276, 16] width 23 height 23
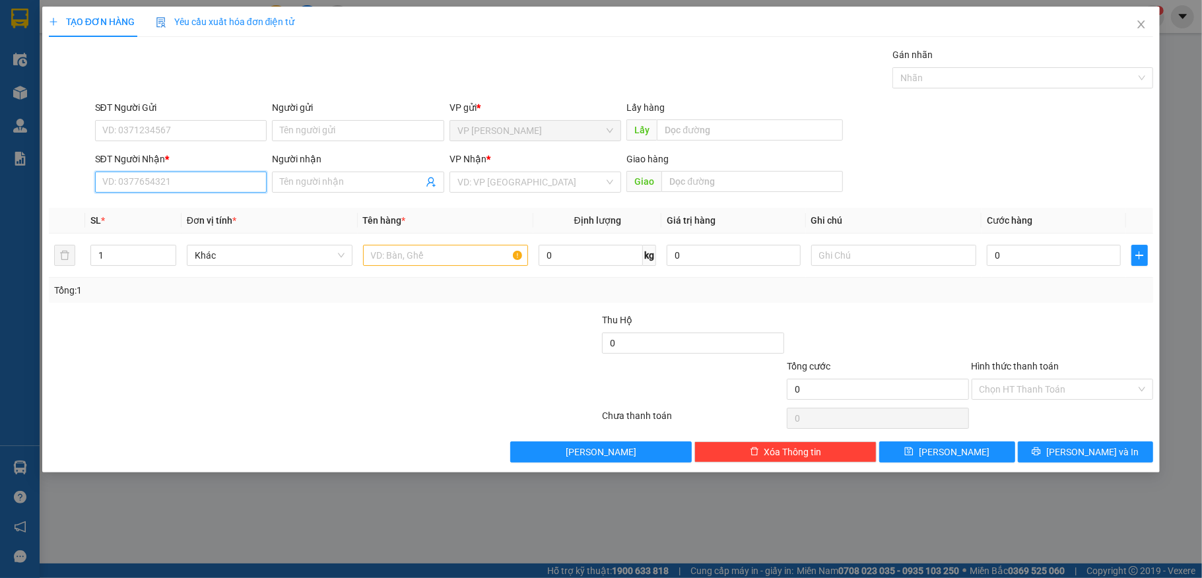
click at [151, 178] on input "SĐT Người Nhận *" at bounding box center [181, 182] width 172 height 21
click at [199, 182] on input "SĐT Người Nhận *" at bounding box center [181, 182] width 172 height 21
type input "0366103014"
drag, startPoint x: 215, startPoint y: 209, endPoint x: 214, endPoint y: 128, distance: 81.2
click at [215, 210] on div "0366103014 - Tùng" at bounding box center [181, 210] width 156 height 15
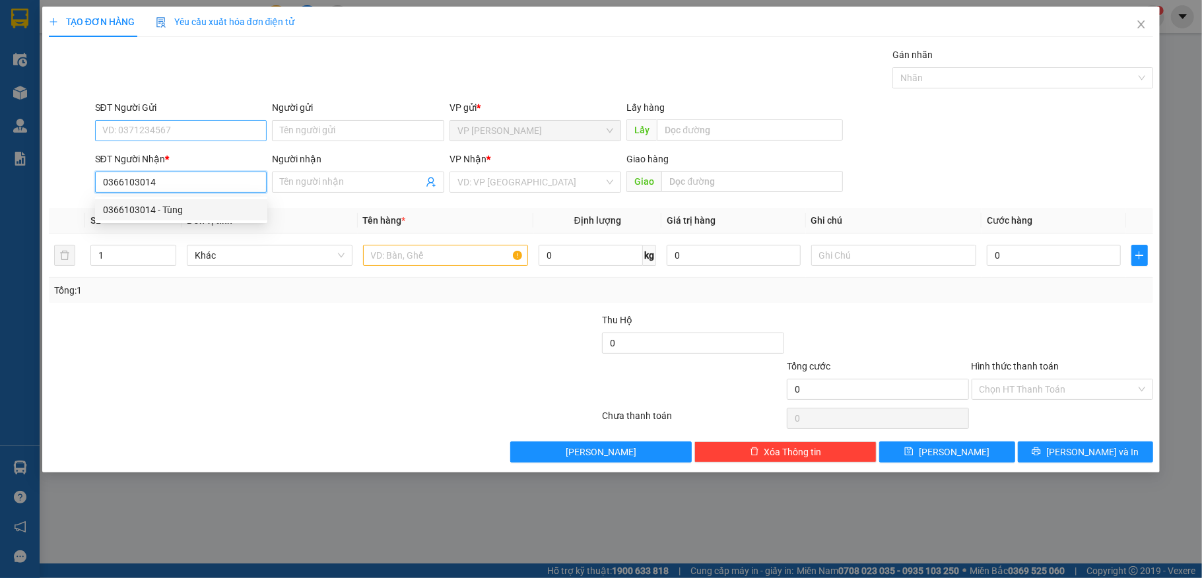
type input "Tùng"
type input "0366103014"
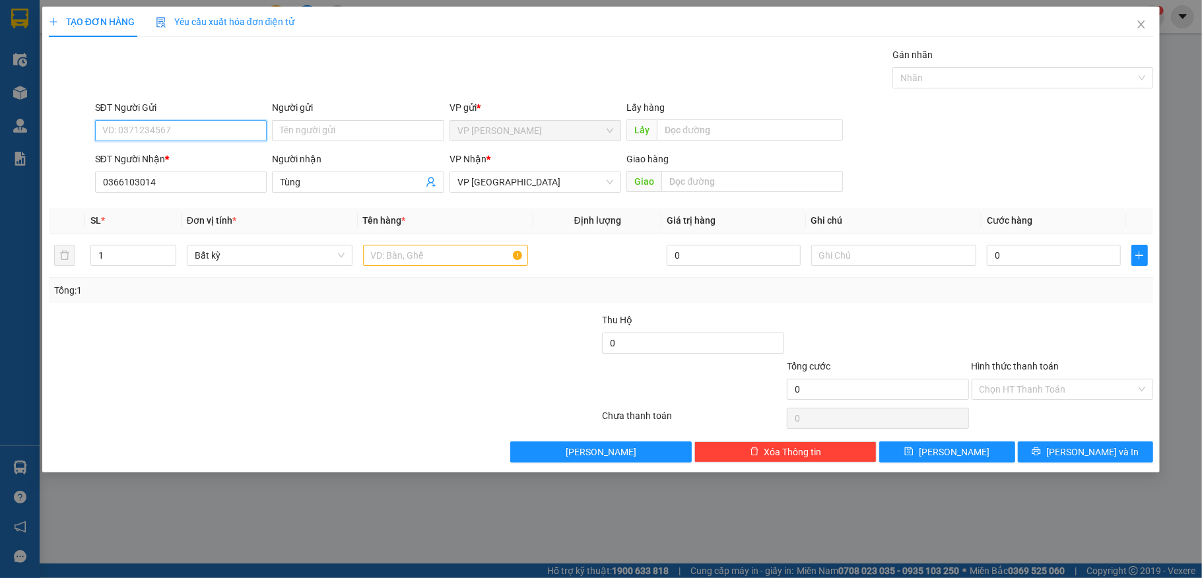
click at [209, 128] on input "SĐT Người Gửi" at bounding box center [181, 130] width 172 height 21
click at [164, 159] on div "0961641685" at bounding box center [181, 158] width 156 height 15
type input "0961641685"
drag, startPoint x: 197, startPoint y: 136, endPoint x: 0, endPoint y: 128, distance: 196.9
click at [0, 128] on div "TẠO ĐƠN HÀNG Yêu cầu xuất hóa đơn điện tử Transit Pickup Surcharge Ids Transit …" at bounding box center [601, 289] width 1202 height 578
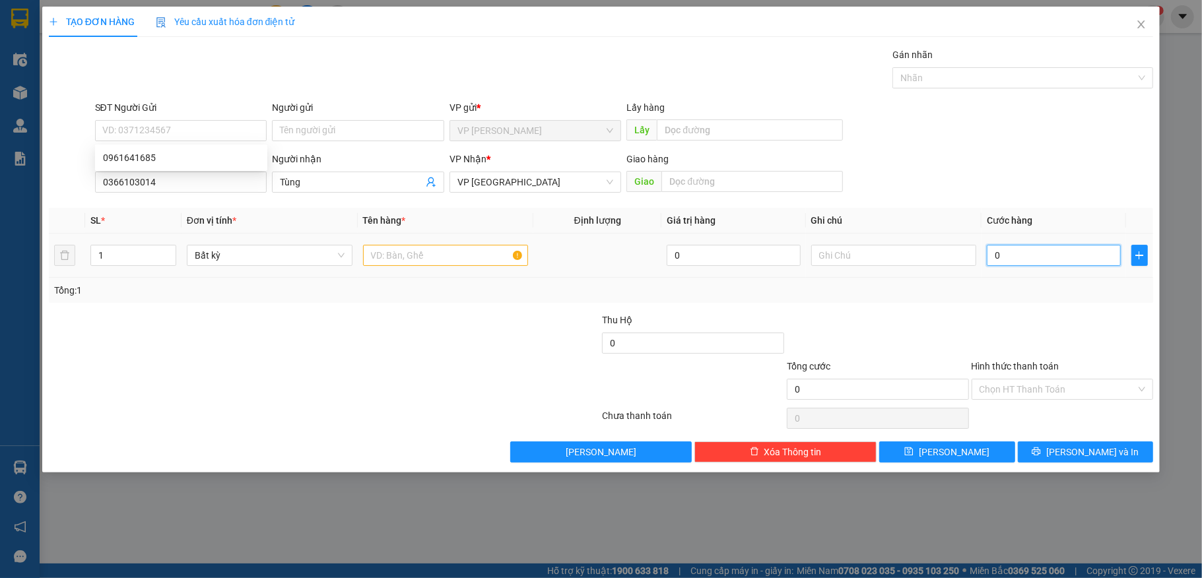
click at [1067, 258] on input "0" at bounding box center [1053, 255] width 133 height 21
type input "5"
type input "50"
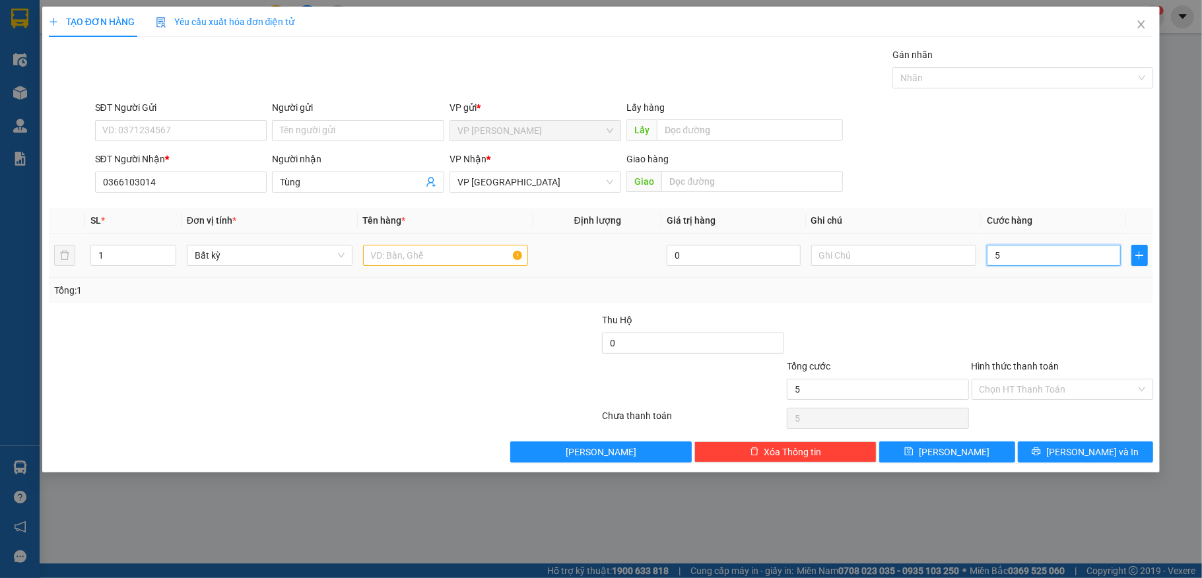
type input "50"
type input "50.000"
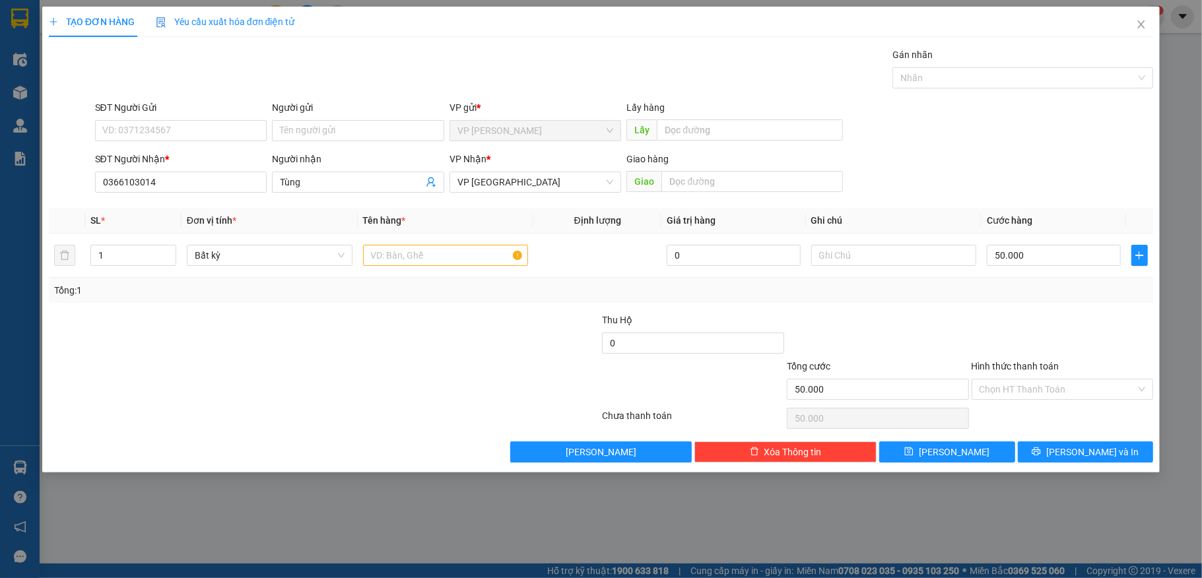
click at [423, 303] on div "Tổng: 1" at bounding box center [601, 290] width 1105 height 25
click at [428, 250] on input "text" at bounding box center [446, 255] width 166 height 21
type input "1 Bao"
click at [882, 322] on div at bounding box center [878, 336] width 185 height 46
click at [300, 354] on div at bounding box center [232, 336] width 369 height 46
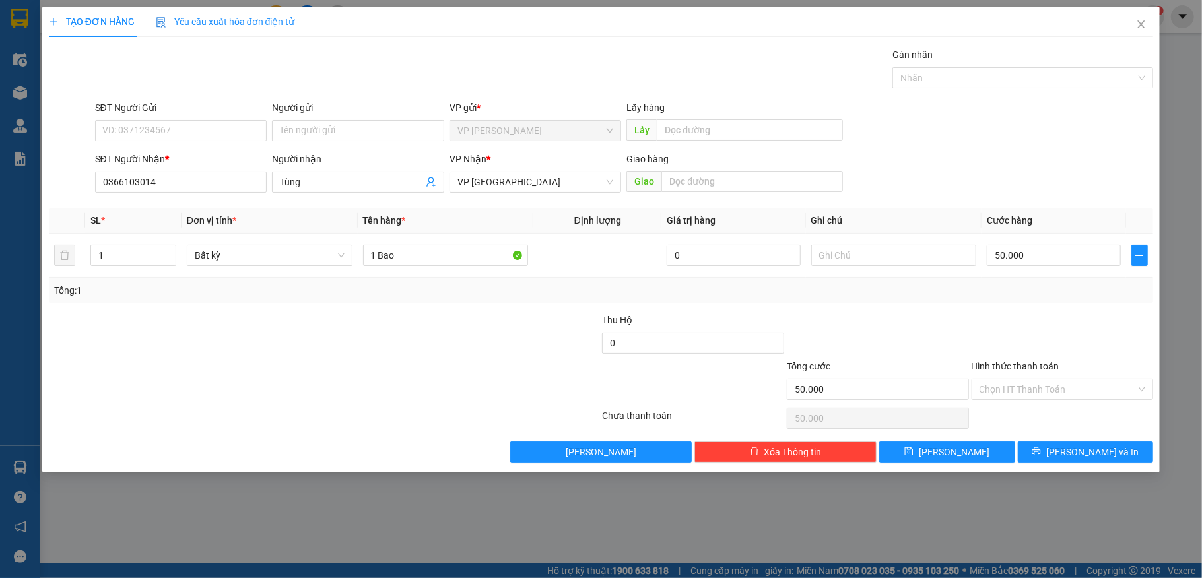
click at [299, 353] on div at bounding box center [232, 336] width 369 height 46
click at [188, 132] on input "SĐT Người Gửi" at bounding box center [181, 130] width 172 height 21
click at [152, 149] on div "0961641685" at bounding box center [181, 157] width 172 height 21
type input "0961641685"
click at [1060, 442] on div "Transit Pickup Surcharge Ids Transit Deliver Surcharge Ids Transit Deliver Surc…" at bounding box center [601, 255] width 1105 height 415
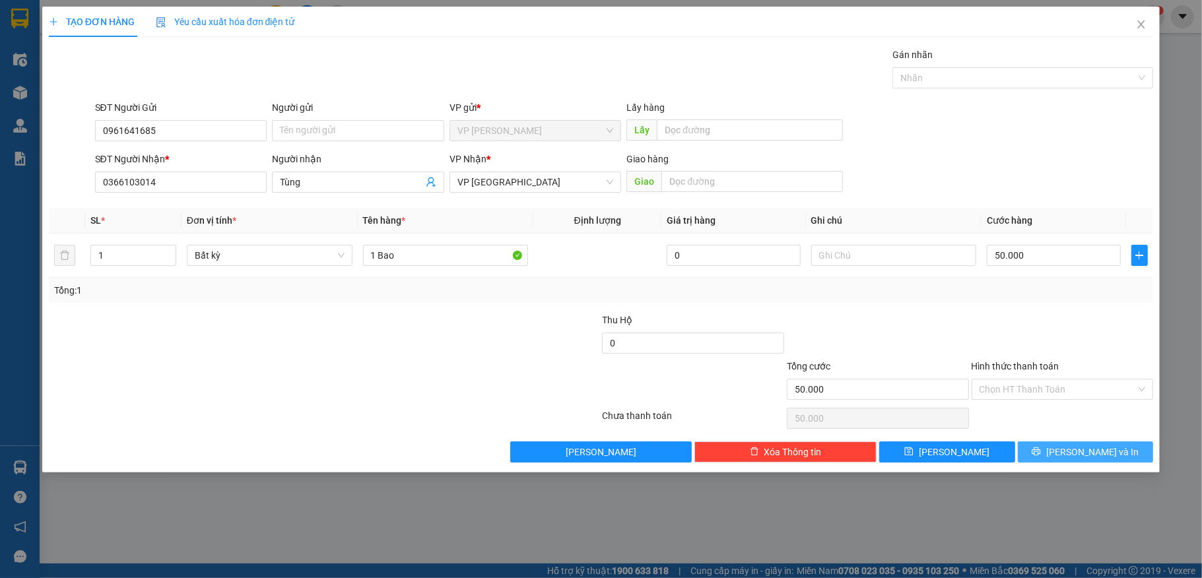
click at [1057, 448] on button "[PERSON_NAME] và In" at bounding box center [1086, 452] width 136 height 21
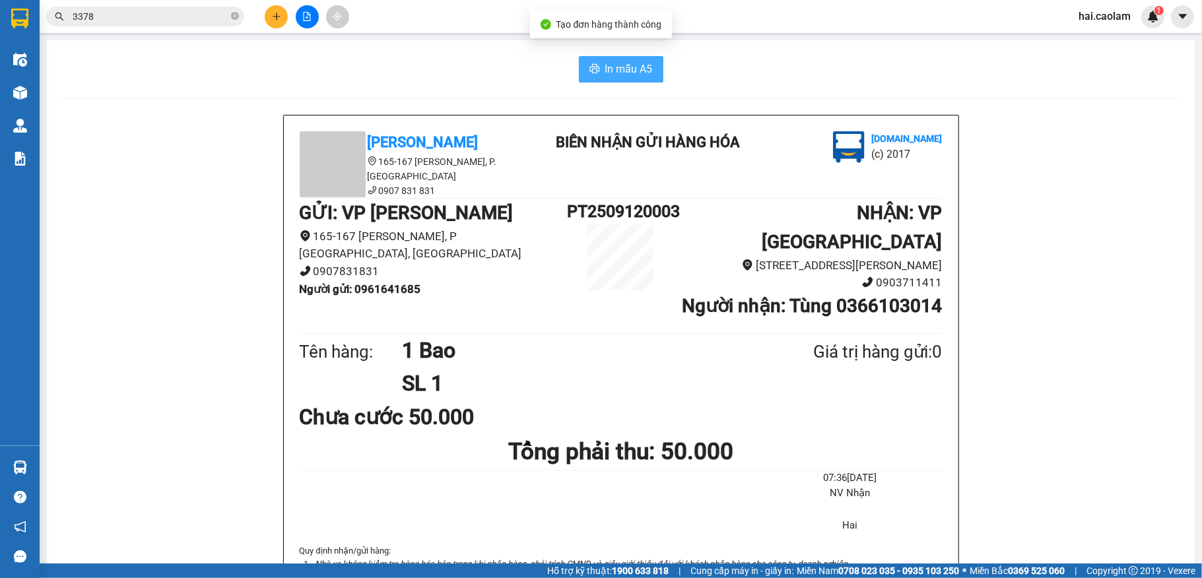
click at [644, 71] on span "In mẫu A5" at bounding box center [630, 69] width 48 height 17
click at [114, 11] on input "3378" at bounding box center [151, 16] width 156 height 15
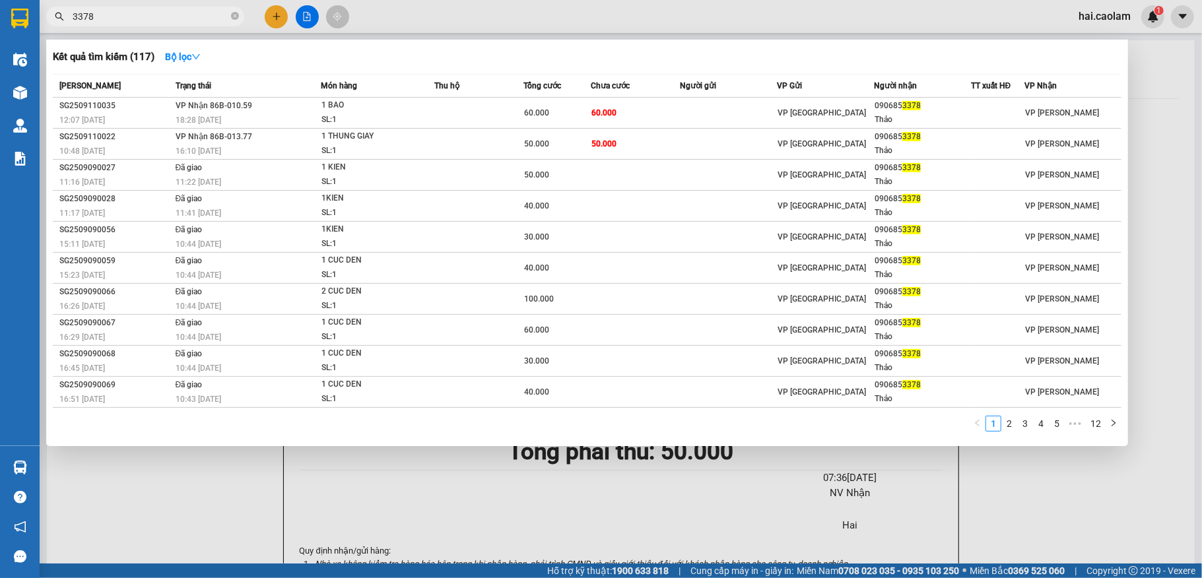
click at [114, 11] on input "3378" at bounding box center [151, 16] width 156 height 15
click at [116, 11] on input "3378" at bounding box center [151, 16] width 156 height 15
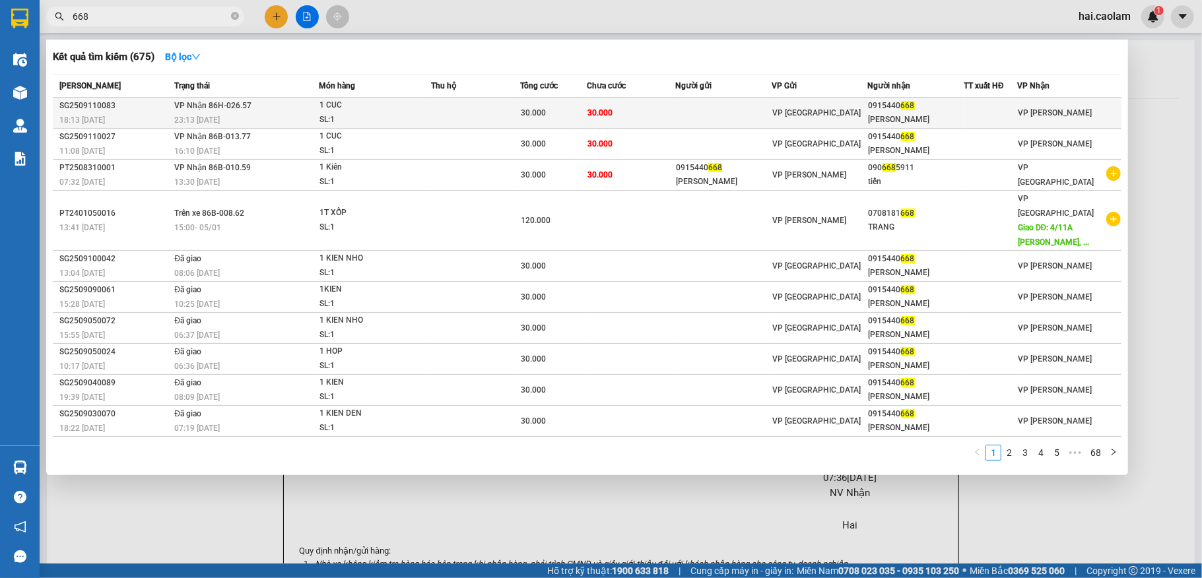
type input "668"
click at [742, 101] on td at bounding box center [724, 113] width 96 height 31
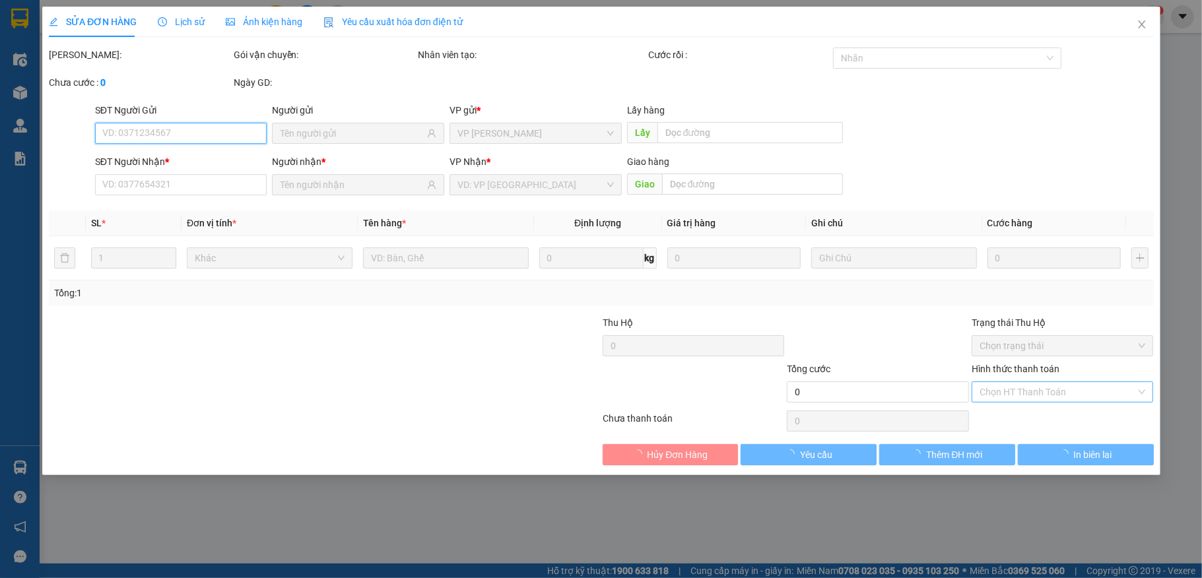
type input "0915440668"
type input "[PERSON_NAME]"
type input "30.000"
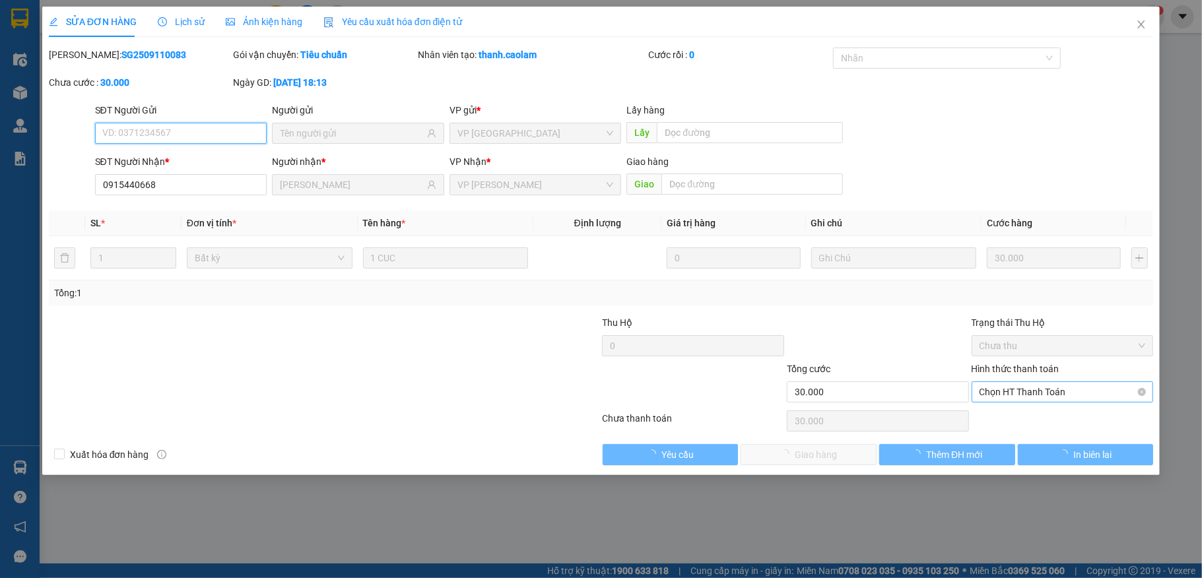
click at [1047, 399] on span "Chọn HT Thanh Toán" at bounding box center [1063, 392] width 166 height 20
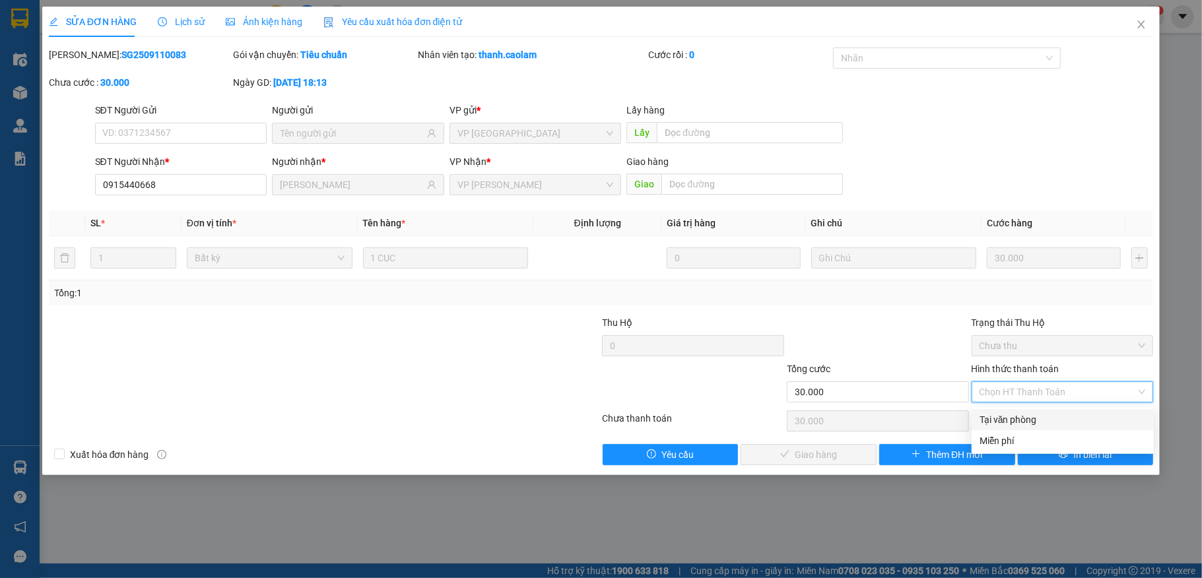
click at [1022, 416] on div "Tại văn phòng" at bounding box center [1063, 420] width 166 height 15
type input "0"
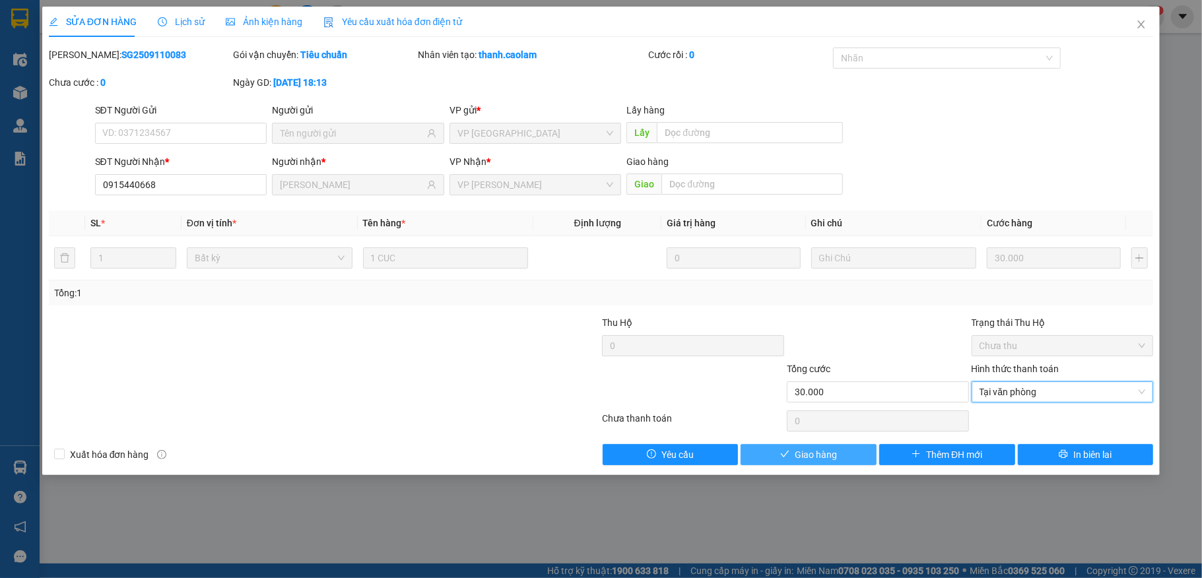
click at [815, 458] on span "Giao hàng" at bounding box center [816, 455] width 42 height 15
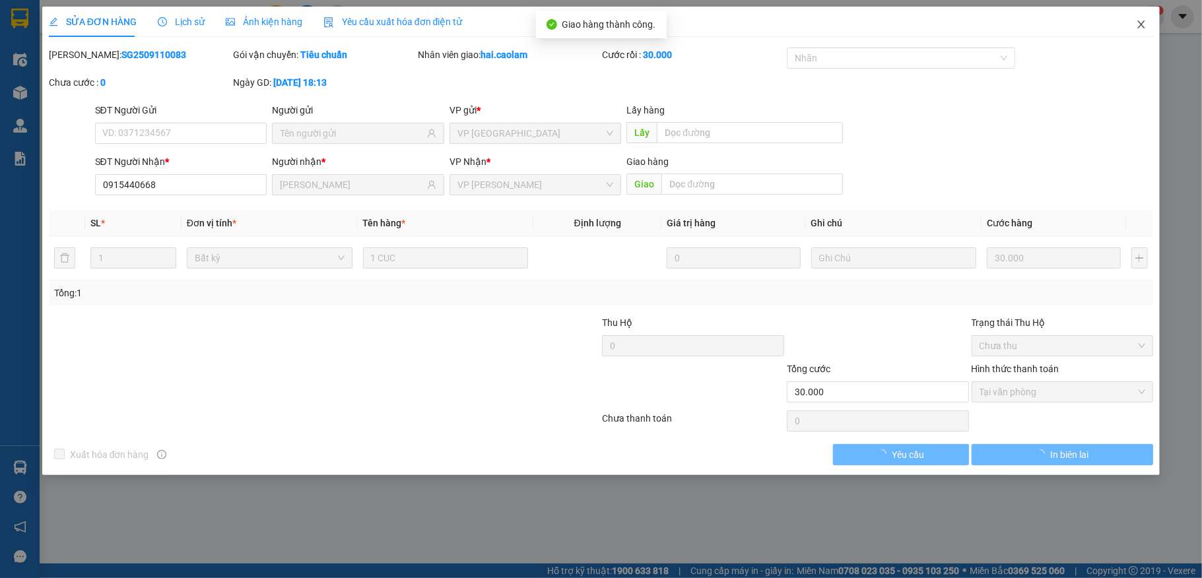
click at [1139, 26] on icon "close" at bounding box center [1141, 24] width 11 height 11
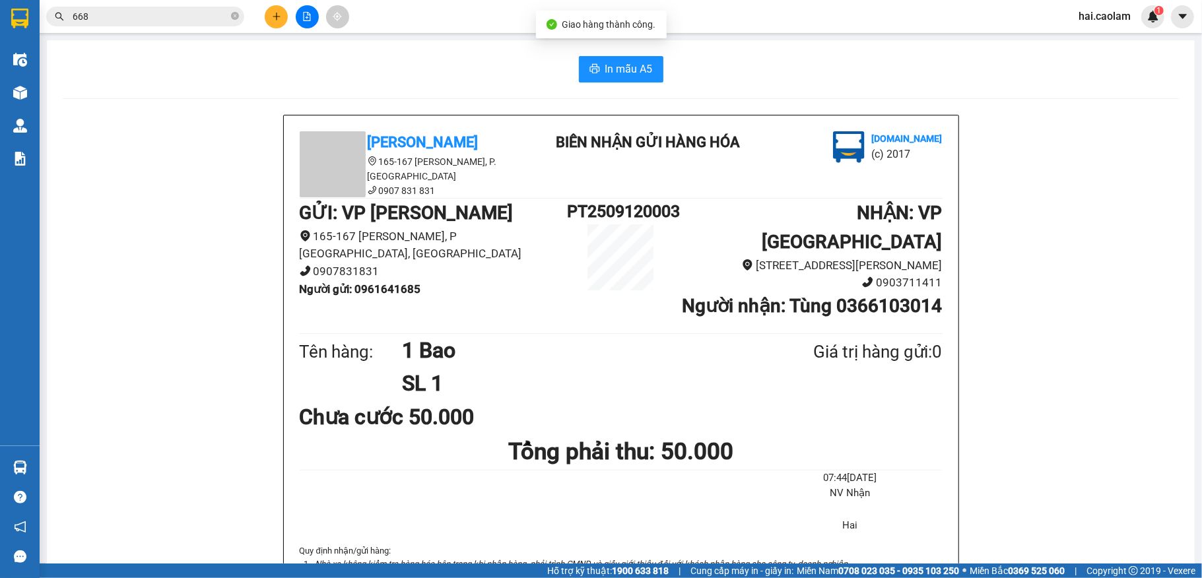
click at [189, 19] on input "668" at bounding box center [151, 16] width 156 height 15
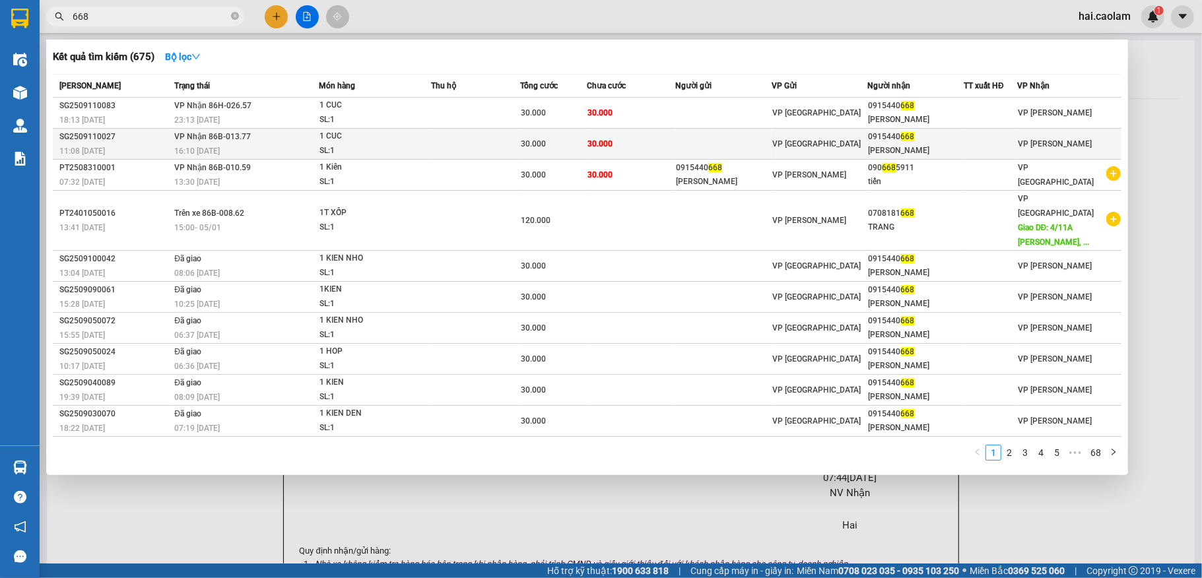
click at [630, 131] on td "30.000" at bounding box center [631, 144] width 88 height 31
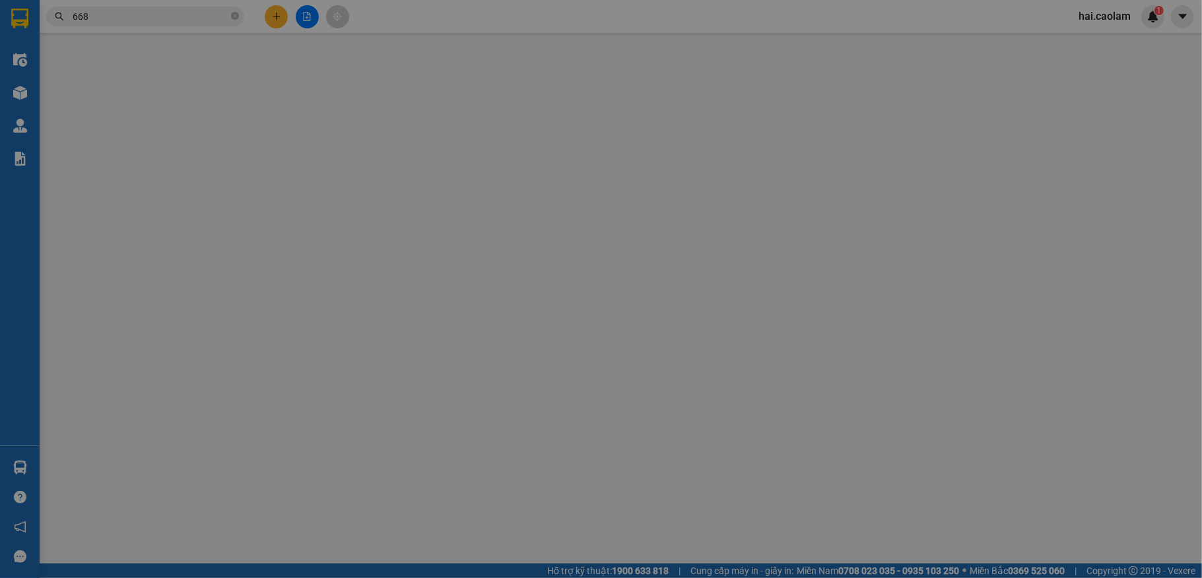
type input "0915440668"
type input "[PERSON_NAME]"
type input "30.000"
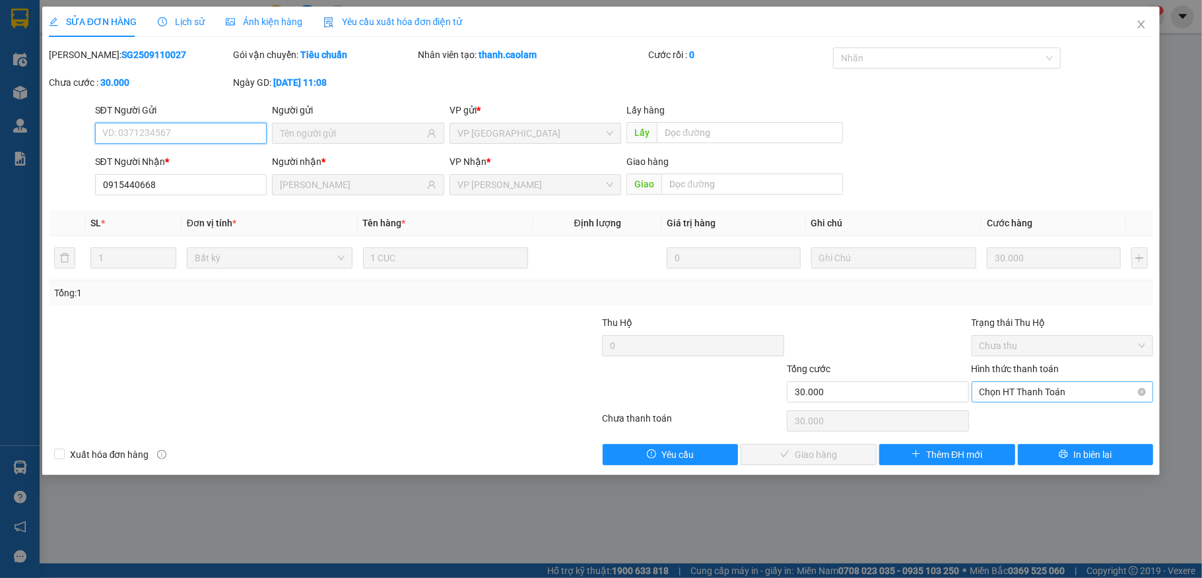
click at [1084, 399] on span "Chọn HT Thanh Toán" at bounding box center [1063, 392] width 166 height 20
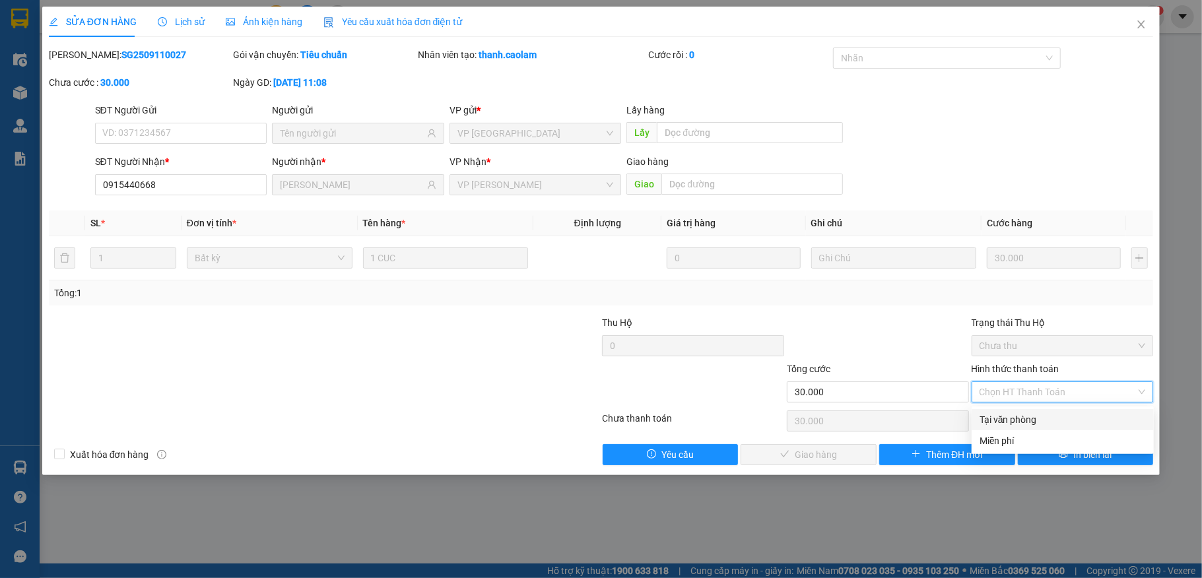
click at [1065, 413] on div "Tại văn phòng" at bounding box center [1063, 420] width 166 height 15
type input "0"
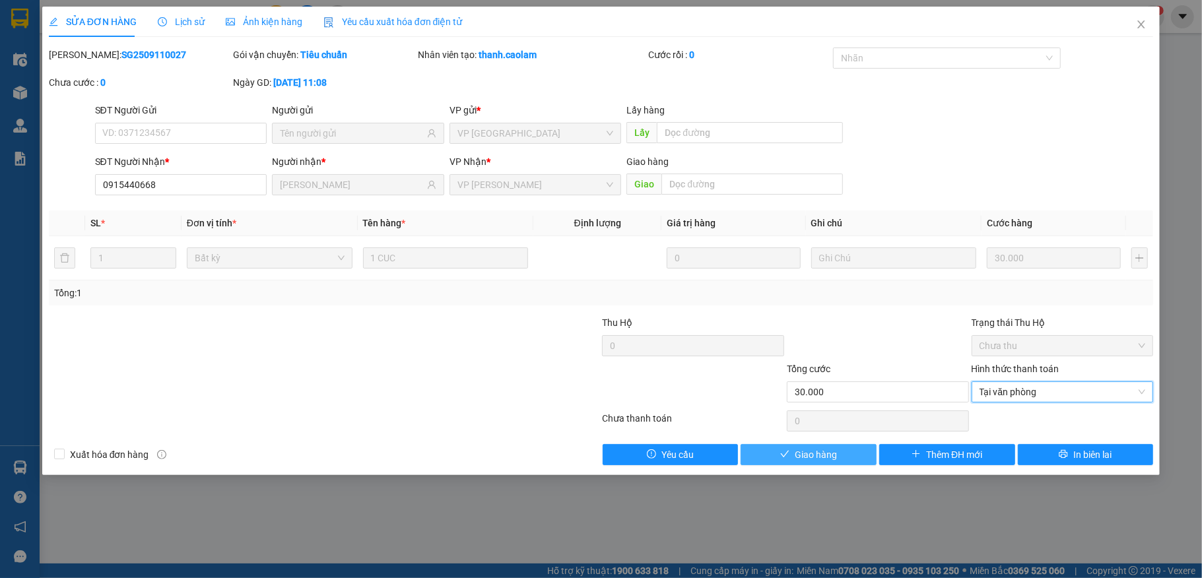
click at [812, 460] on span "Giao hàng" at bounding box center [816, 455] width 42 height 15
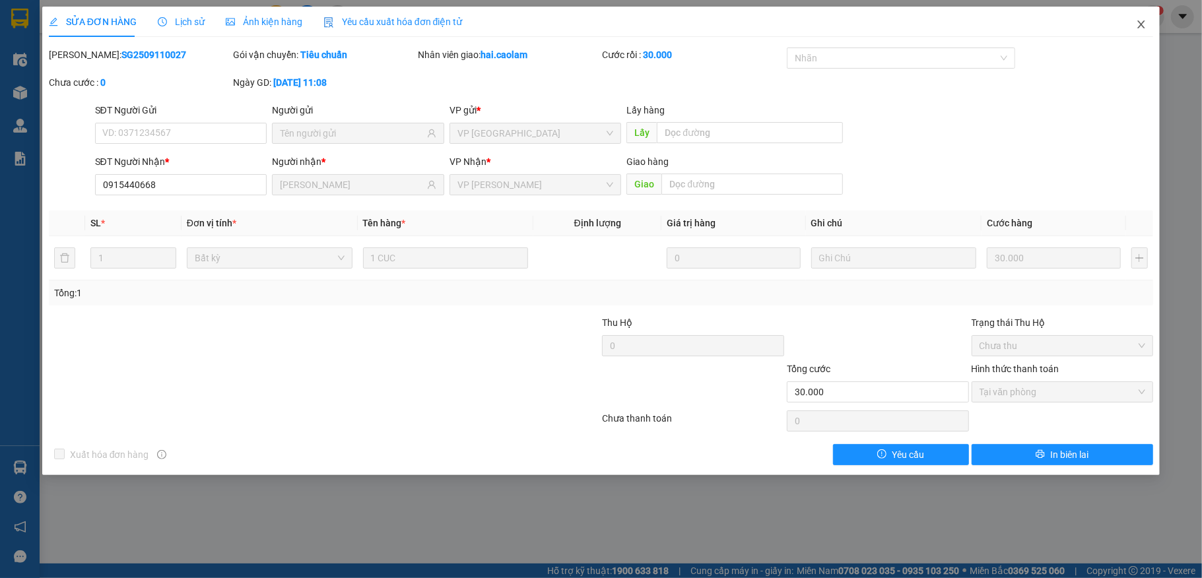
click at [1142, 29] on icon "close" at bounding box center [1141, 24] width 11 height 11
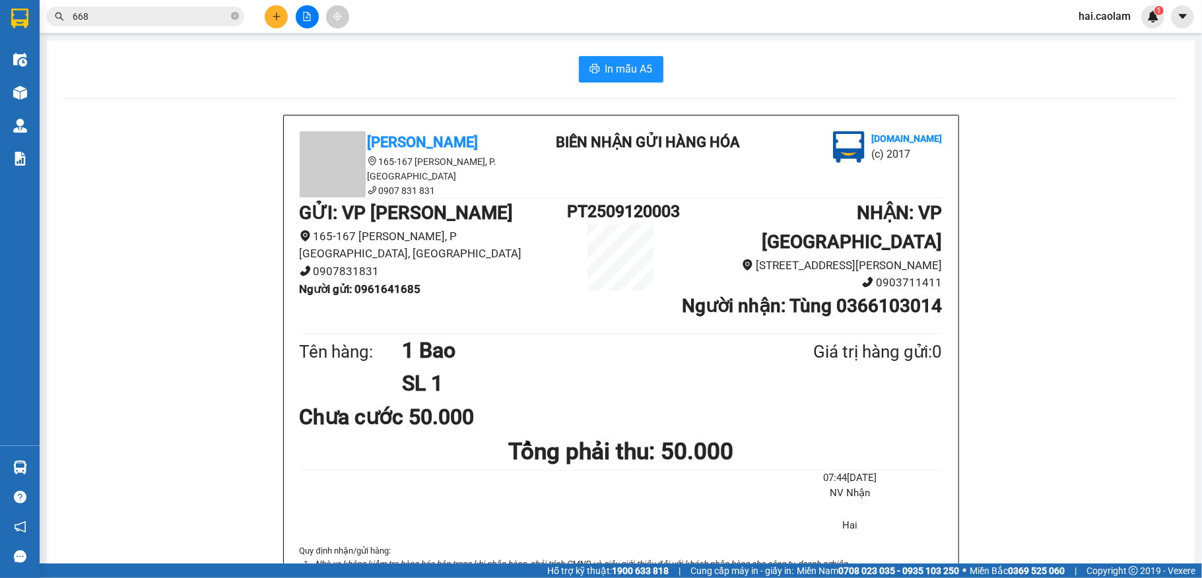
click at [175, 22] on input "668" at bounding box center [151, 16] width 156 height 15
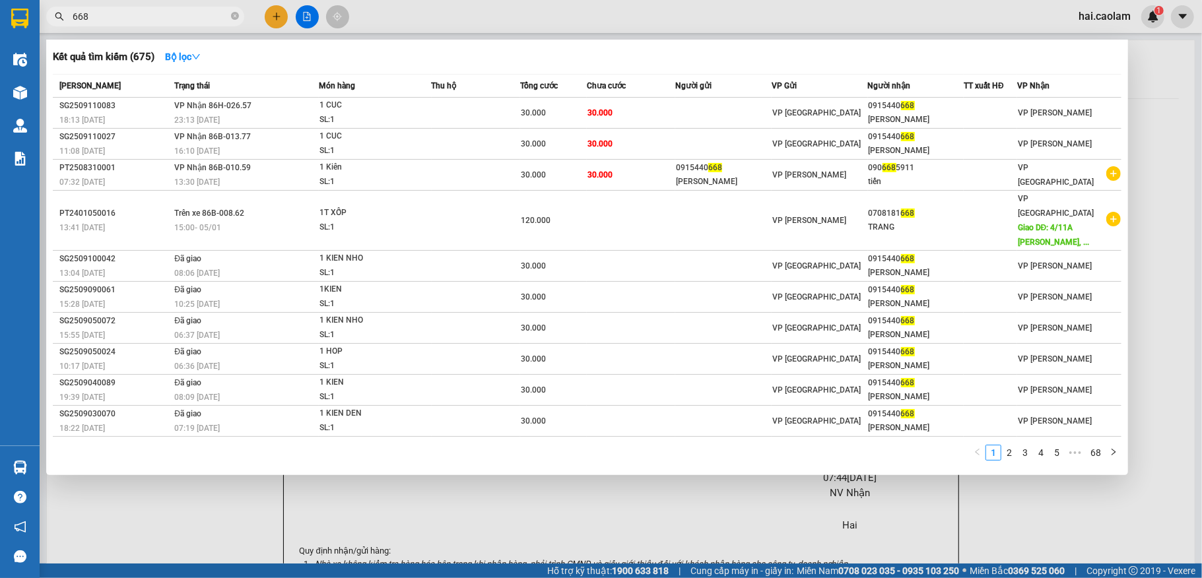
click at [175, 22] on input "668" at bounding box center [151, 16] width 156 height 15
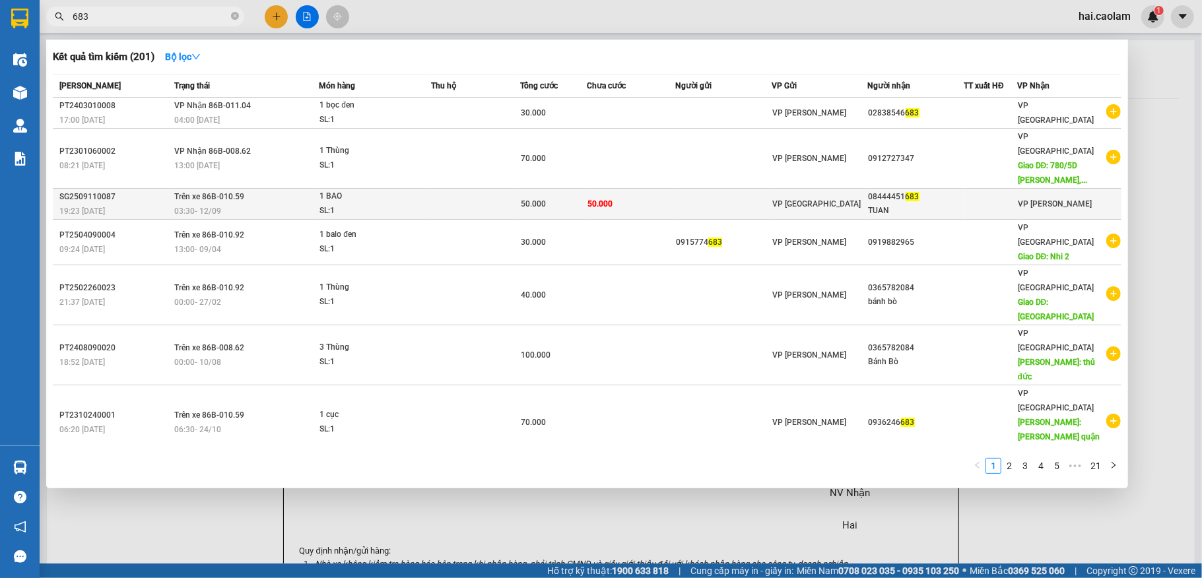
type input "683"
click at [664, 199] on td "50.000" at bounding box center [631, 204] width 88 height 31
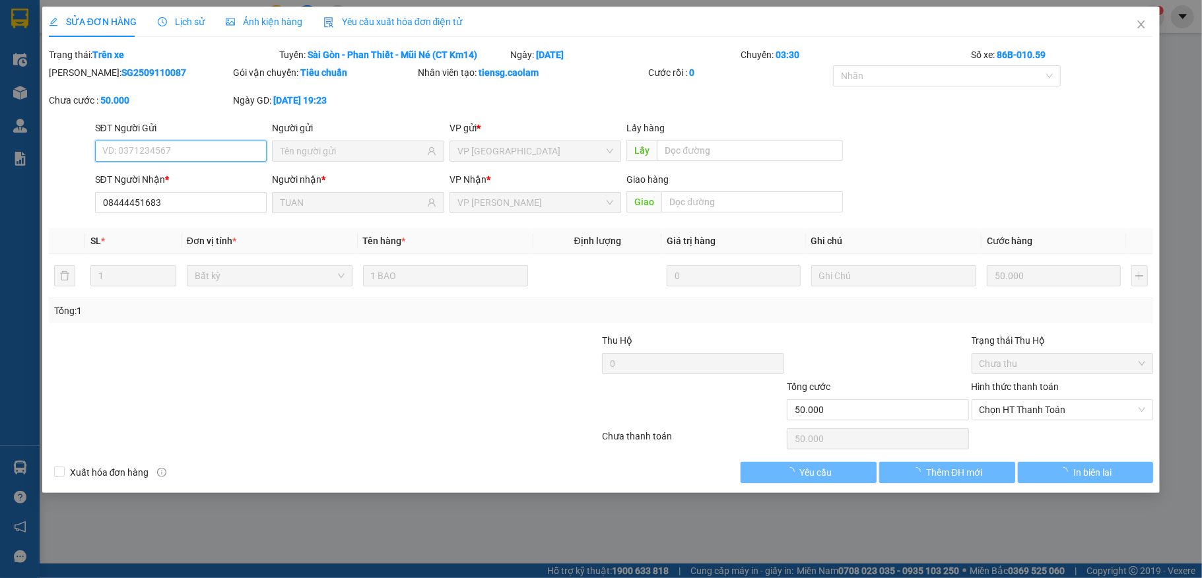
type input "08444451683"
type input "TUAN"
type input "50.000"
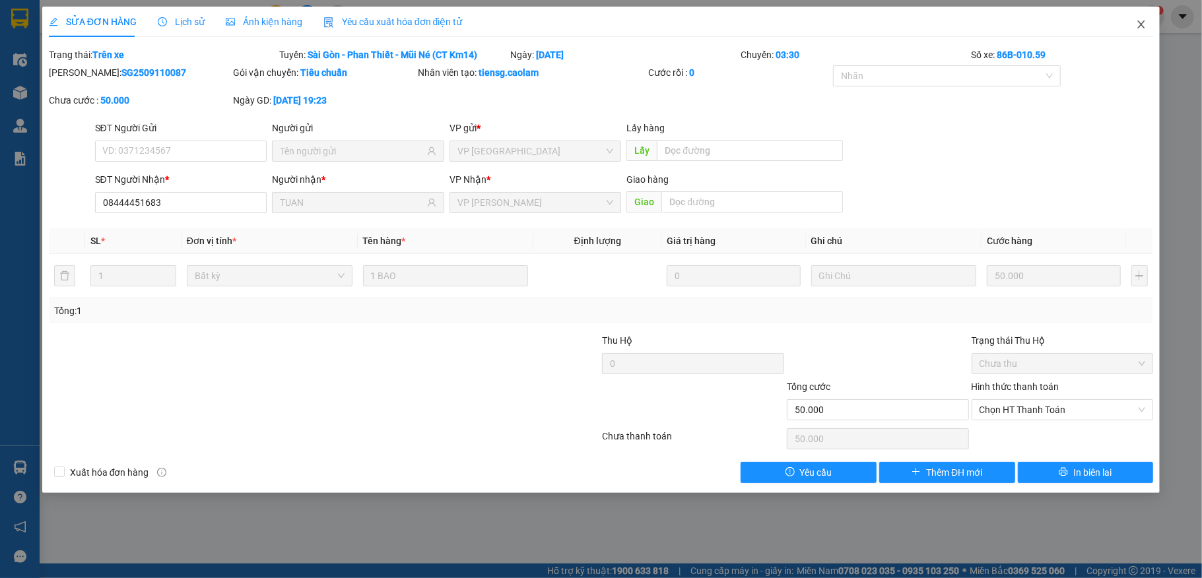
click at [1140, 19] on span "Close" at bounding box center [1141, 25] width 37 height 37
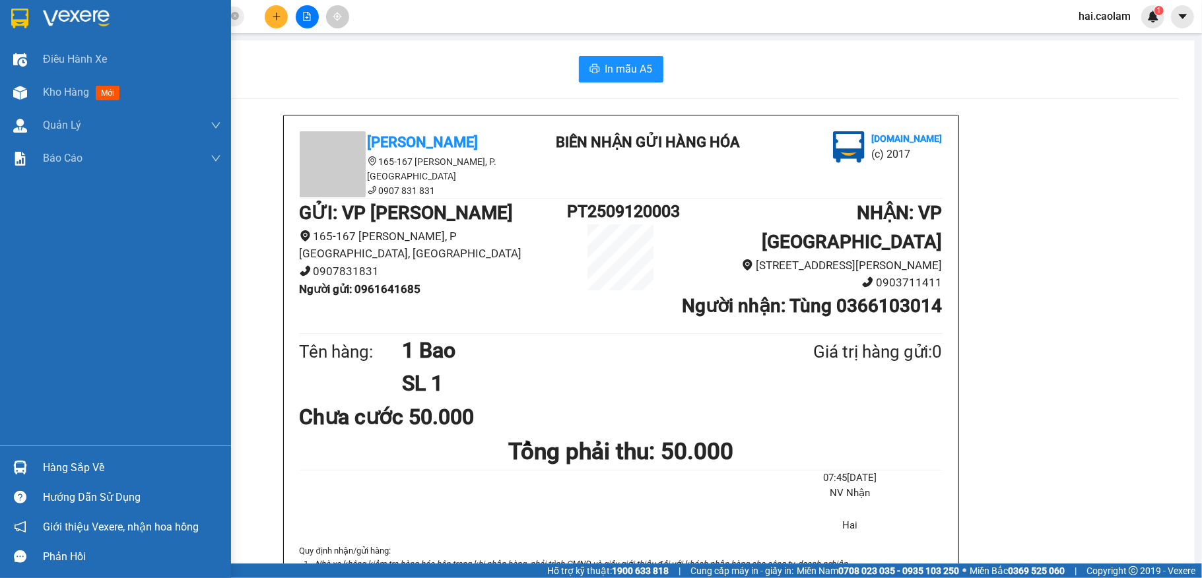
click at [38, 466] on div "Hàng sắp về" at bounding box center [115, 468] width 231 height 30
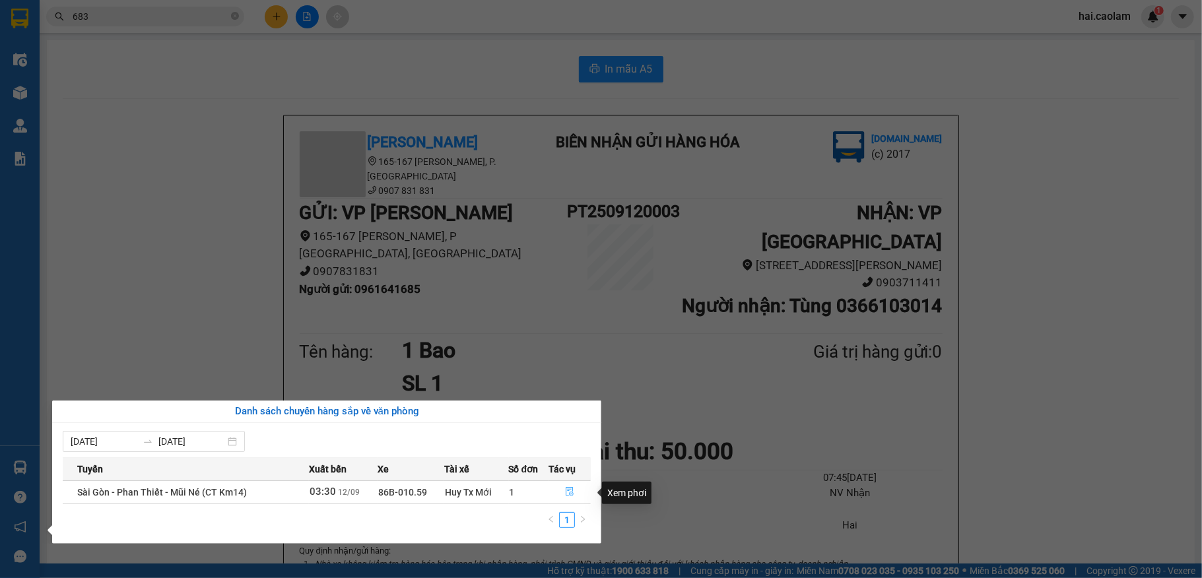
click at [569, 489] on icon "file-done" at bounding box center [569, 491] width 9 height 9
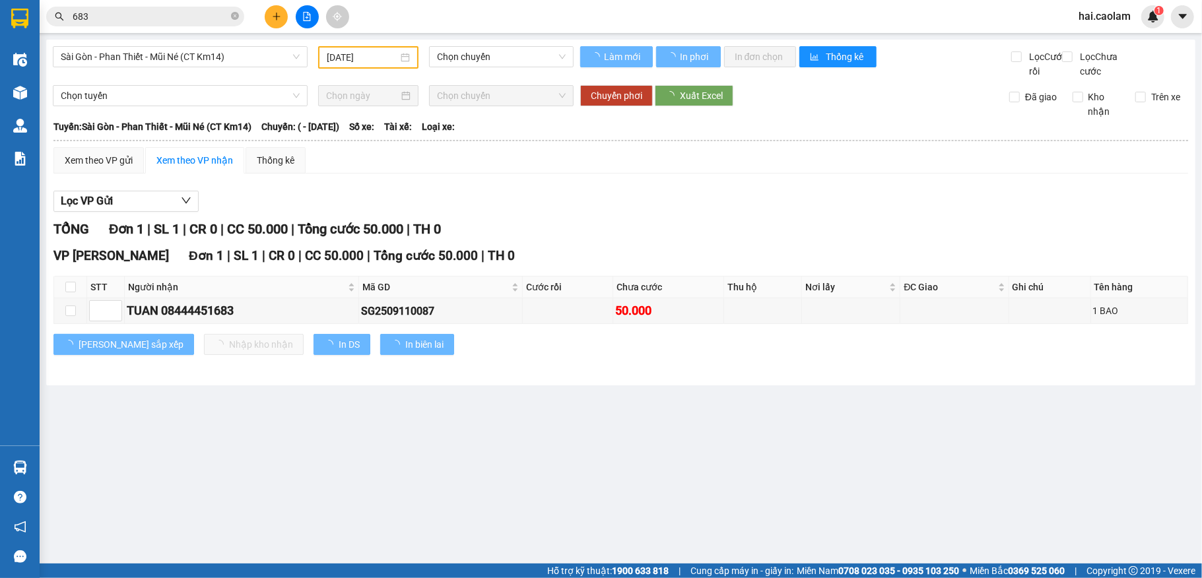
type input "[DATE]"
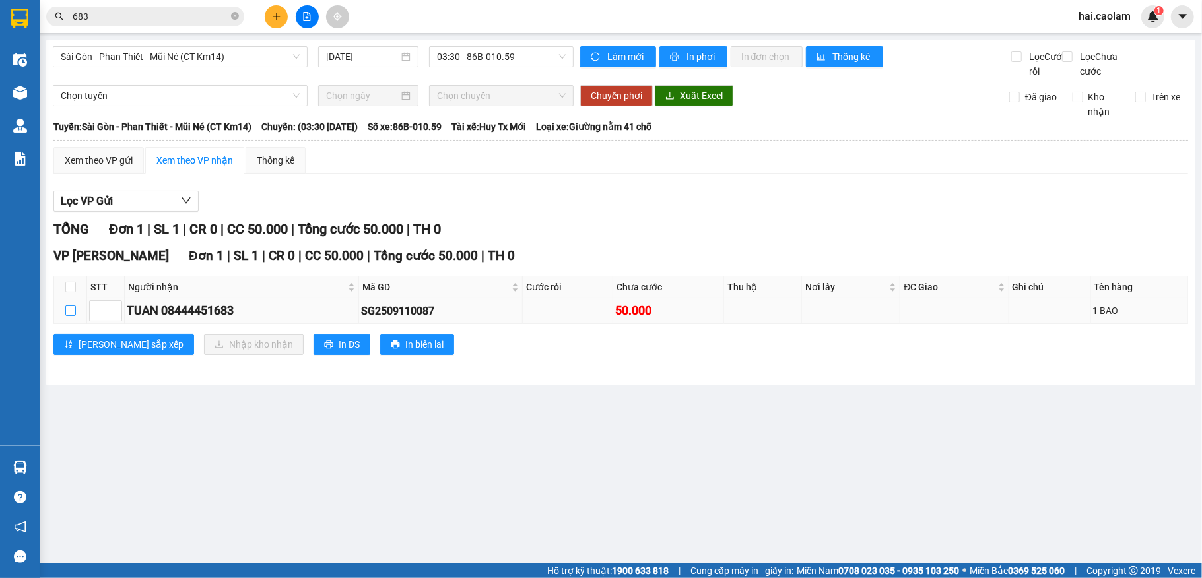
click at [69, 316] on input "checkbox" at bounding box center [70, 311] width 11 height 11
checkbox input "true"
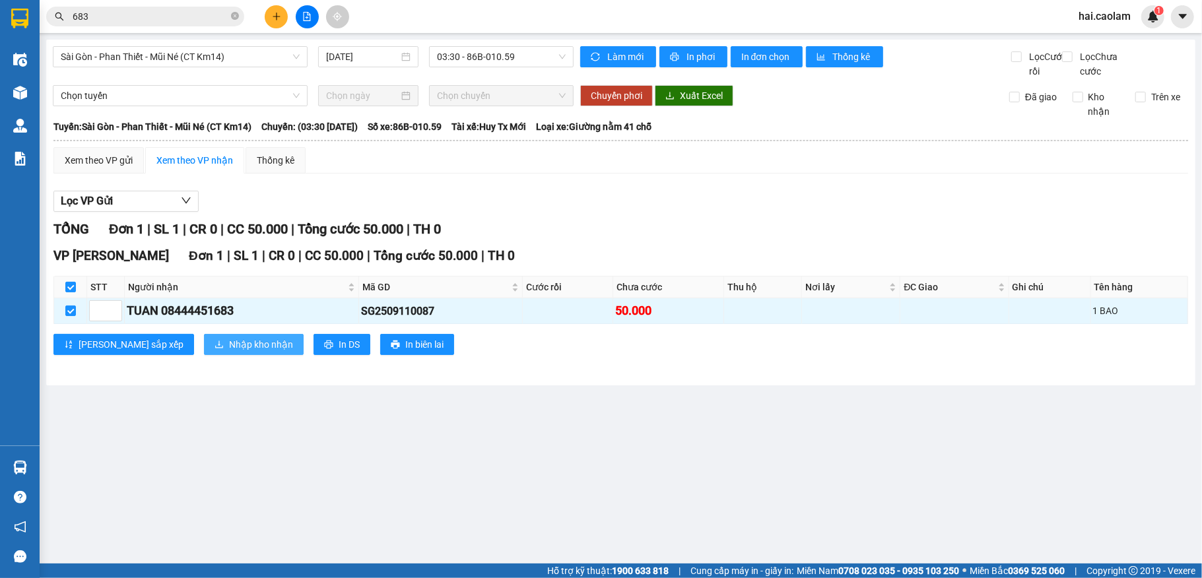
click at [229, 352] on span "Nhập kho nhận" at bounding box center [261, 344] width 64 height 15
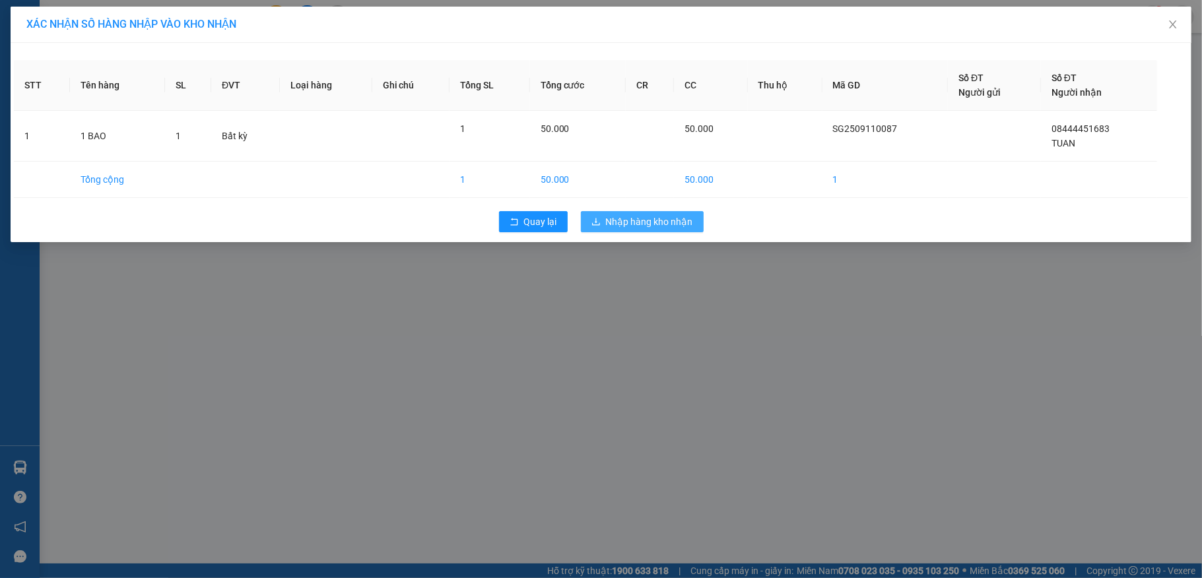
click at [619, 219] on span "Nhập hàng kho nhận" at bounding box center [649, 222] width 87 height 15
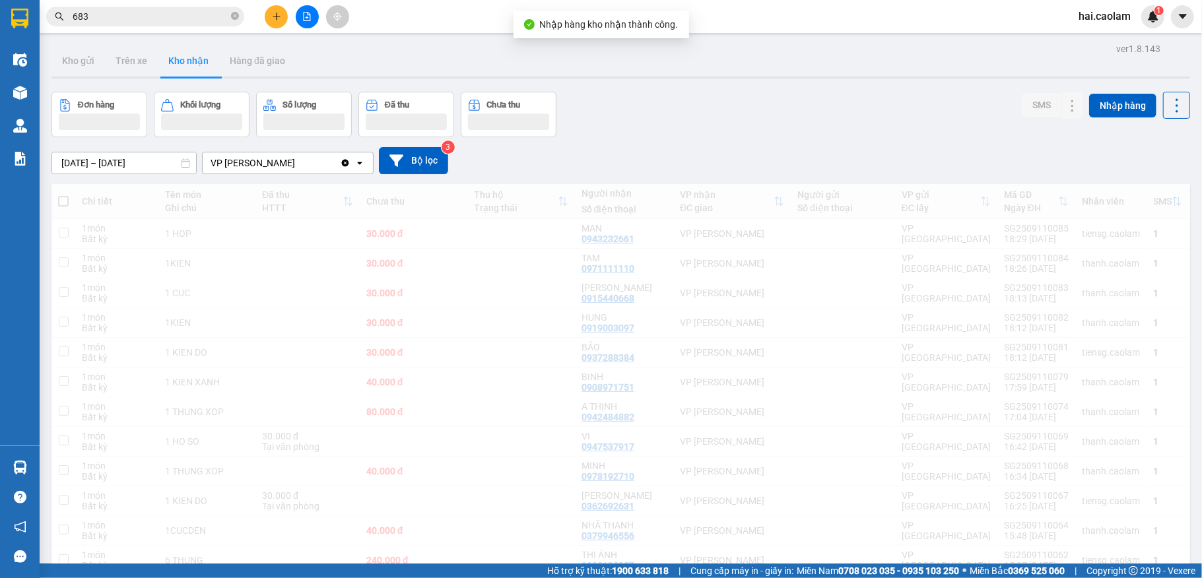
click at [713, 162] on div "[DATE] – [DATE] Press the down arrow key to interact with the calendar and sele…" at bounding box center [621, 160] width 1139 height 27
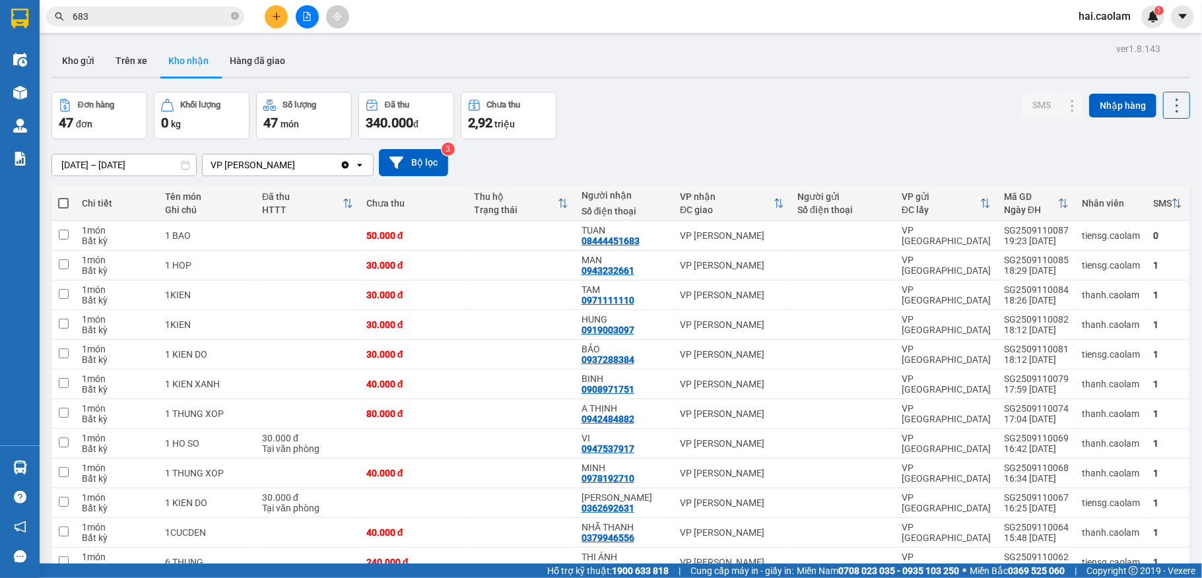
click at [713, 165] on div "[DATE] – [DATE] Press the down arrow key to interact with the calendar and sele…" at bounding box center [621, 162] width 1139 height 27
click at [659, 231] on div "TUAN" at bounding box center [624, 230] width 85 height 11
checkbox input "true"
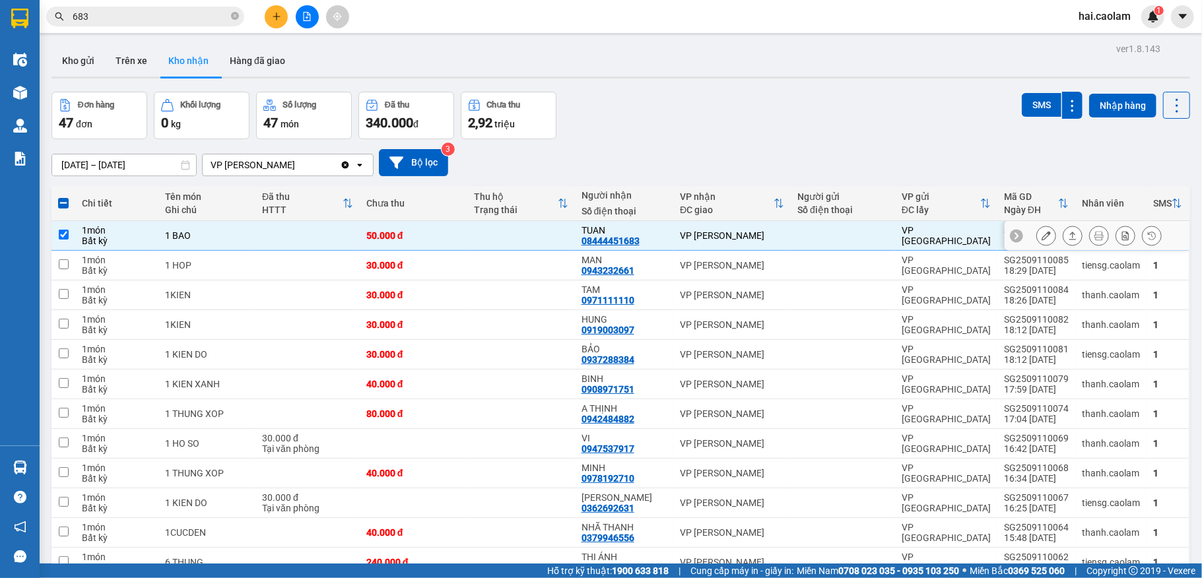
click at [1042, 236] on icon at bounding box center [1046, 235] width 9 height 9
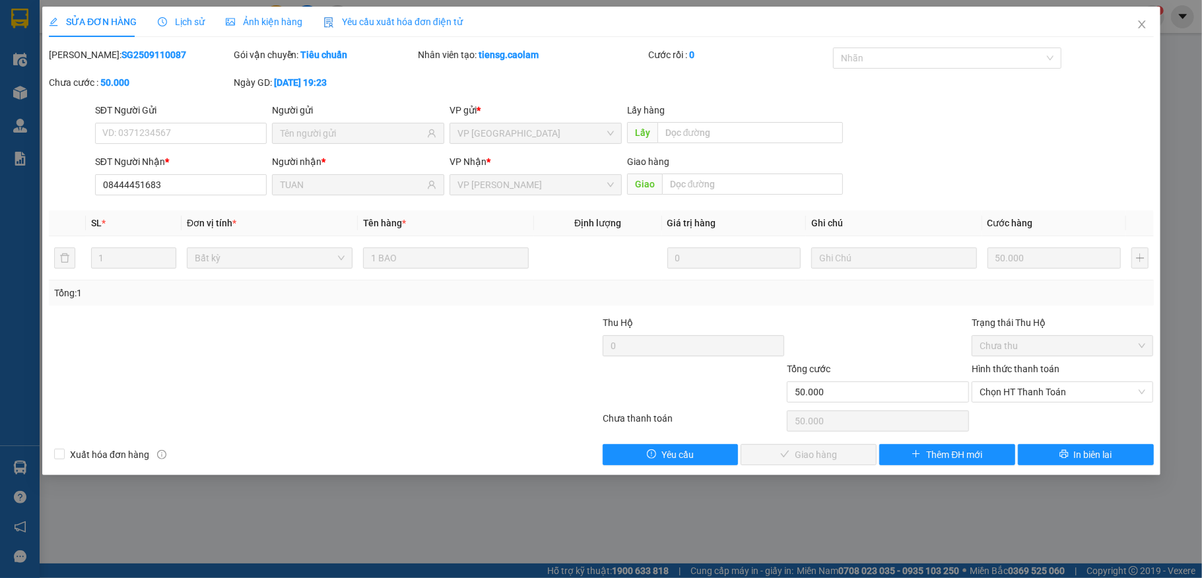
type input "08444451683"
type input "TUAN"
type input "50.000"
click at [1014, 391] on span "Chọn HT Thanh Toán" at bounding box center [1063, 392] width 166 height 20
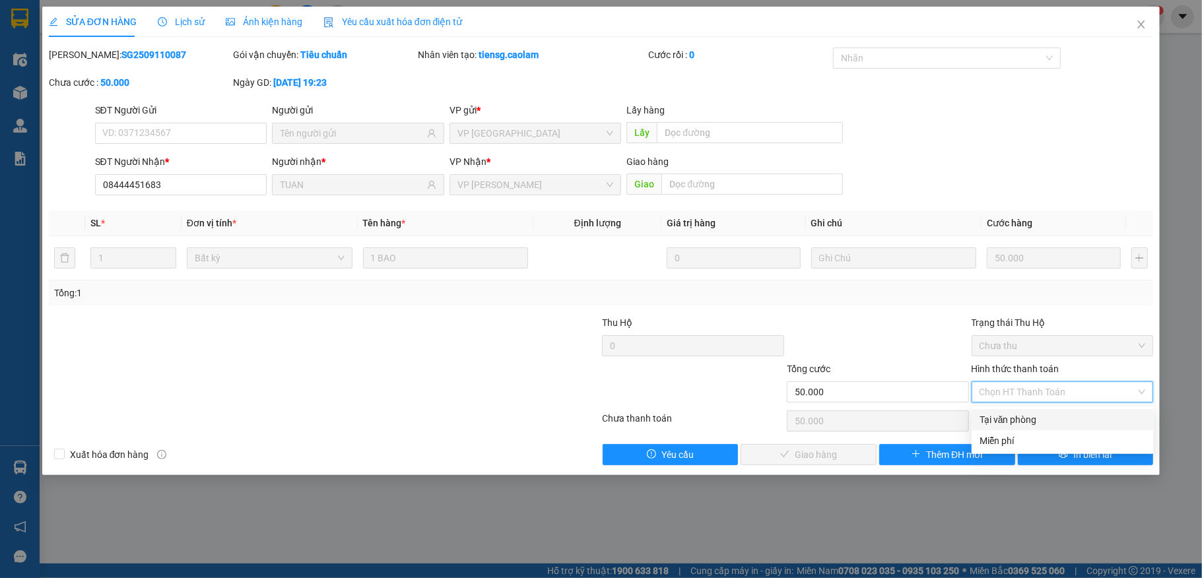
click at [994, 417] on div "Tại văn phòng" at bounding box center [1063, 420] width 166 height 15
type input "0"
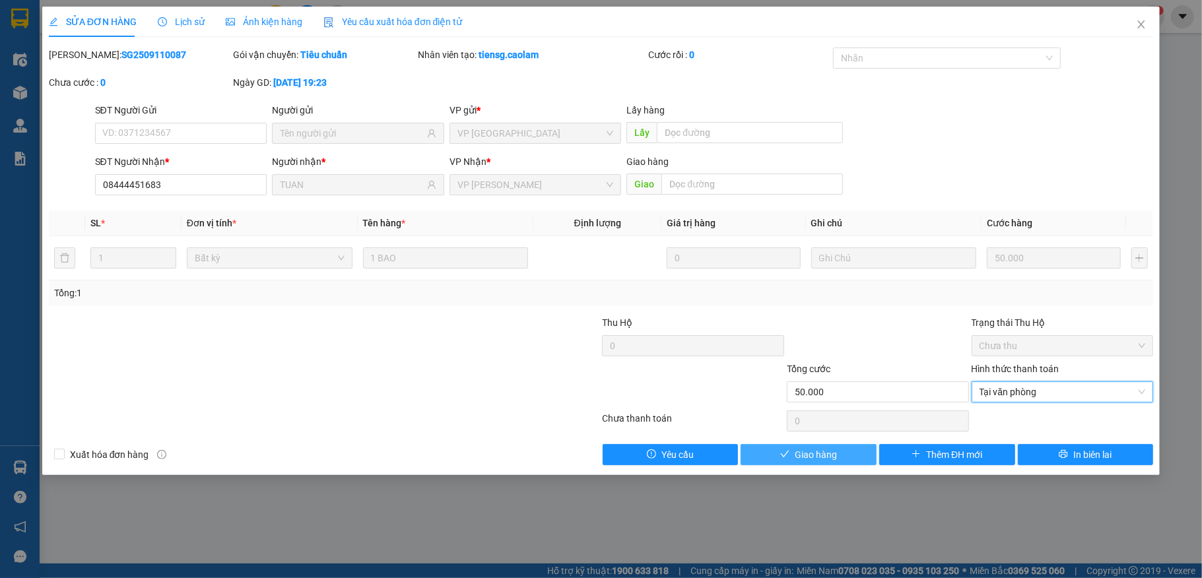
click at [819, 444] on div "Total Paid Fee 0 Total UnPaid Fee 50.000 Cash Collection Total Fee Mã ĐH: SG250…" at bounding box center [601, 257] width 1105 height 418
click at [816, 446] on button "Giao hàng" at bounding box center [809, 454] width 136 height 21
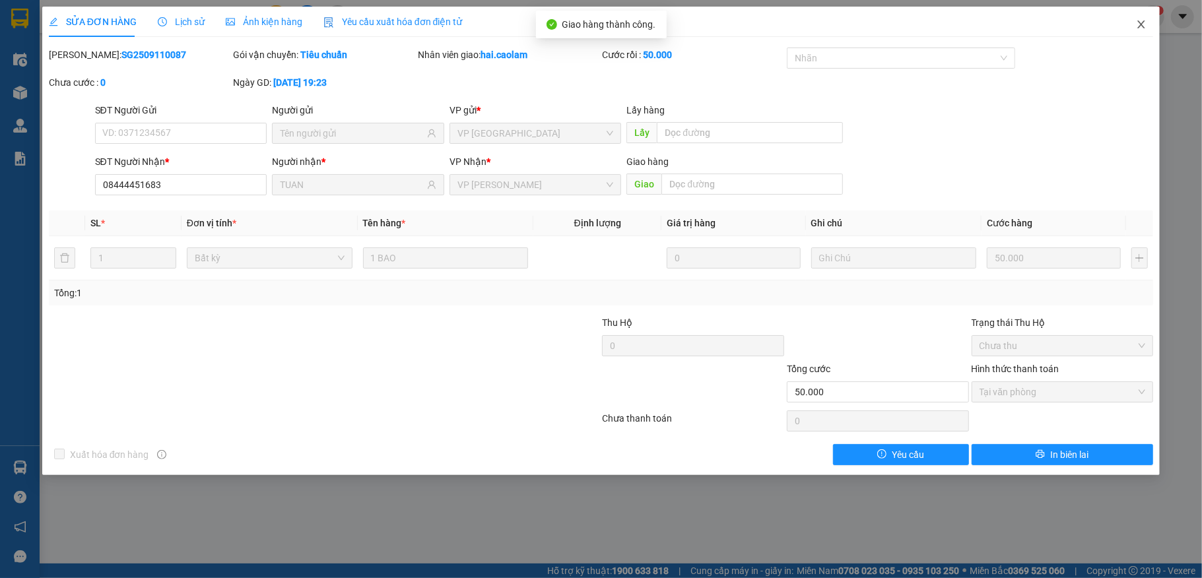
click at [1137, 24] on icon "close" at bounding box center [1141, 24] width 11 height 11
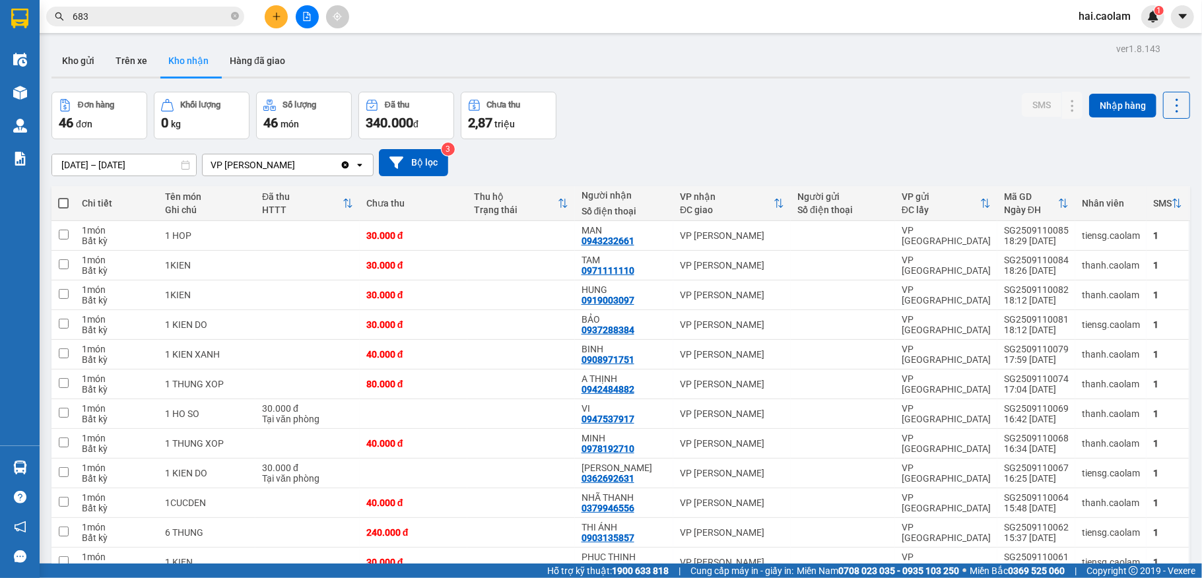
click at [689, 143] on div "[DATE] – [DATE] Press the down arrow key to interact with the calendar and sele…" at bounding box center [621, 162] width 1139 height 47
click at [175, 17] on input "683" at bounding box center [151, 16] width 156 height 15
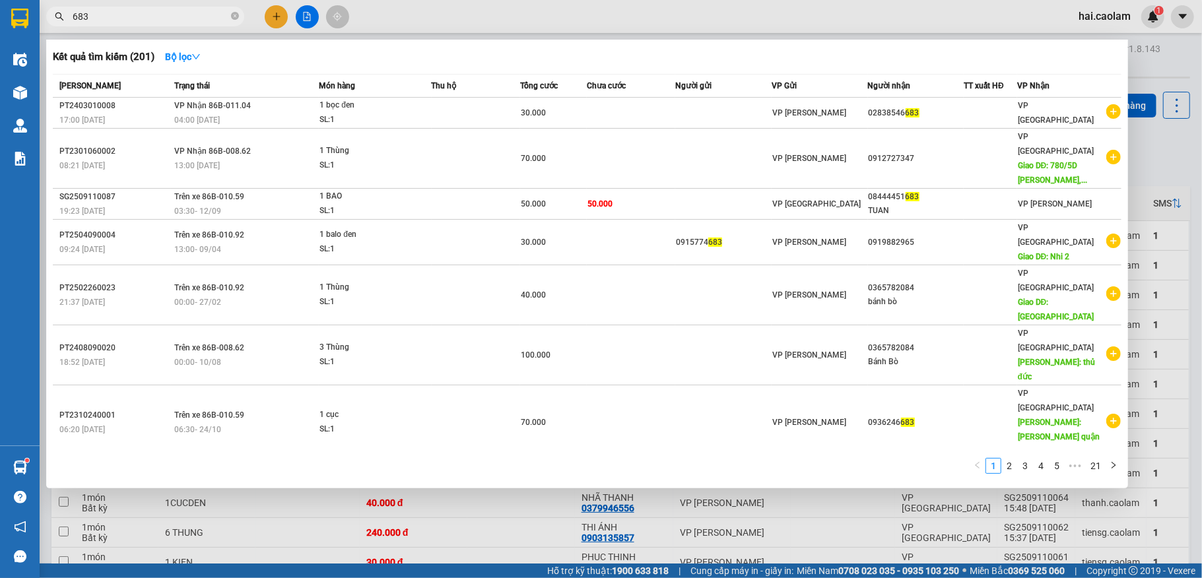
click at [175, 17] on input "683" at bounding box center [151, 16] width 156 height 15
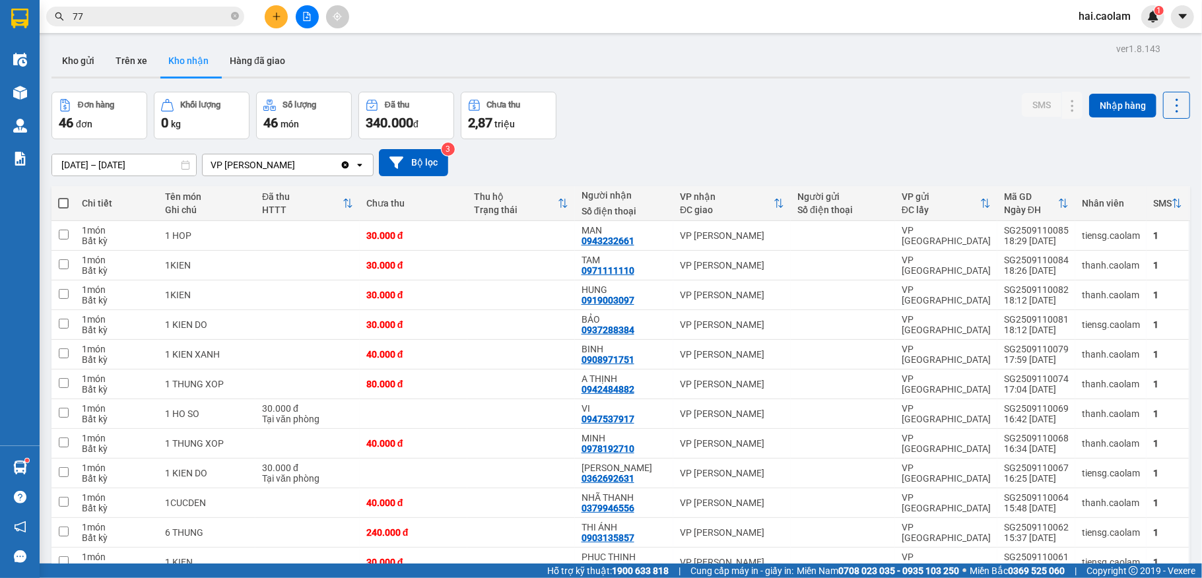
type input "777"
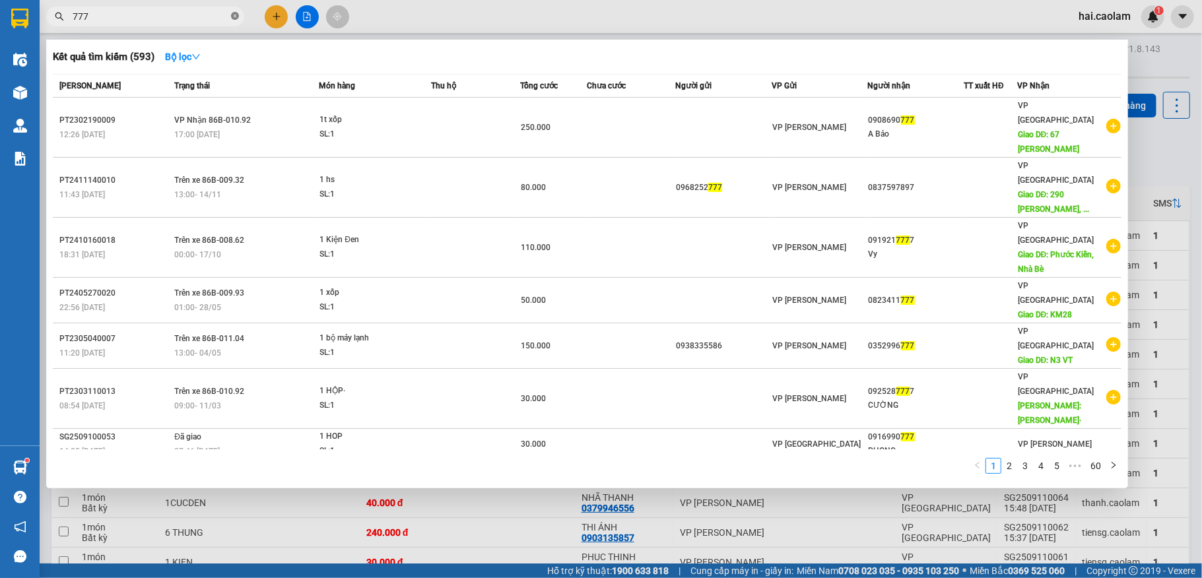
click at [234, 12] on icon "close-circle" at bounding box center [235, 16] width 8 height 8
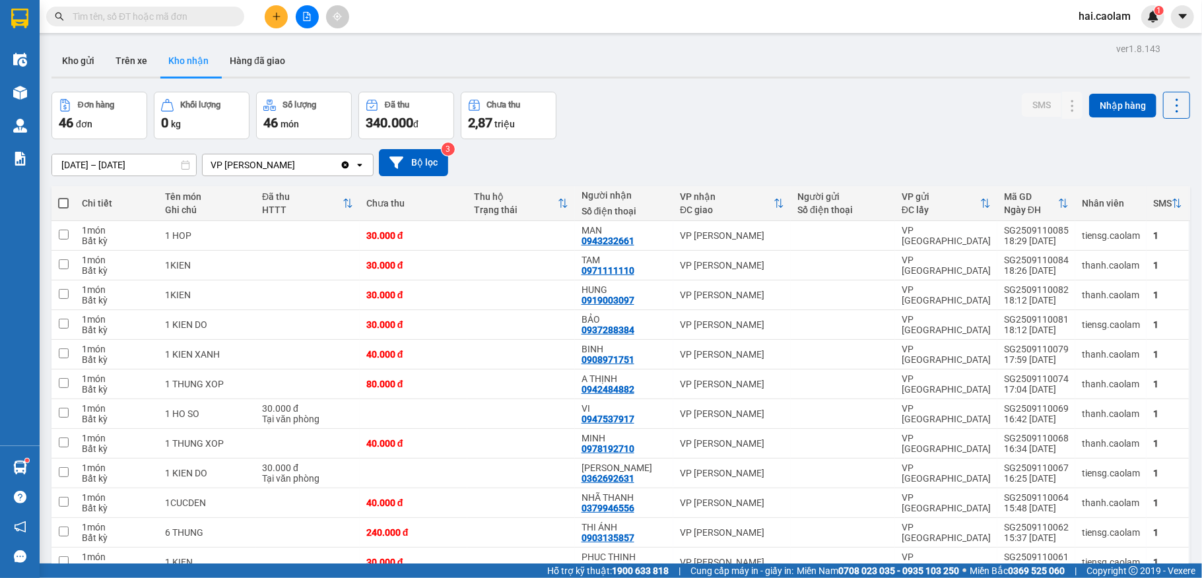
click at [188, 19] on input "text" at bounding box center [151, 16] width 156 height 15
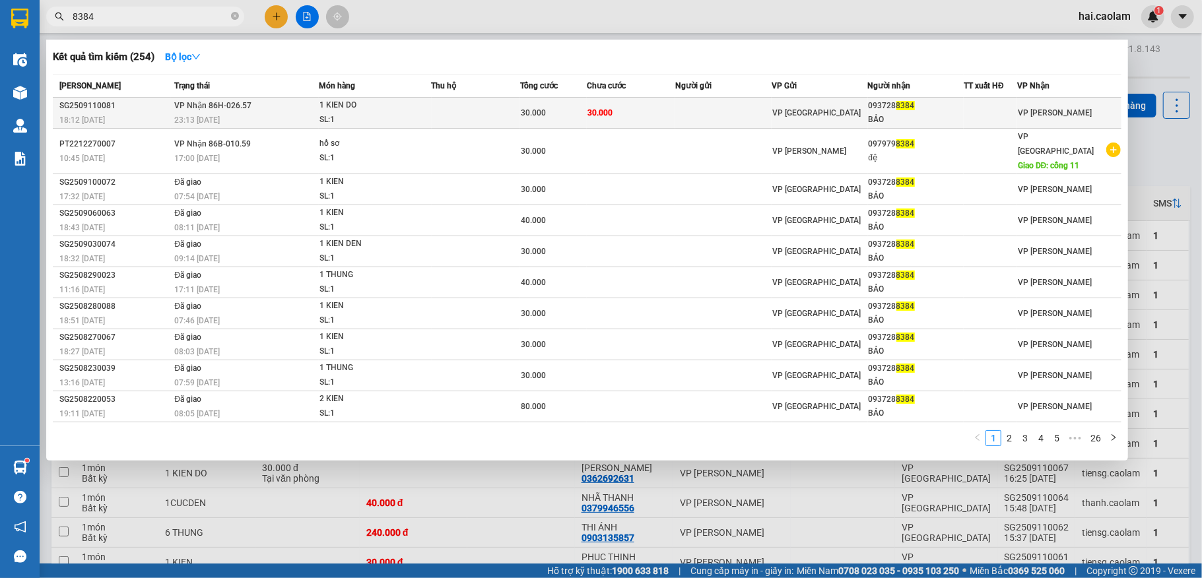
type input "8384"
click at [660, 112] on td "30.000" at bounding box center [631, 113] width 88 height 31
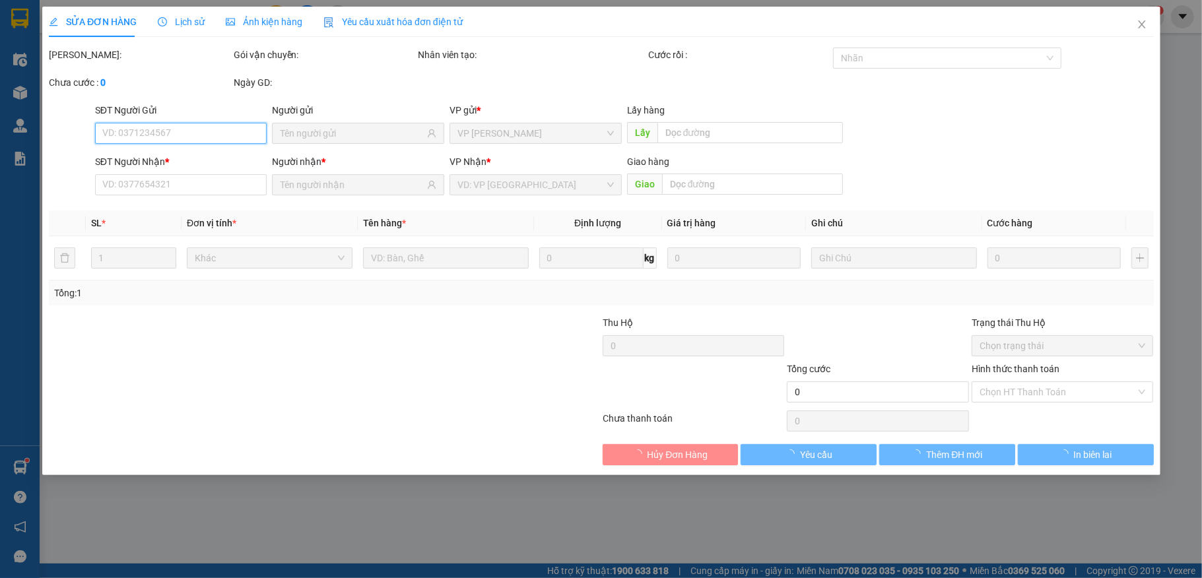
type input "0937288384"
type input "BẢO"
type input "30.000"
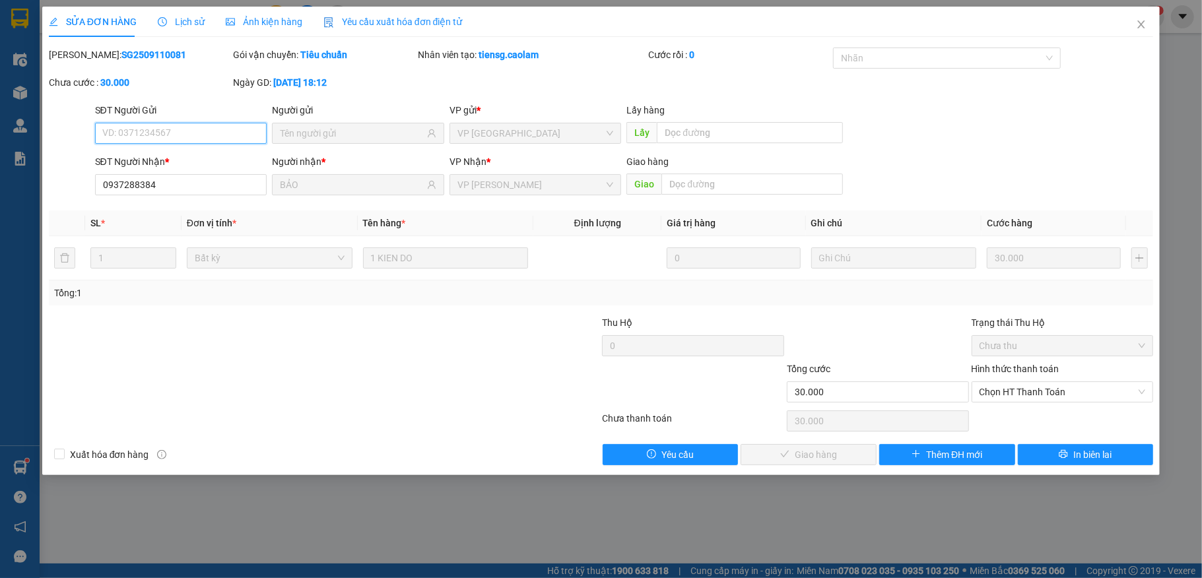
click at [1041, 395] on span "Chọn HT Thanh Toán" at bounding box center [1063, 392] width 166 height 20
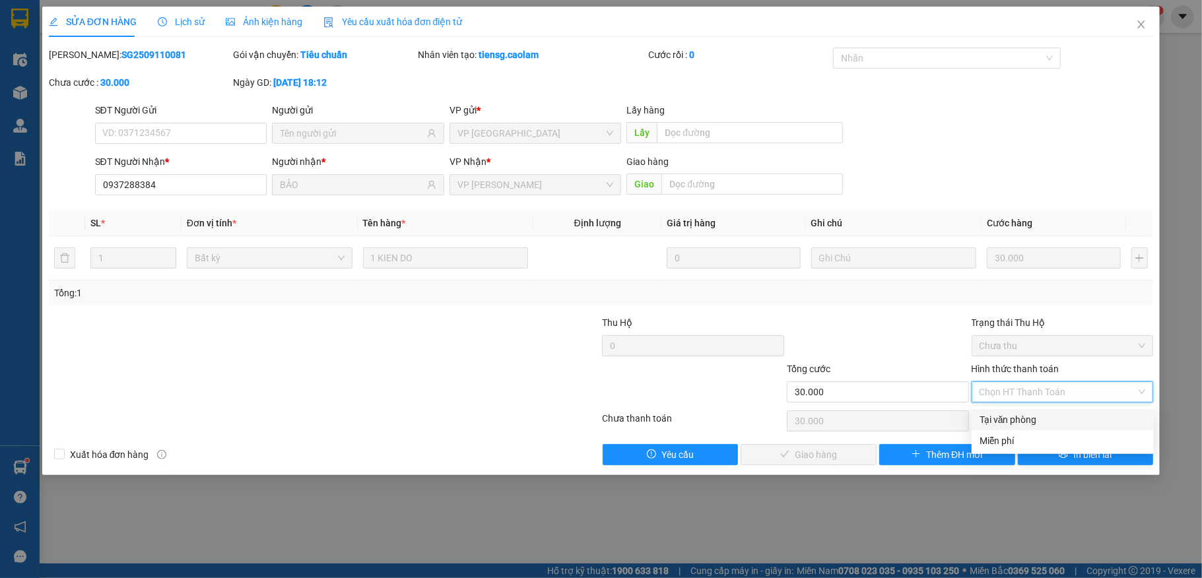
drag, startPoint x: 1051, startPoint y: 413, endPoint x: 885, endPoint y: 444, distance: 169.1
click at [1050, 415] on div "Tại văn phòng" at bounding box center [1063, 420] width 166 height 15
type input "0"
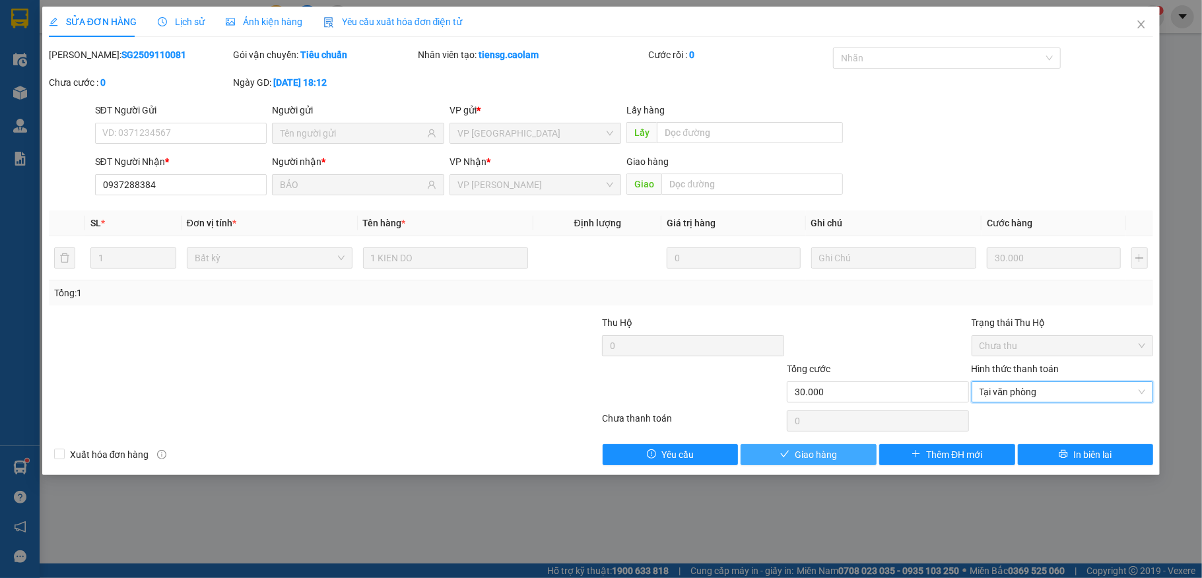
click at [825, 452] on span "Giao hàng" at bounding box center [816, 455] width 42 height 15
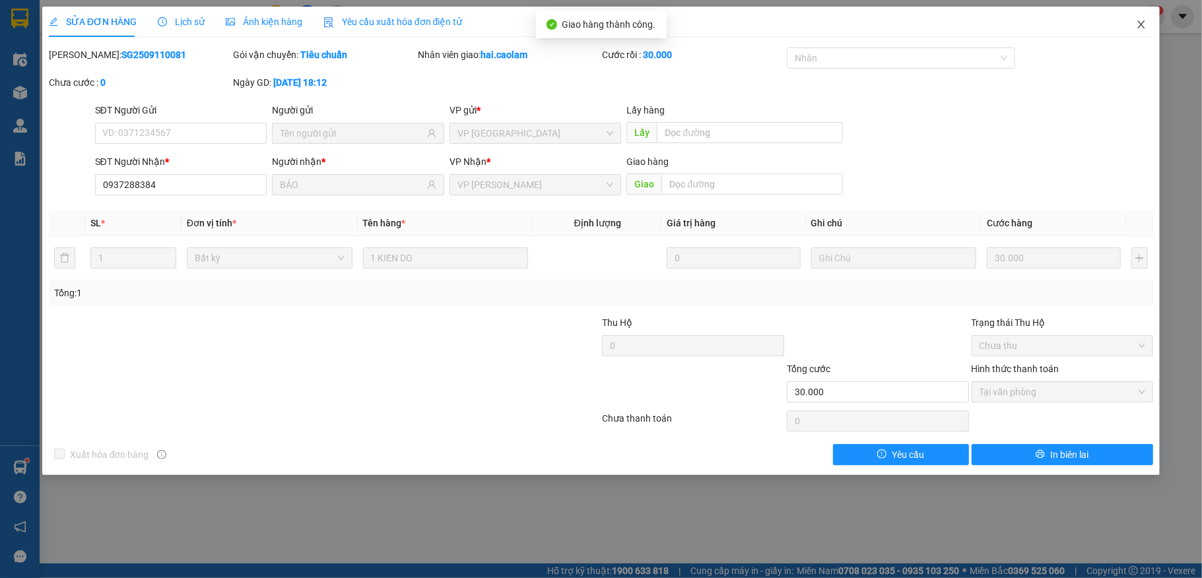
click at [1137, 32] on span "Close" at bounding box center [1141, 25] width 37 height 37
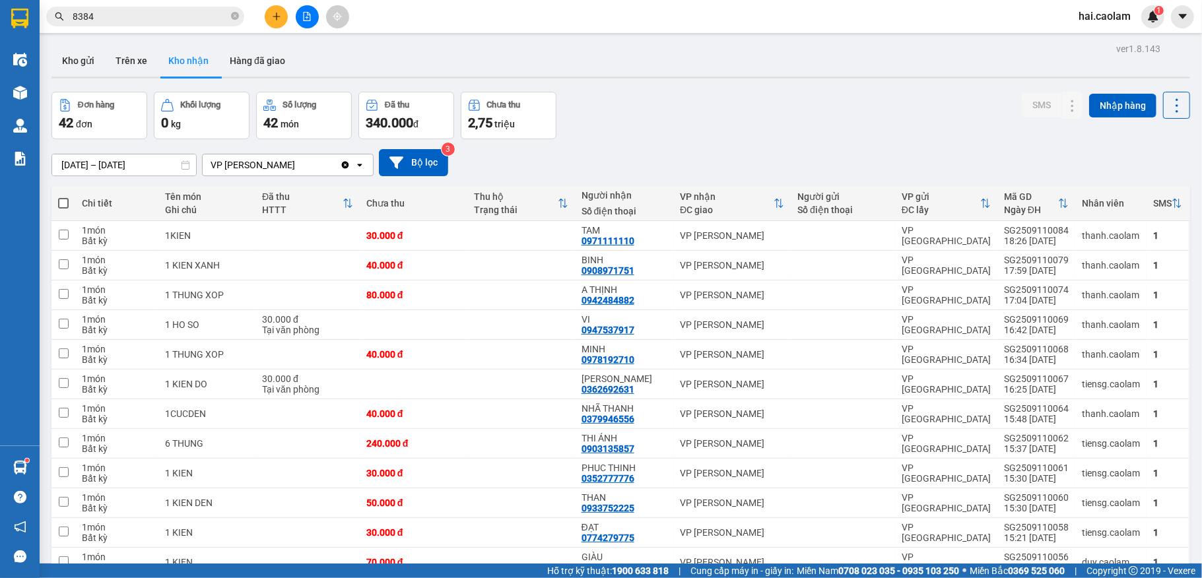
click at [744, 133] on div "Đơn hàng 42 đơn Khối lượng 0 kg Số lượng 42 món Đã thu 340.000 đ Chưa thu 2,75 …" at bounding box center [621, 116] width 1139 height 48
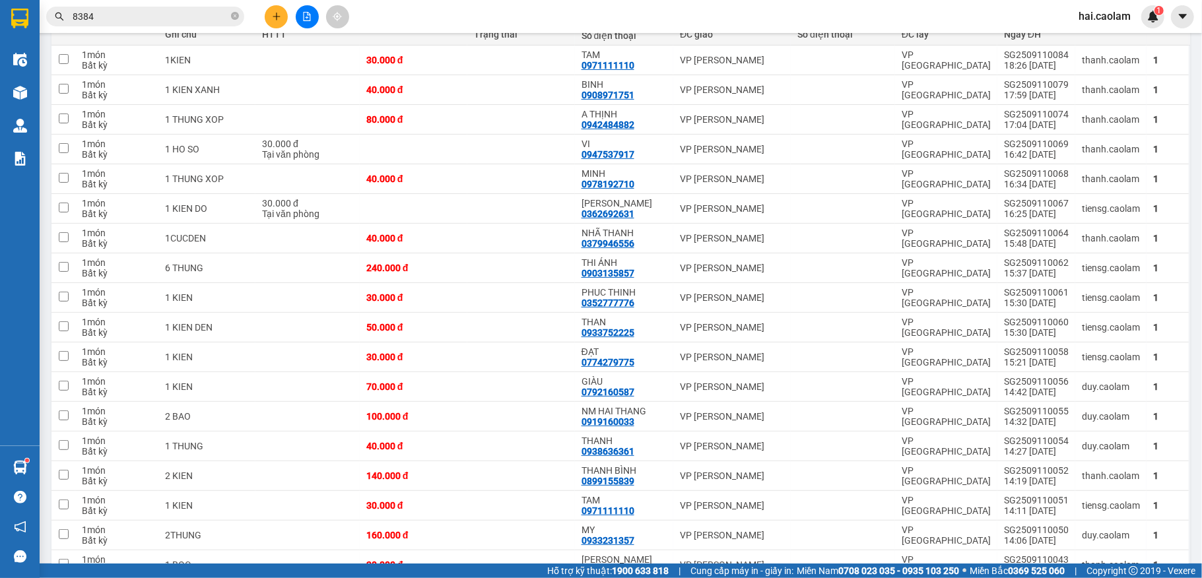
click at [172, 15] on input "8384" at bounding box center [151, 16] width 156 height 15
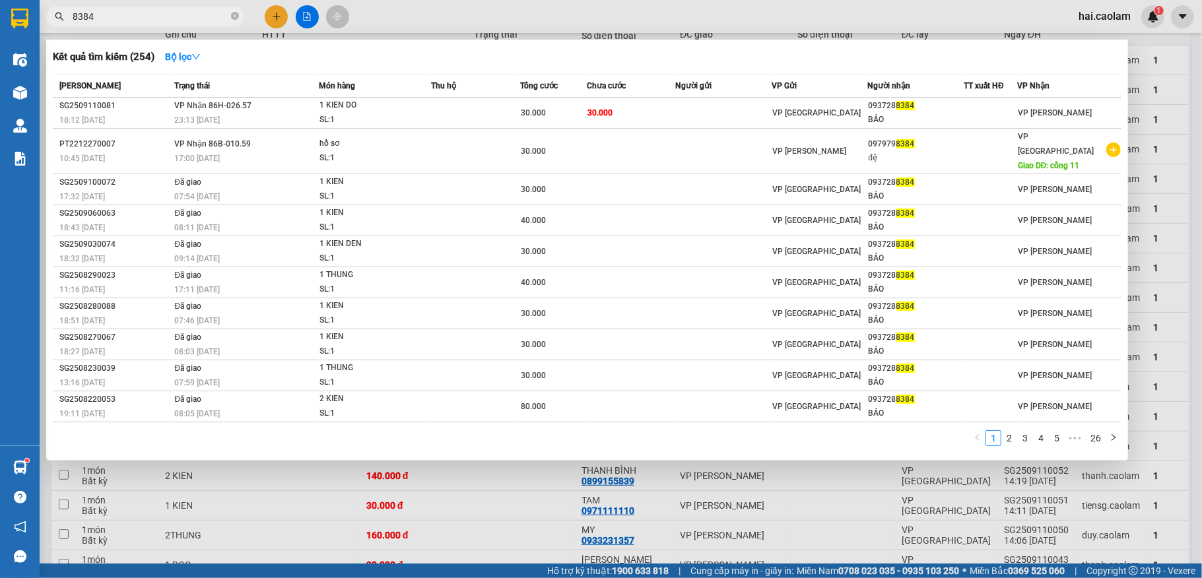
click at [172, 15] on input "8384" at bounding box center [151, 16] width 156 height 15
click at [170, 14] on input "8384" at bounding box center [151, 16] width 156 height 15
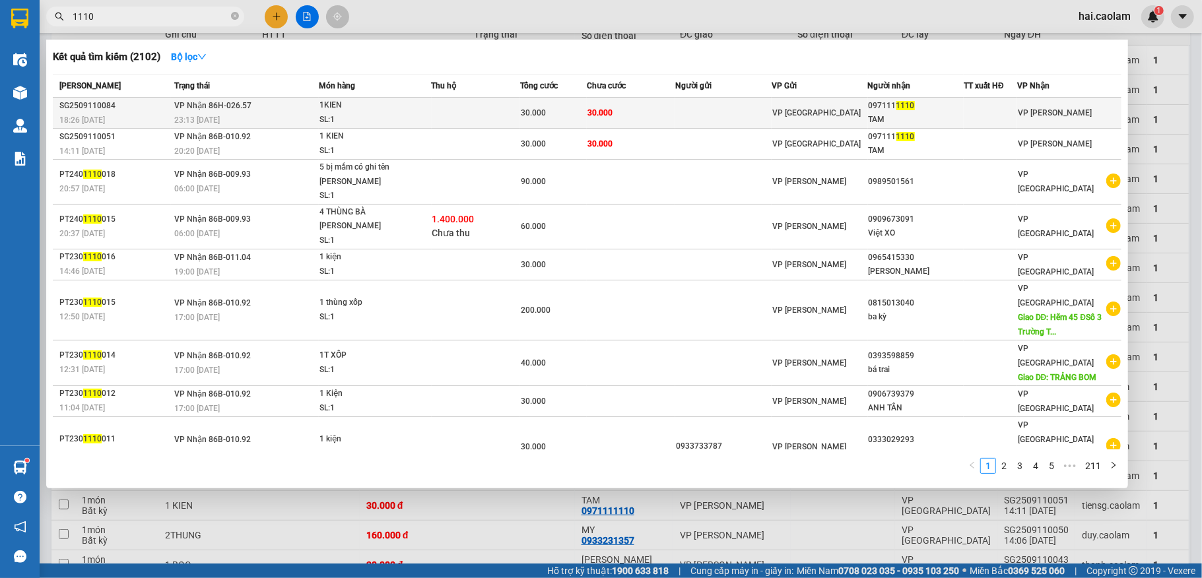
type input "1110"
click at [749, 101] on td at bounding box center [724, 113] width 96 height 31
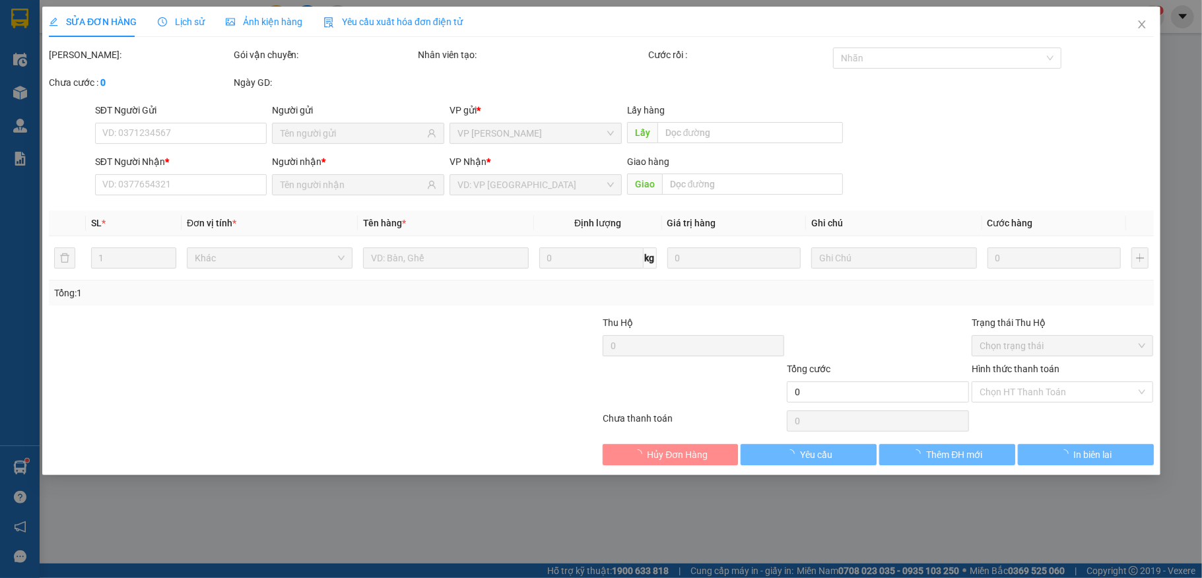
type input "0971111110"
type input "TAM"
type input "30.000"
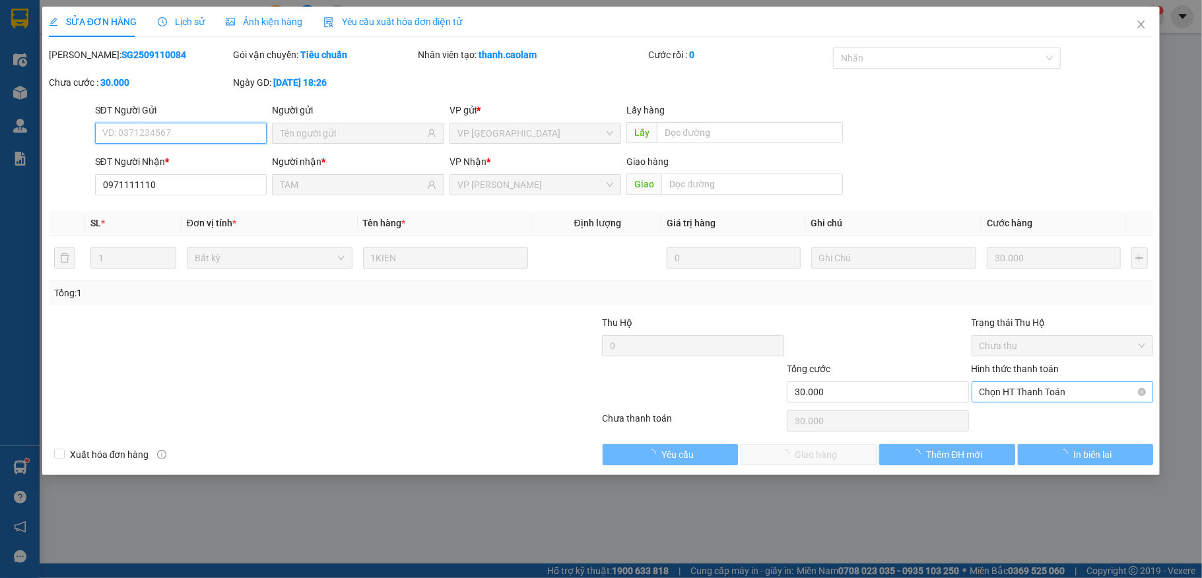
click at [1020, 396] on span "Chọn HT Thanh Toán" at bounding box center [1063, 392] width 166 height 20
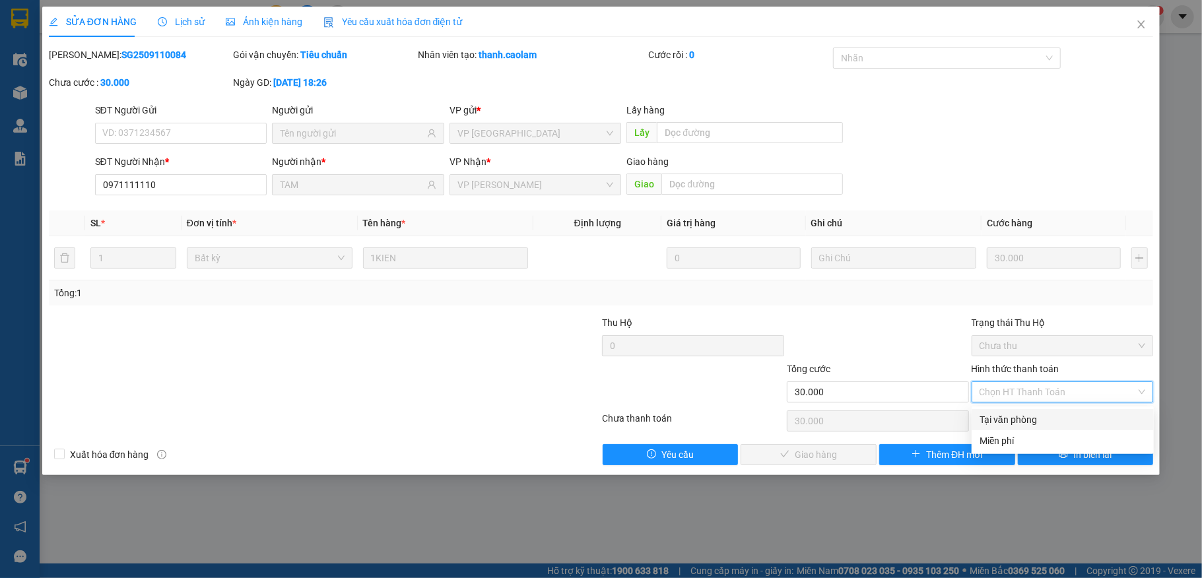
click at [1017, 415] on div "Tại văn phòng" at bounding box center [1063, 420] width 166 height 15
type input "0"
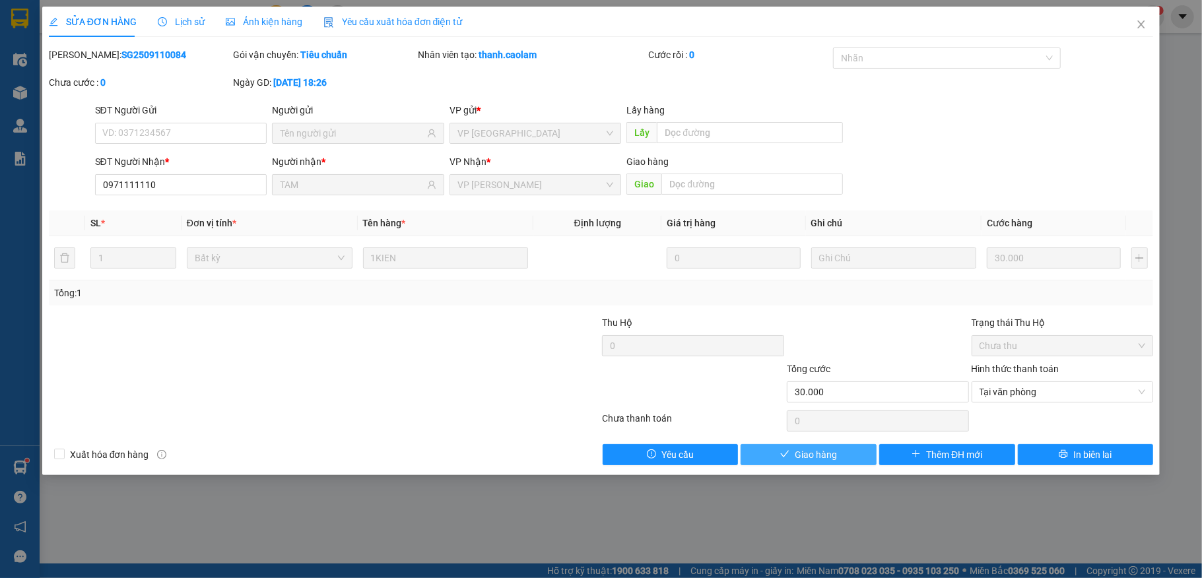
click at [832, 460] on span "Giao hàng" at bounding box center [816, 455] width 42 height 15
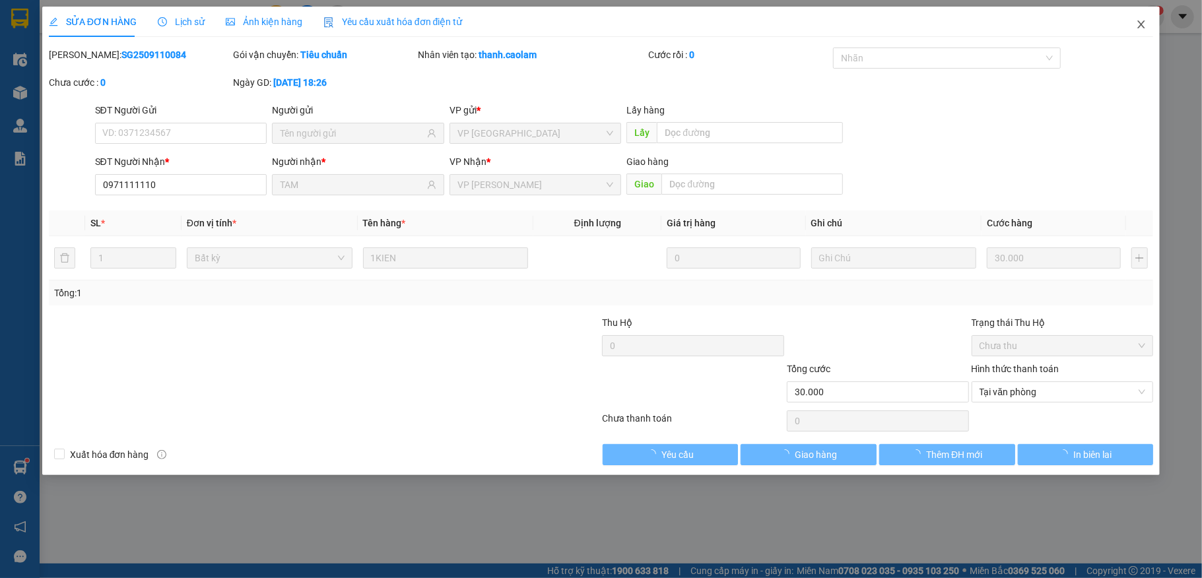
click at [1144, 26] on icon "close" at bounding box center [1141, 24] width 11 height 11
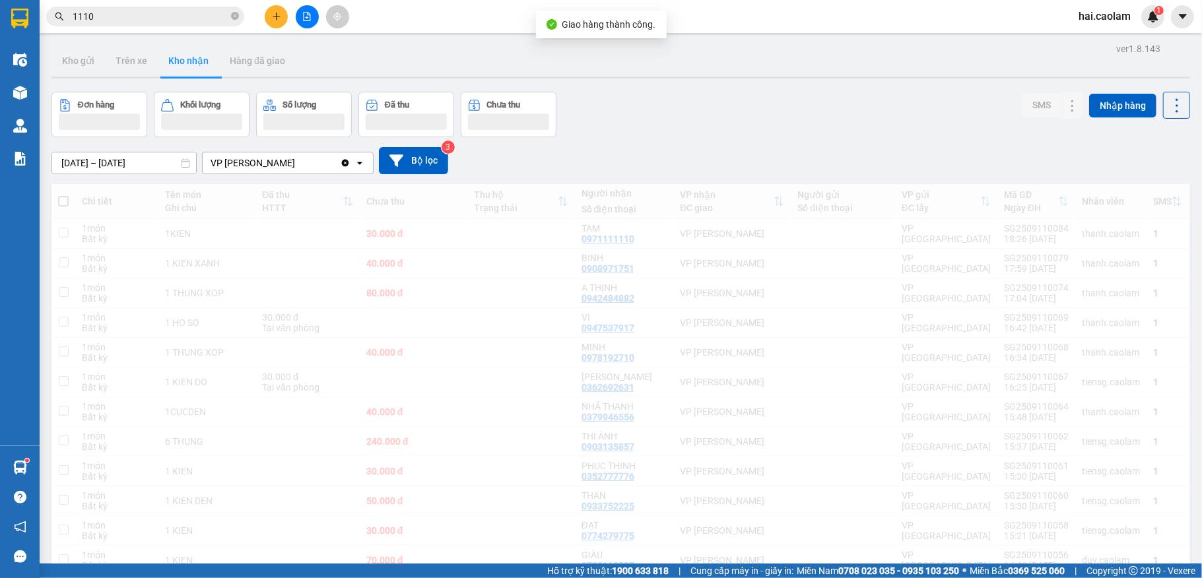
click at [149, 17] on input "1110" at bounding box center [151, 16] width 156 height 15
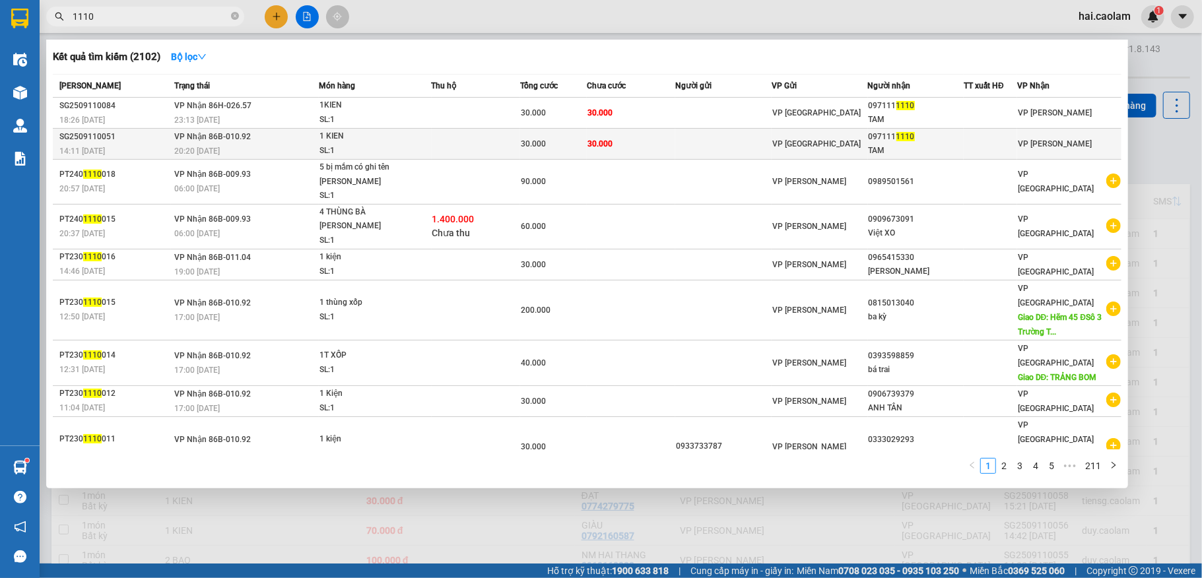
click at [730, 151] on td at bounding box center [724, 144] width 96 height 31
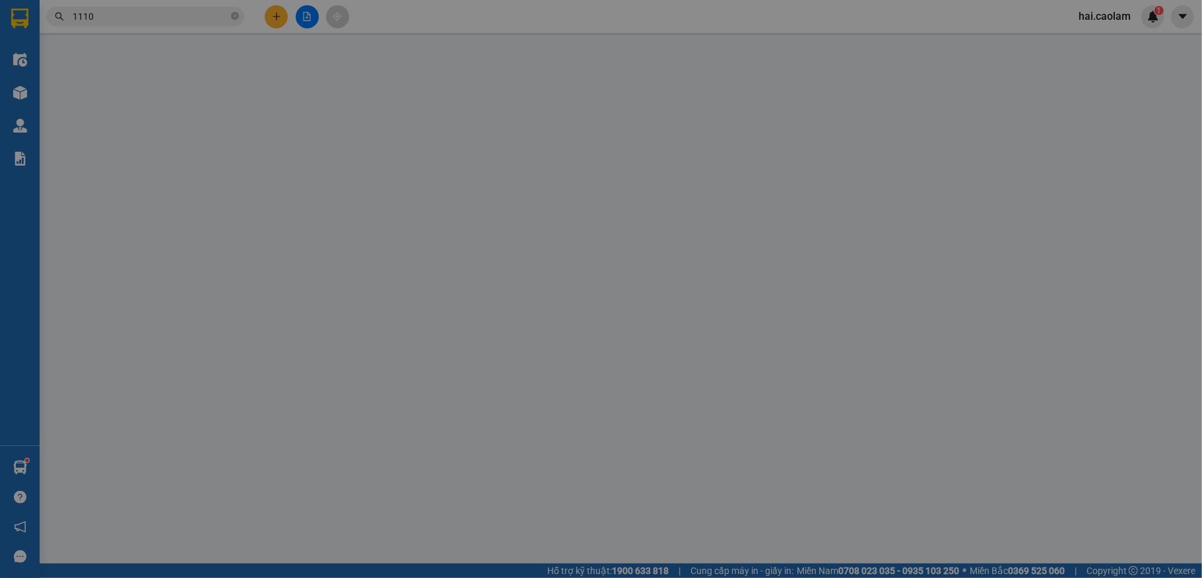
type input "0971111110"
type input "TAM"
type input "30.000"
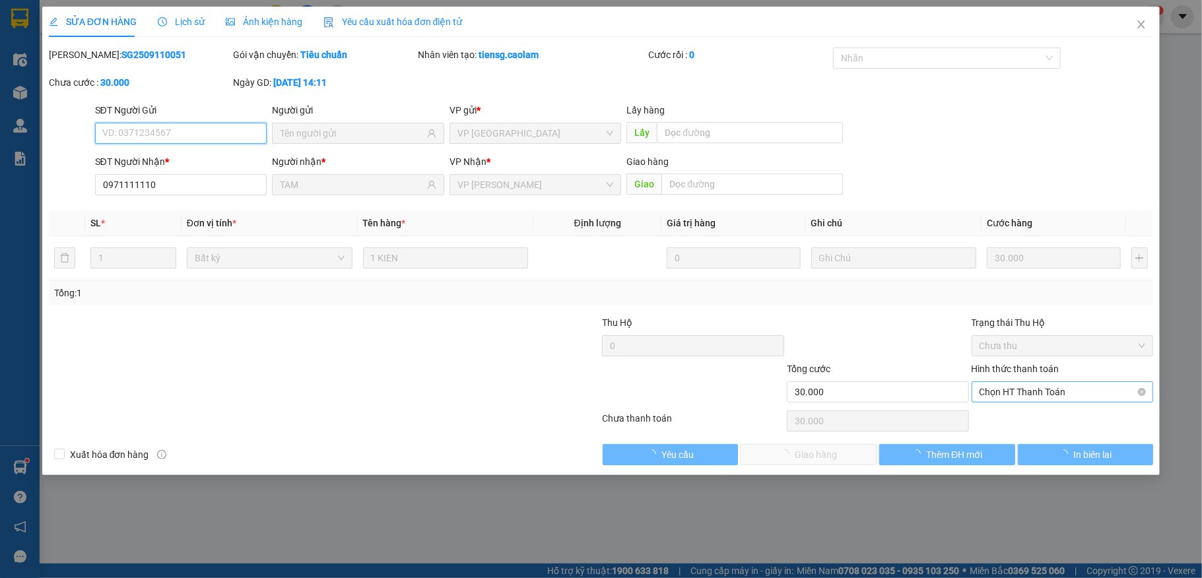
click at [1018, 394] on span "Chọn HT Thanh Toán" at bounding box center [1063, 392] width 166 height 20
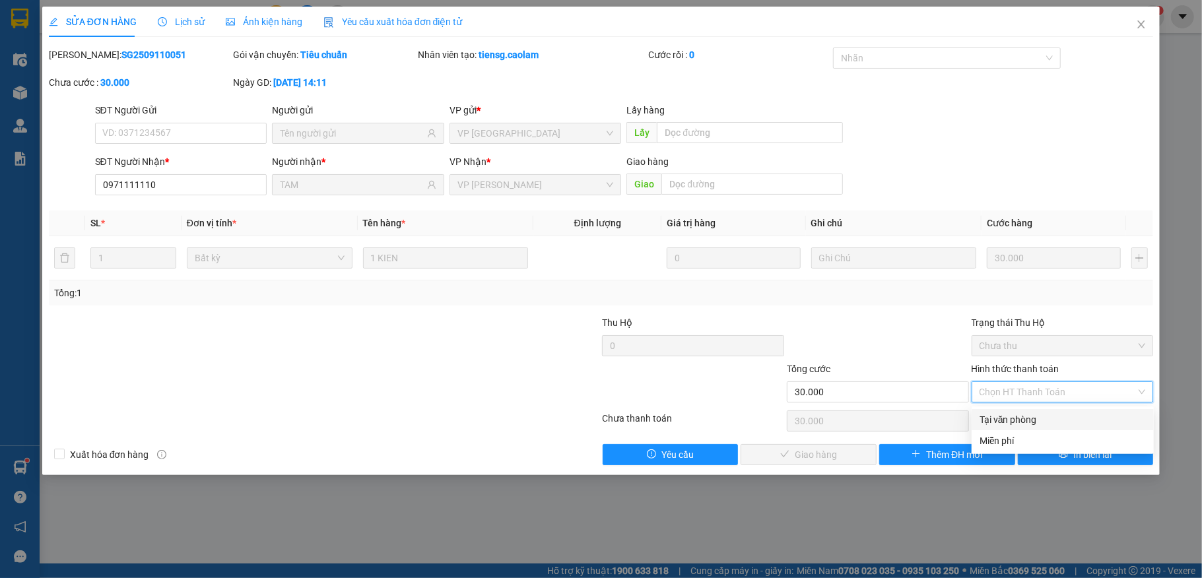
click at [1031, 413] on div "Tại văn phòng" at bounding box center [1063, 420] width 166 height 15
type input "0"
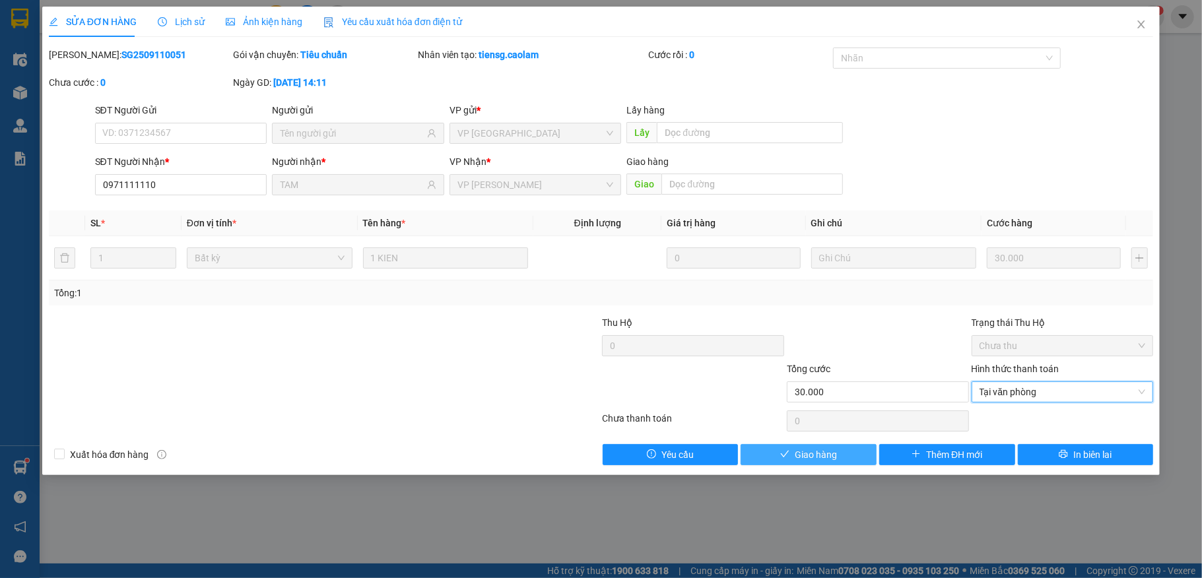
click at [840, 461] on button "Giao hàng" at bounding box center [809, 454] width 136 height 21
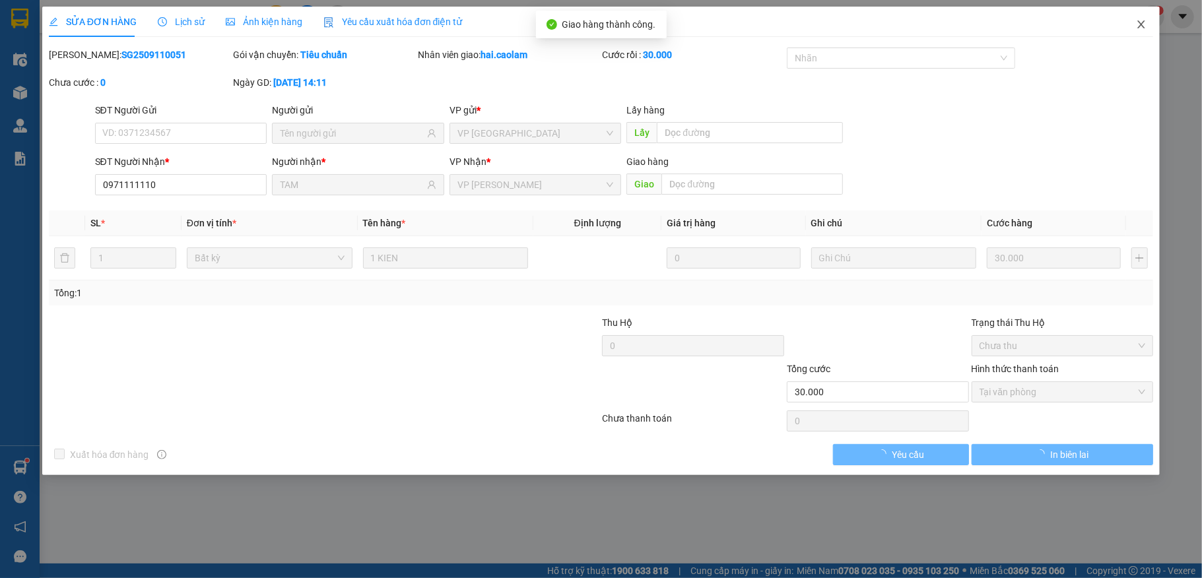
click at [1144, 32] on span "Close" at bounding box center [1141, 25] width 37 height 37
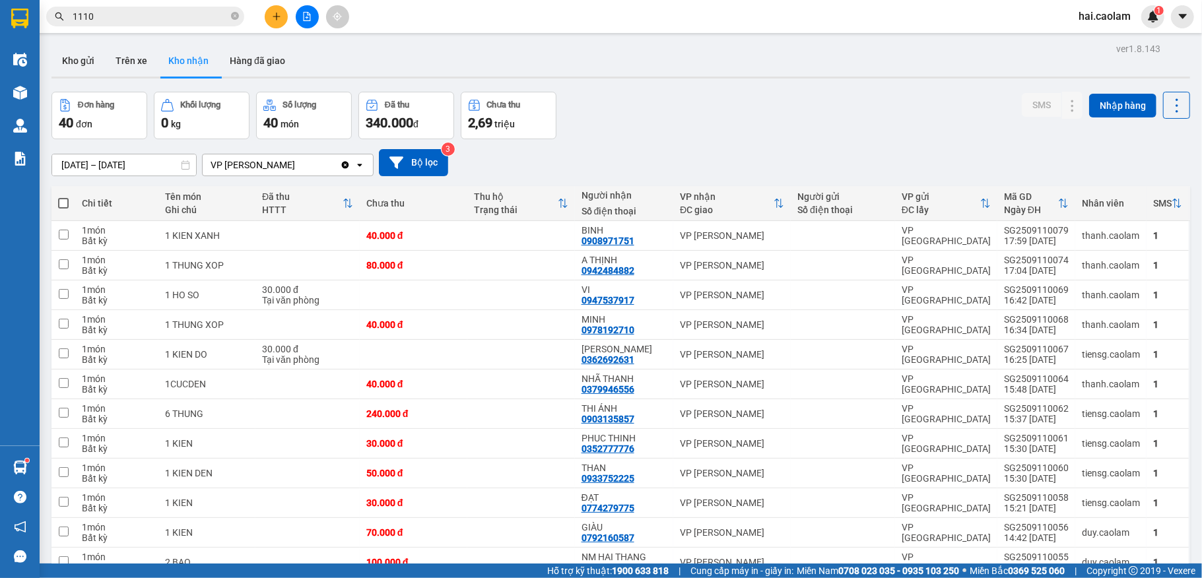
click at [135, 17] on input "1110" at bounding box center [151, 16] width 156 height 15
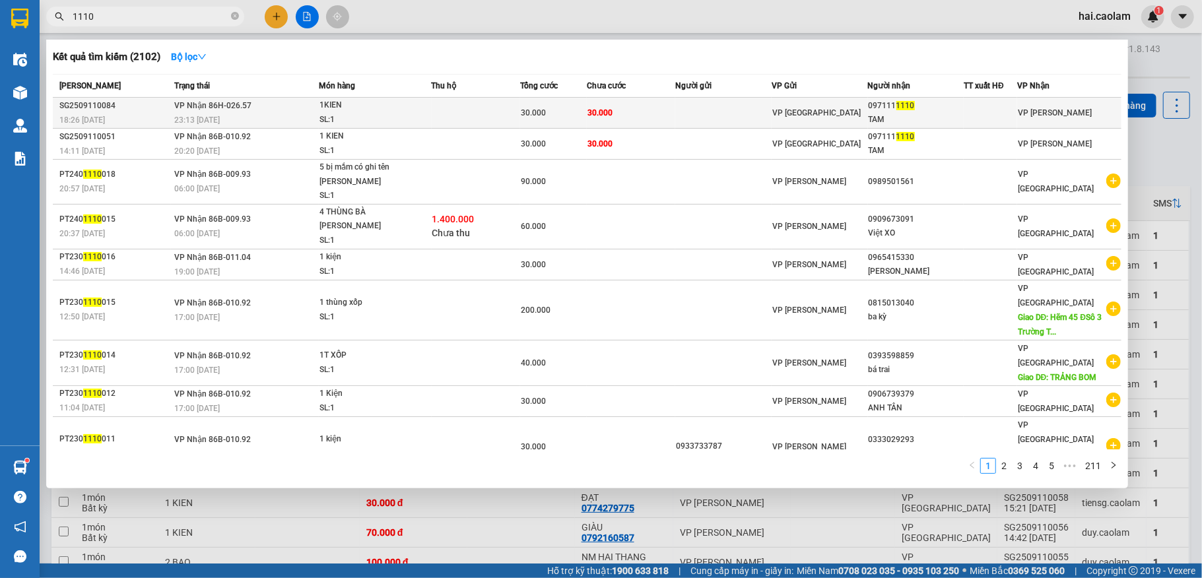
click at [713, 117] on td at bounding box center [724, 113] width 96 height 31
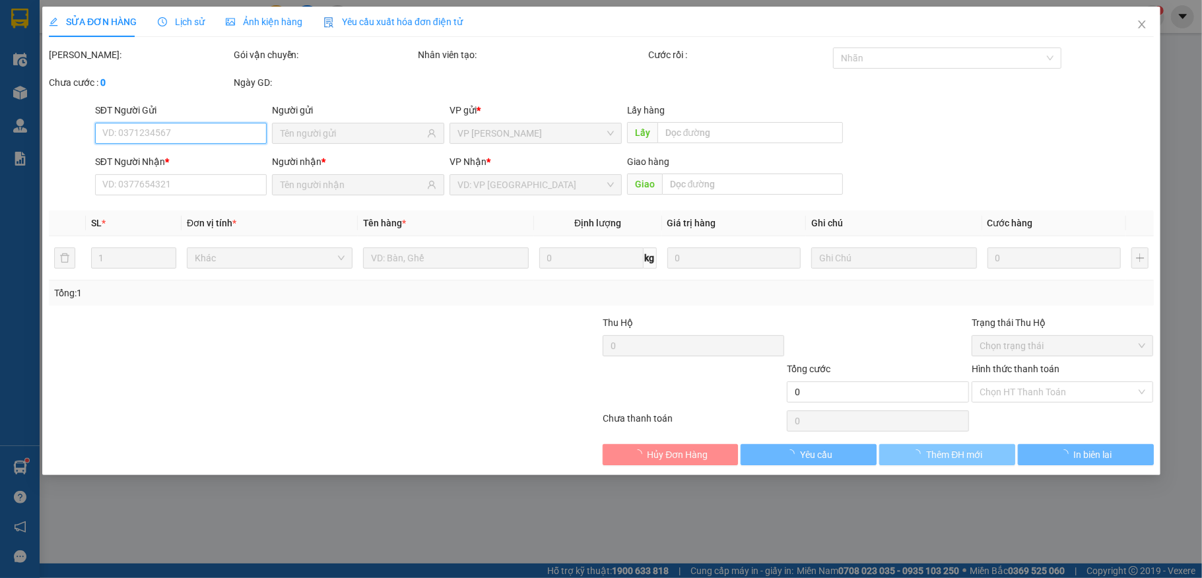
type input "0971111110"
type input "TAM"
type input "30.000"
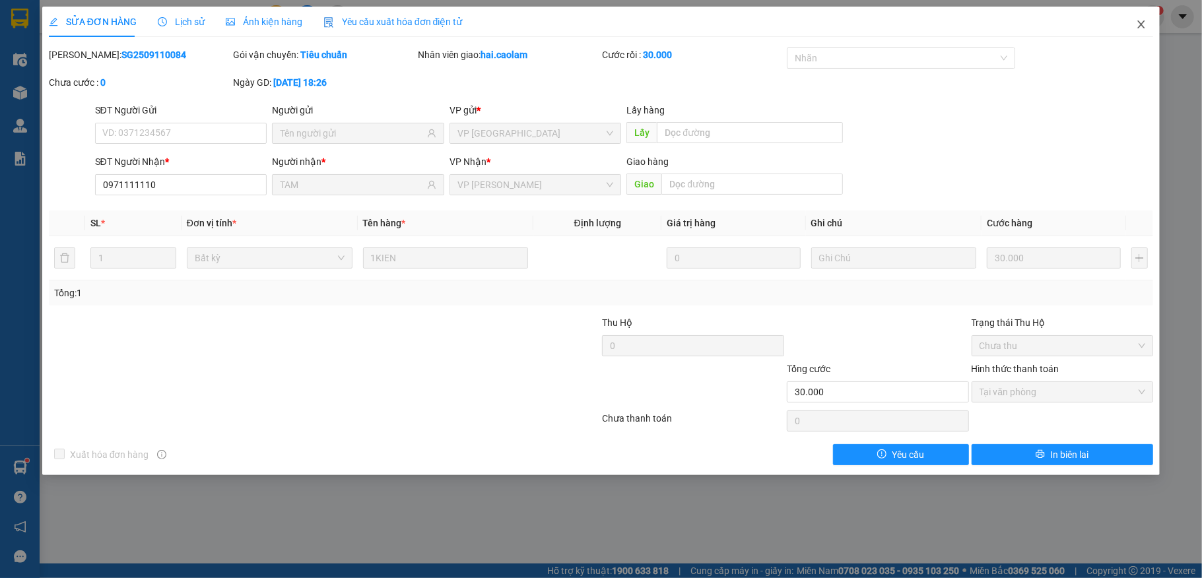
click at [1137, 27] on icon "close" at bounding box center [1141, 24] width 11 height 11
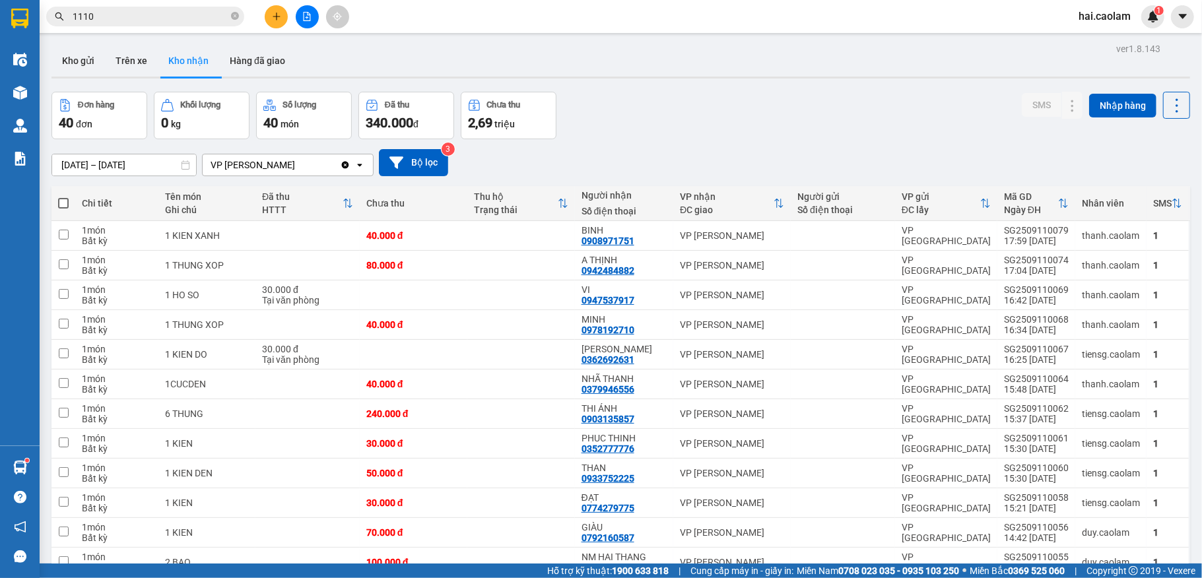
click at [149, 18] on input "1110" at bounding box center [151, 16] width 156 height 15
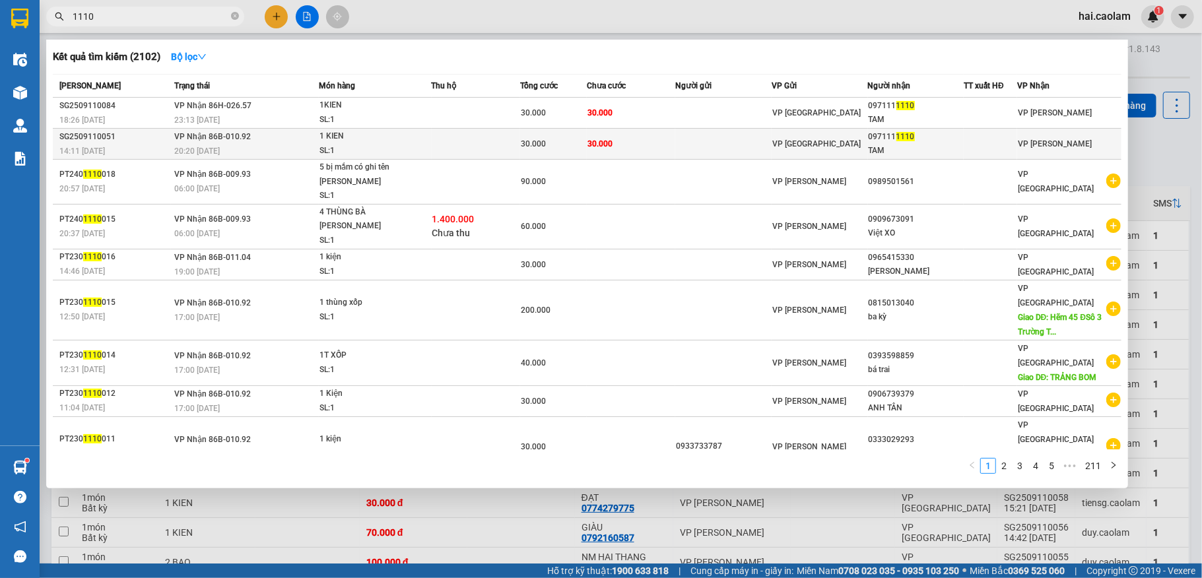
click at [629, 141] on td "30.000" at bounding box center [631, 144] width 88 height 31
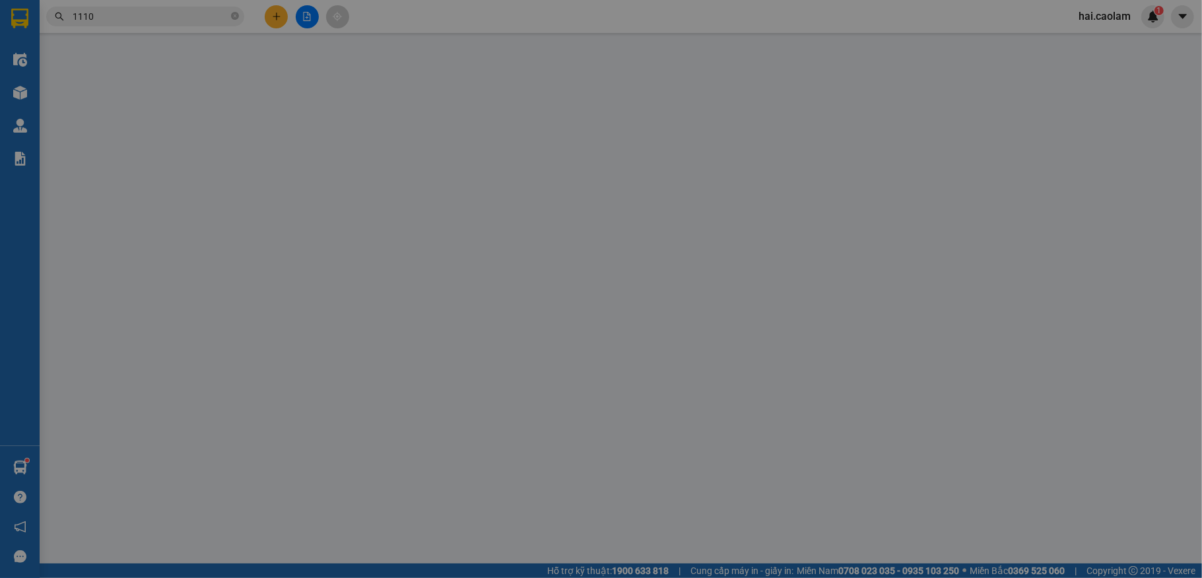
type input "0971111110"
type input "TAM"
type input "30.000"
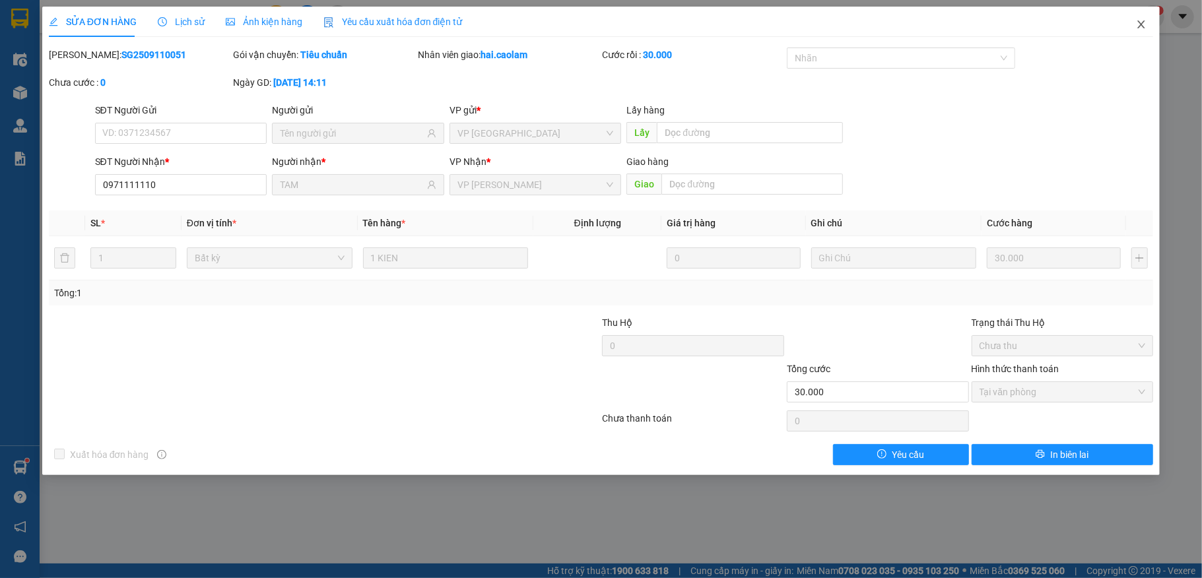
click at [1142, 32] on span "Close" at bounding box center [1141, 25] width 37 height 37
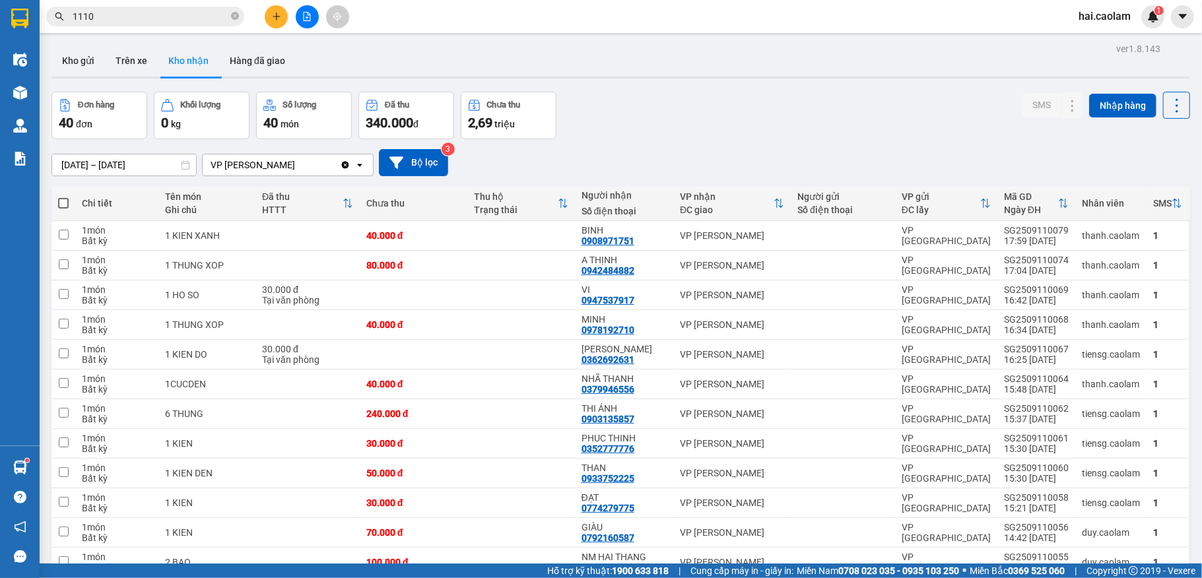
click at [817, 69] on div "Kho gửi Trên xe Kho nhận Hàng đã giao" at bounding box center [621, 62] width 1139 height 35
click at [938, 99] on div "Đơn hàng 40 đơn Khối lượng 0 kg Số lượng 40 món Đã thu 340.000 đ Chưa thu 2,69 …" at bounding box center [621, 116] width 1139 height 48
click at [146, 66] on button "Trên xe" at bounding box center [131, 61] width 53 height 32
type input "[DATE] – [DATE]"
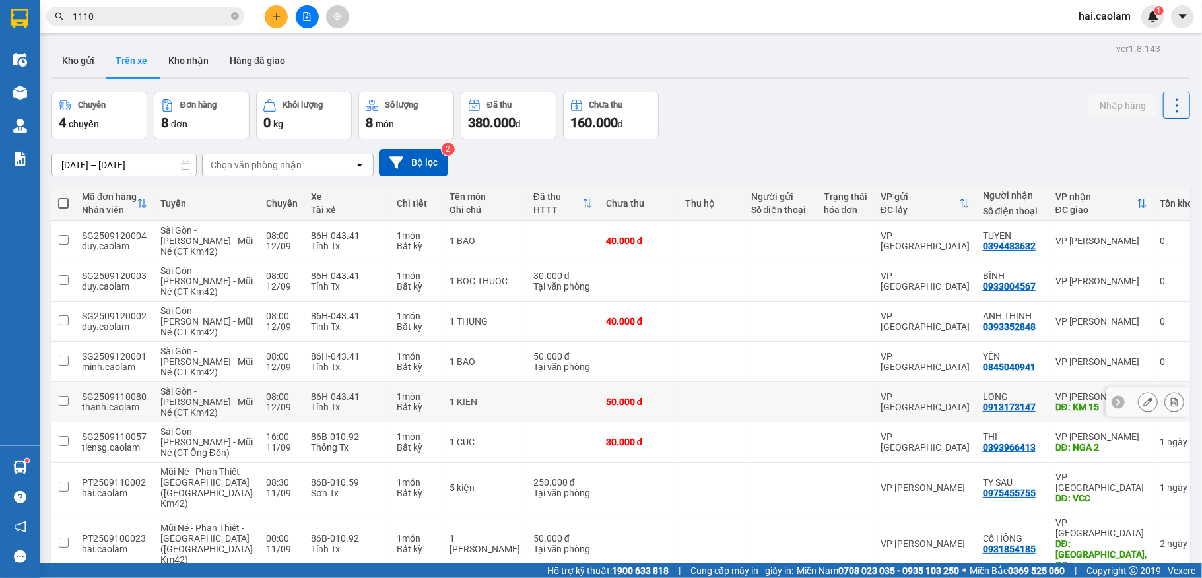
scroll to position [121, 0]
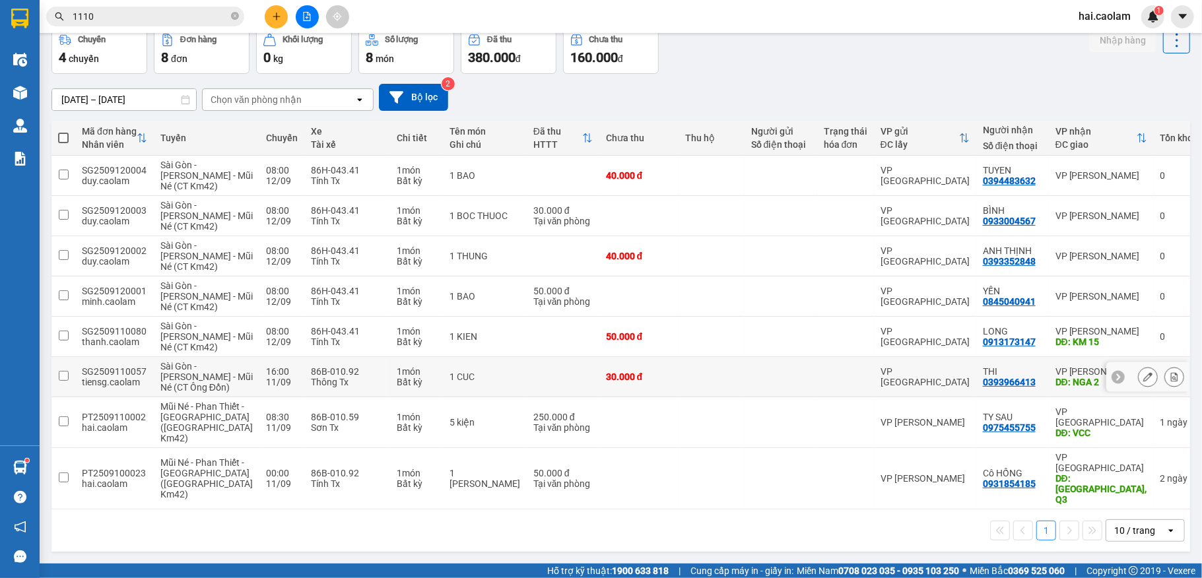
click at [751, 382] on div at bounding box center [780, 377] width 59 height 11
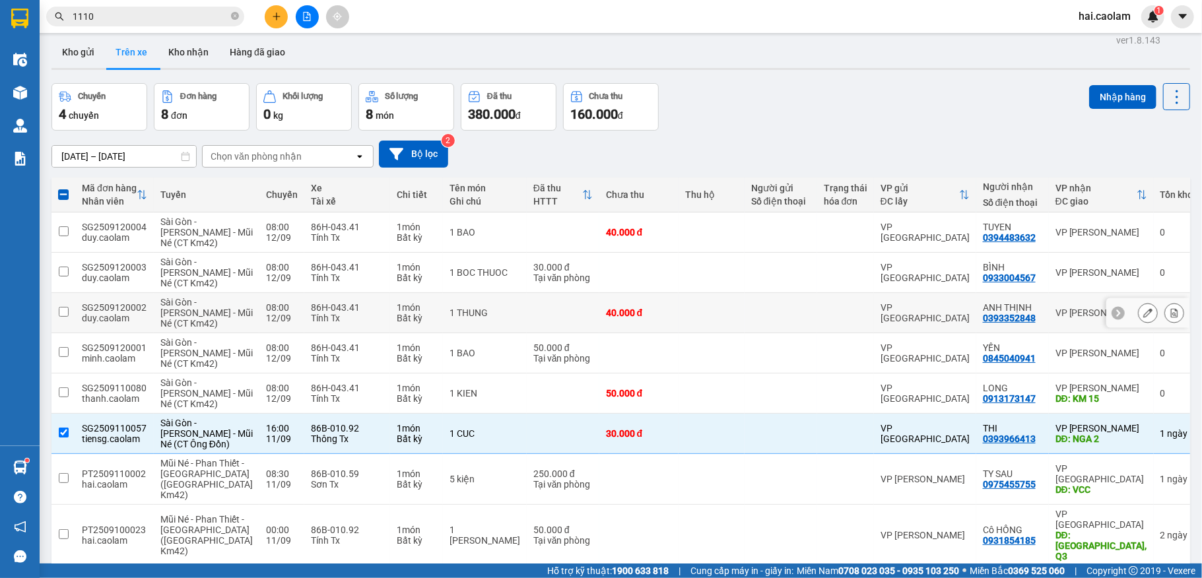
scroll to position [0, 0]
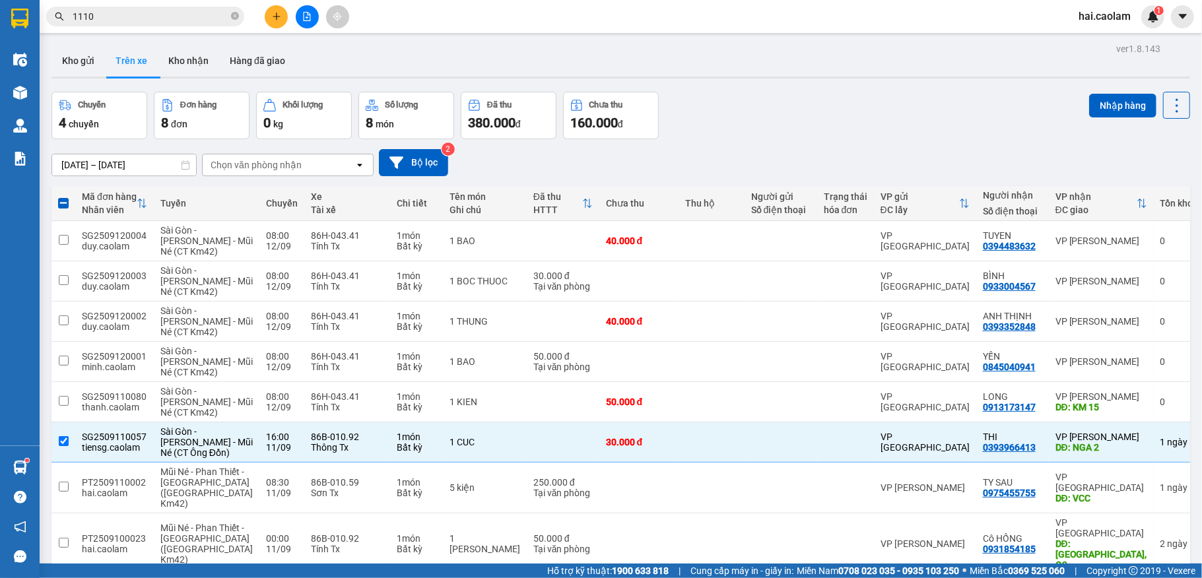
click at [380, 63] on div "Kho gửi Trên xe Kho nhận Hàng đã giao" at bounding box center [621, 62] width 1139 height 35
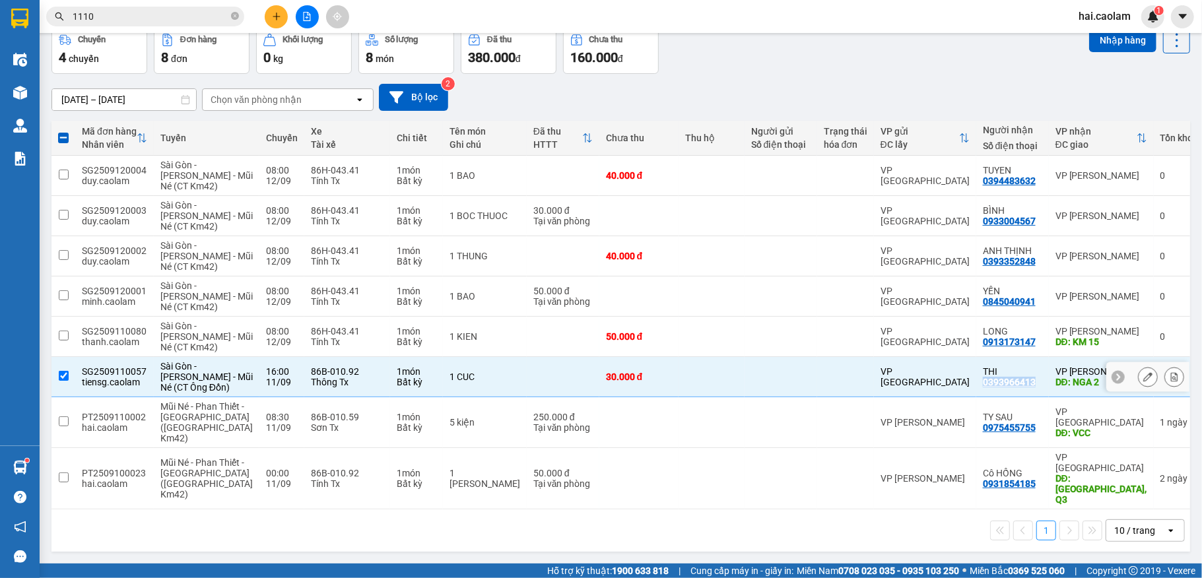
drag, startPoint x: 959, startPoint y: 386, endPoint x: 1013, endPoint y: 389, distance: 54.2
click at [1013, 389] on td "THI 0393966413" at bounding box center [1013, 377] width 73 height 40
checkbox input "false"
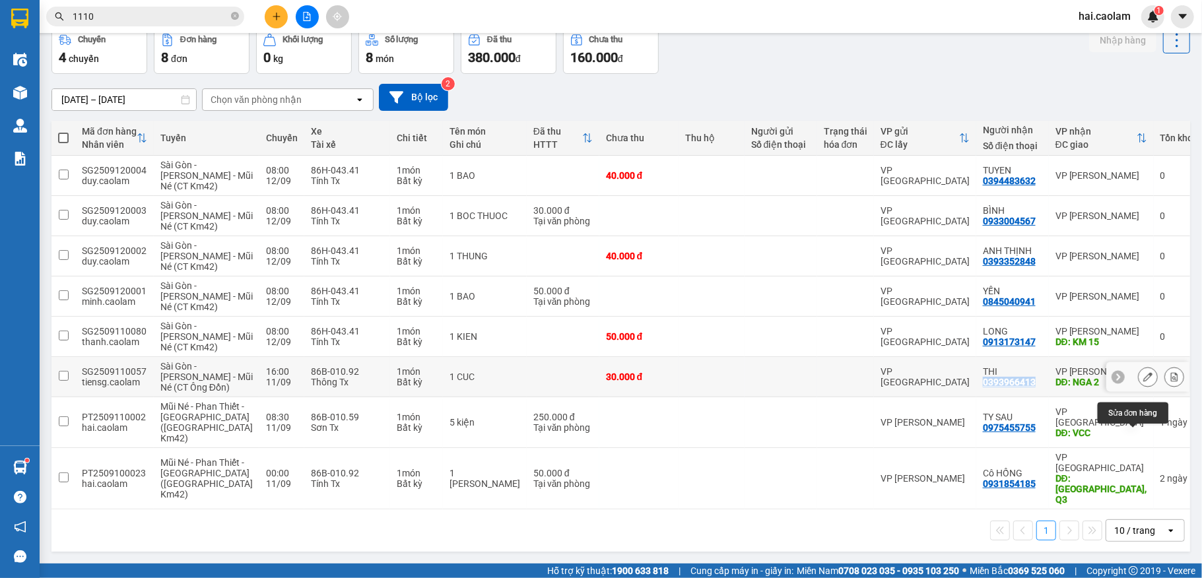
click at [1144, 382] on icon at bounding box center [1148, 376] width 9 height 9
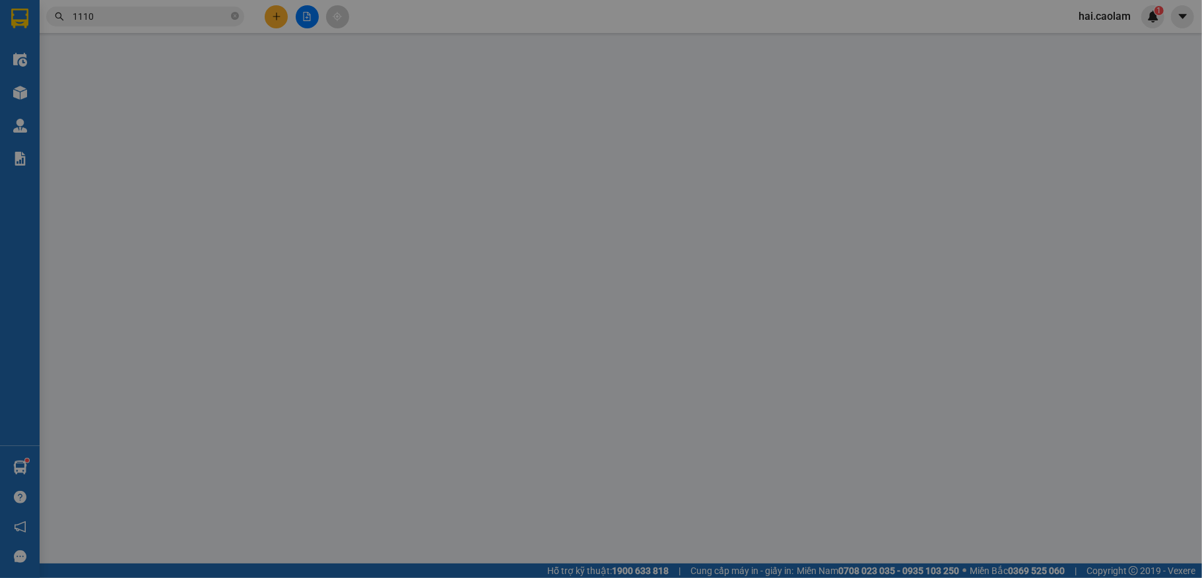
type input "0393966413"
type input "THI"
type input "NGA 2"
type input "30.000"
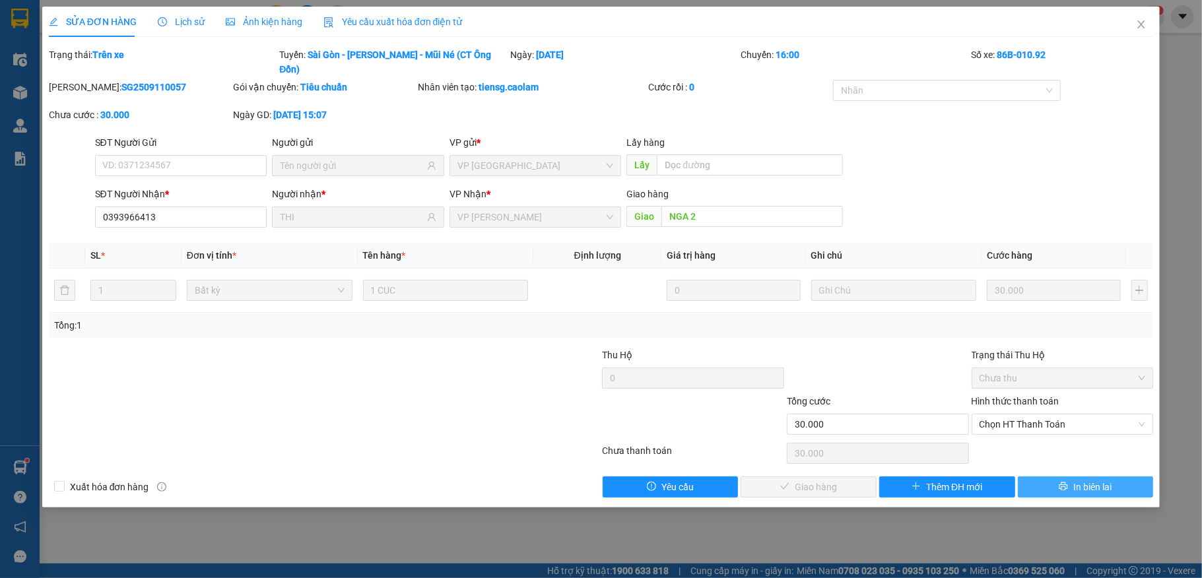
click at [1078, 480] on span "In biên lai" at bounding box center [1093, 487] width 38 height 15
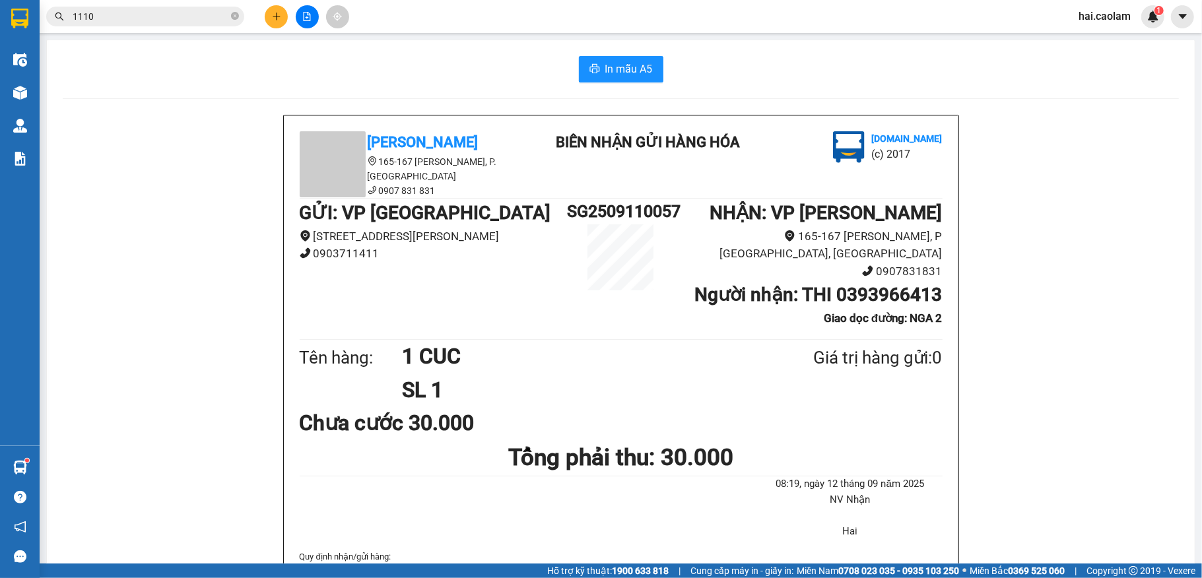
click at [1038, 427] on div "[PERSON_NAME] 165-167 [PERSON_NAME], P. [GEOGRAPHIC_DATA] 0907 831 831 BIÊN NHẬ…" at bounding box center [621, 418] width 1117 height 606
